Goal: Task Accomplishment & Management: Use online tool/utility

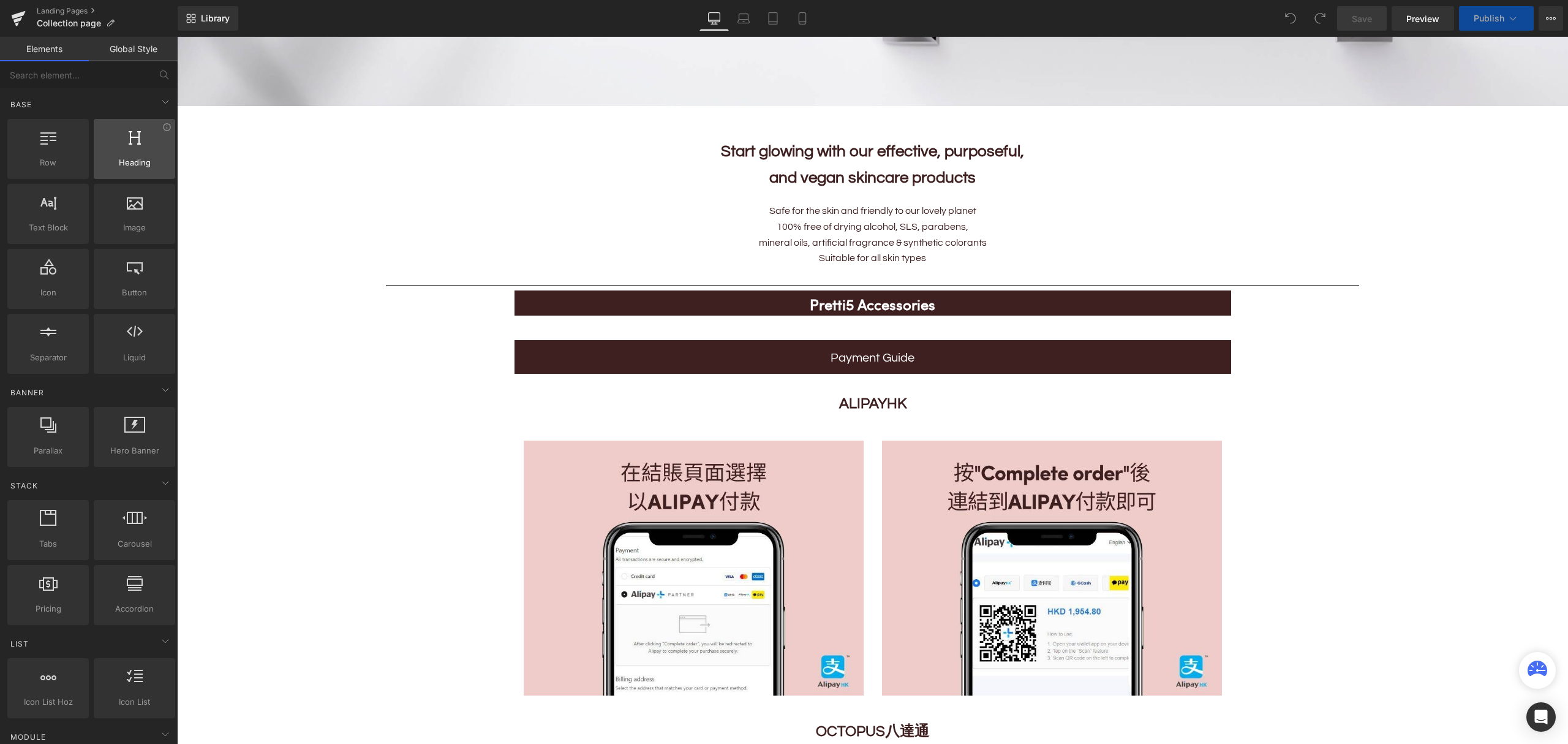
scroll to position [817, 0]
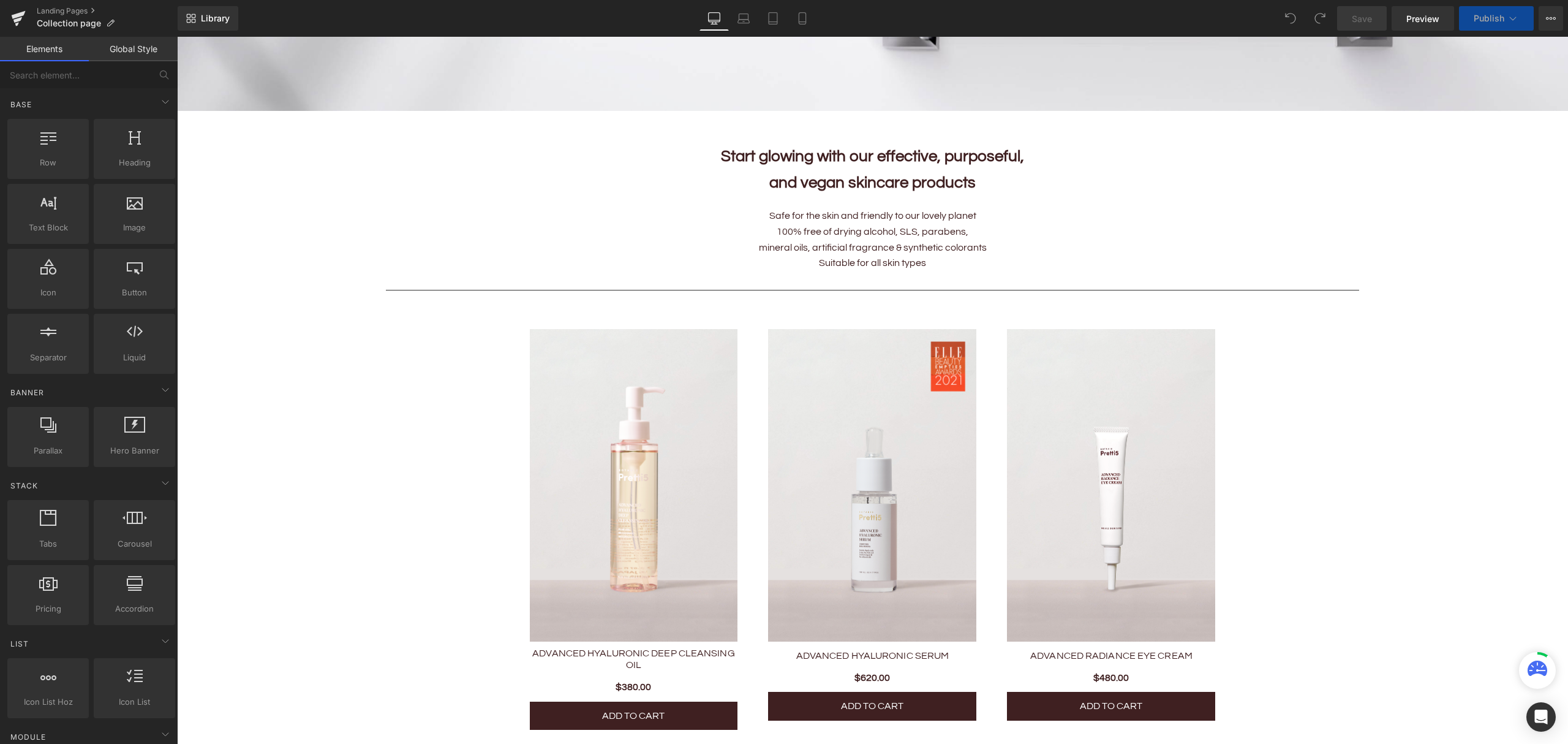
scroll to position [572, 0]
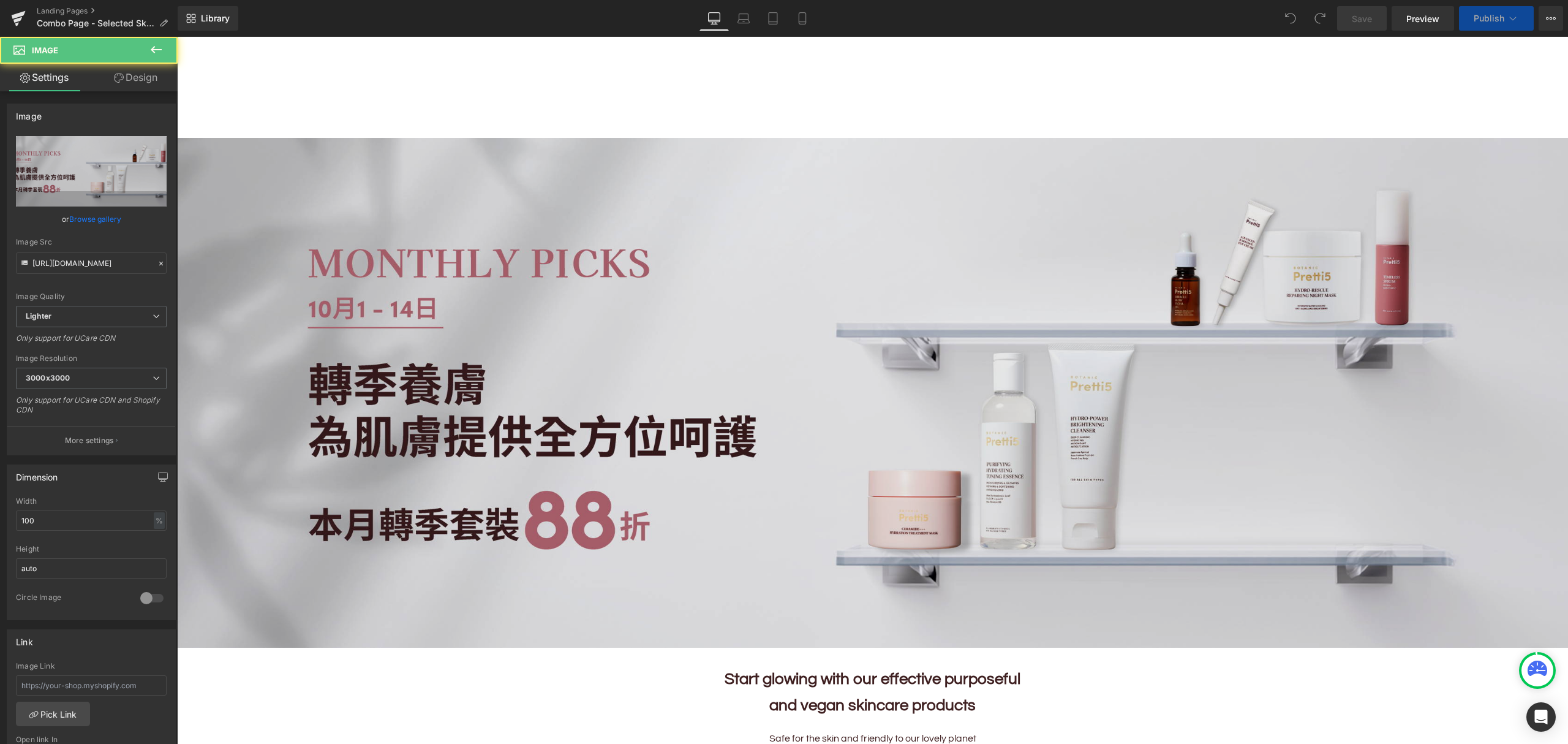
click at [624, 418] on img at bounding box center [872, 393] width 1391 height 509
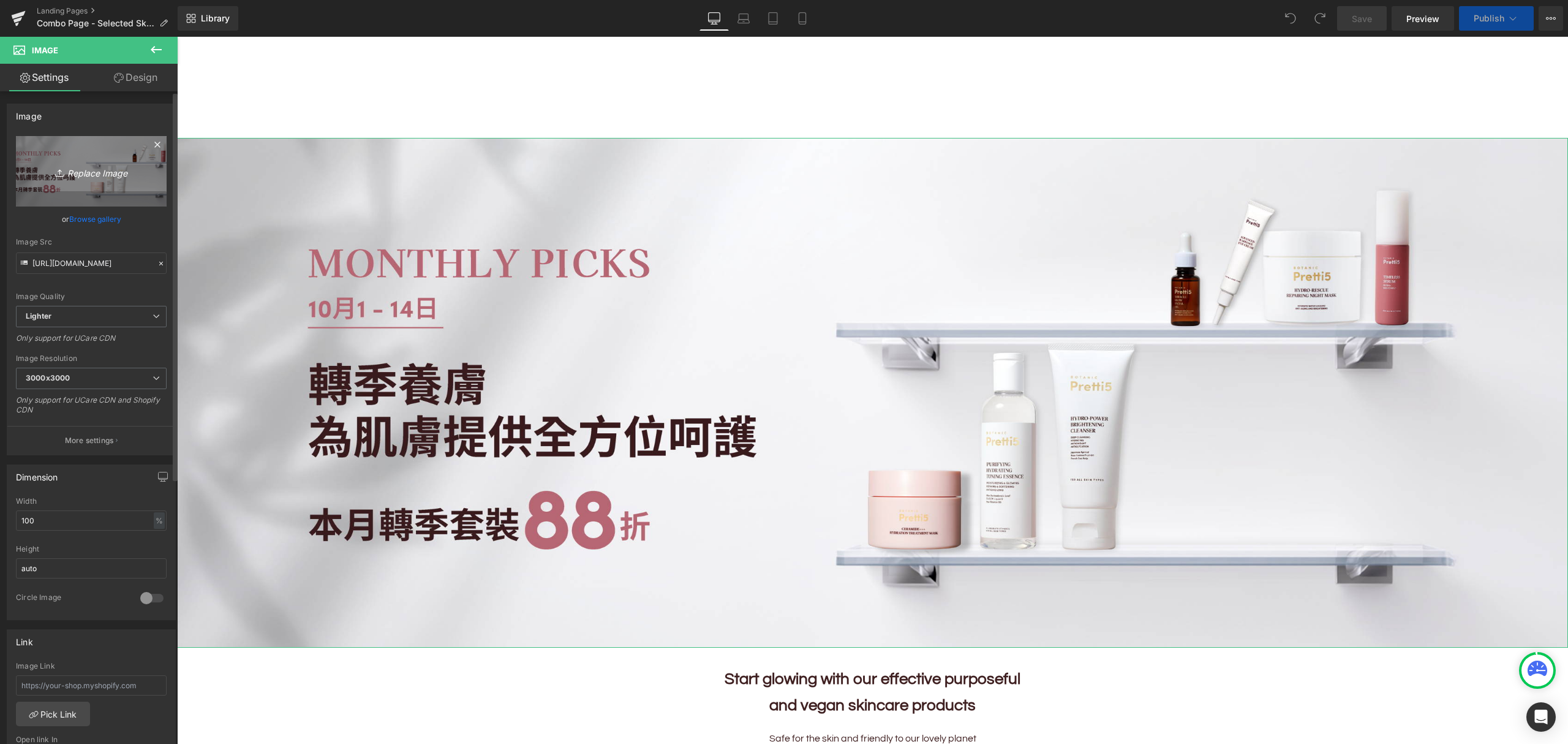
click at [79, 170] on icon "Replace Image" at bounding box center [91, 171] width 98 height 16
click at [103, 219] on link "Browse gallery" at bounding box center [95, 218] width 52 height 21
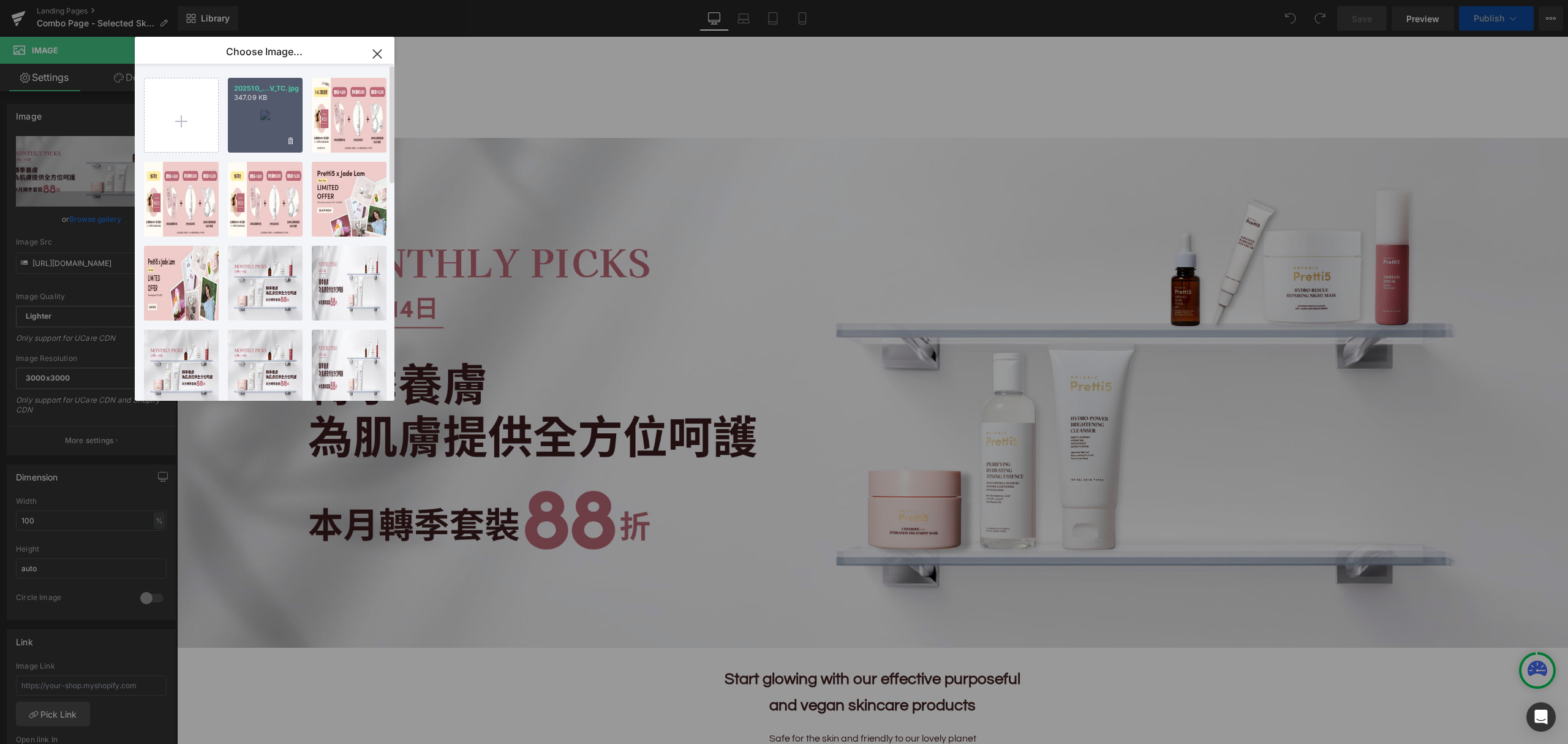
click at [260, 104] on div "202510_...V_TC.jpg 347.09 KB" at bounding box center [266, 115] width 75 height 75
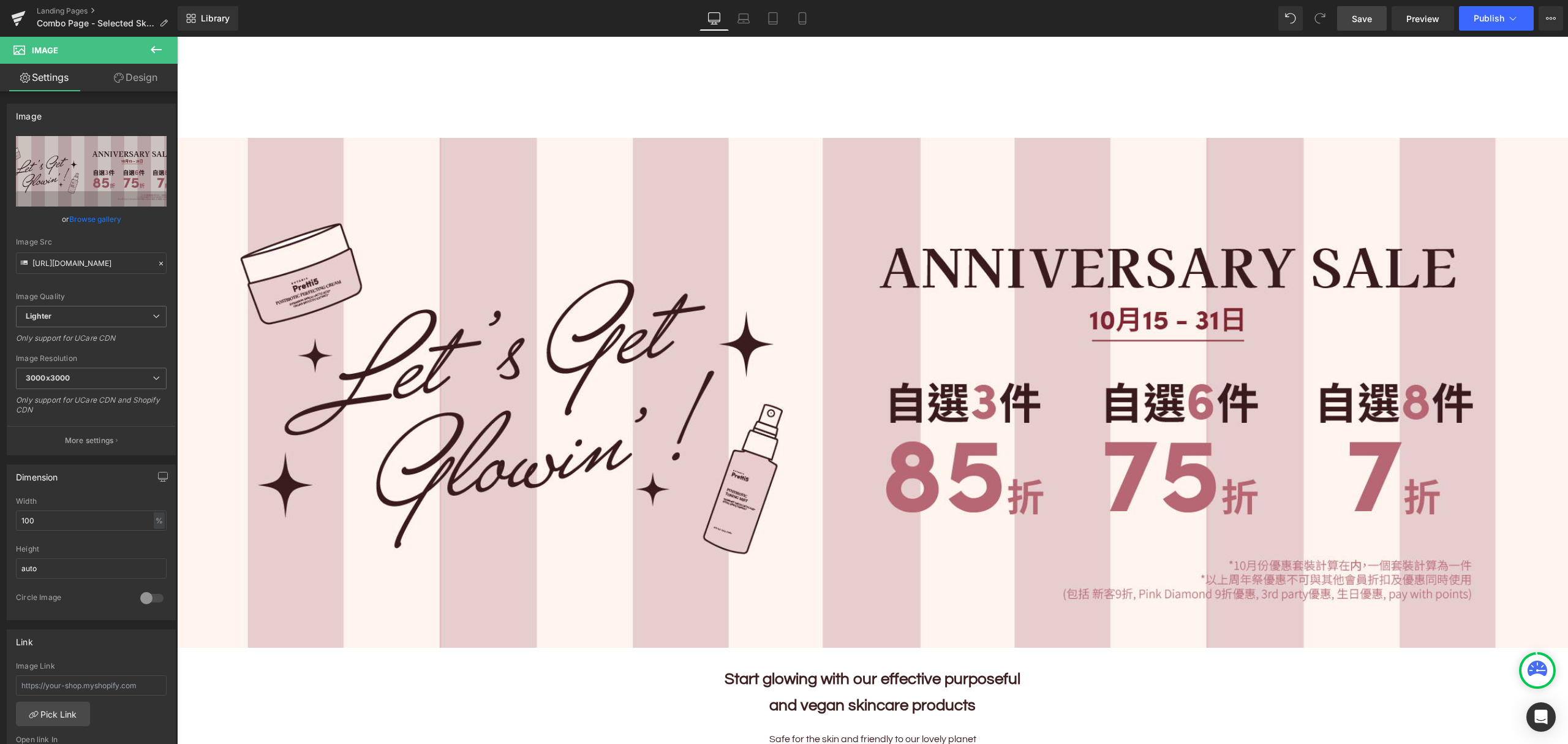
click at [1363, 22] on span "Save" at bounding box center [1362, 18] width 20 height 13
click at [1419, 18] on span "Preview" at bounding box center [1423, 18] width 33 height 13
drag, startPoint x: 1365, startPoint y: 17, endPoint x: 1057, endPoint y: 390, distance: 483.7
click at [1365, 17] on span "Save" at bounding box center [1362, 18] width 20 height 13
drag, startPoint x: 784, startPoint y: 17, endPoint x: 59, endPoint y: 98, distance: 729.5
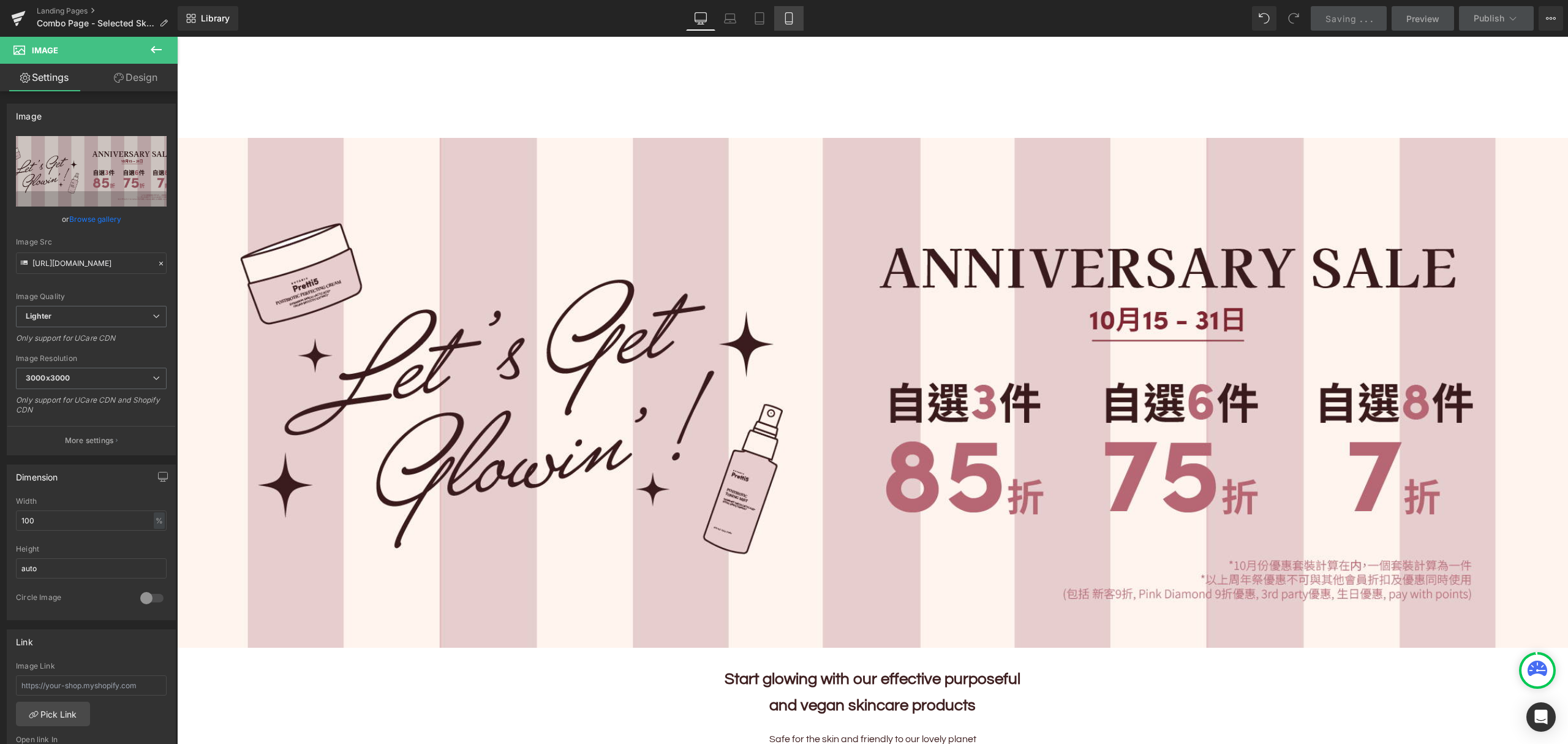
click at [784, 17] on icon at bounding box center [789, 17] width 12 height 12
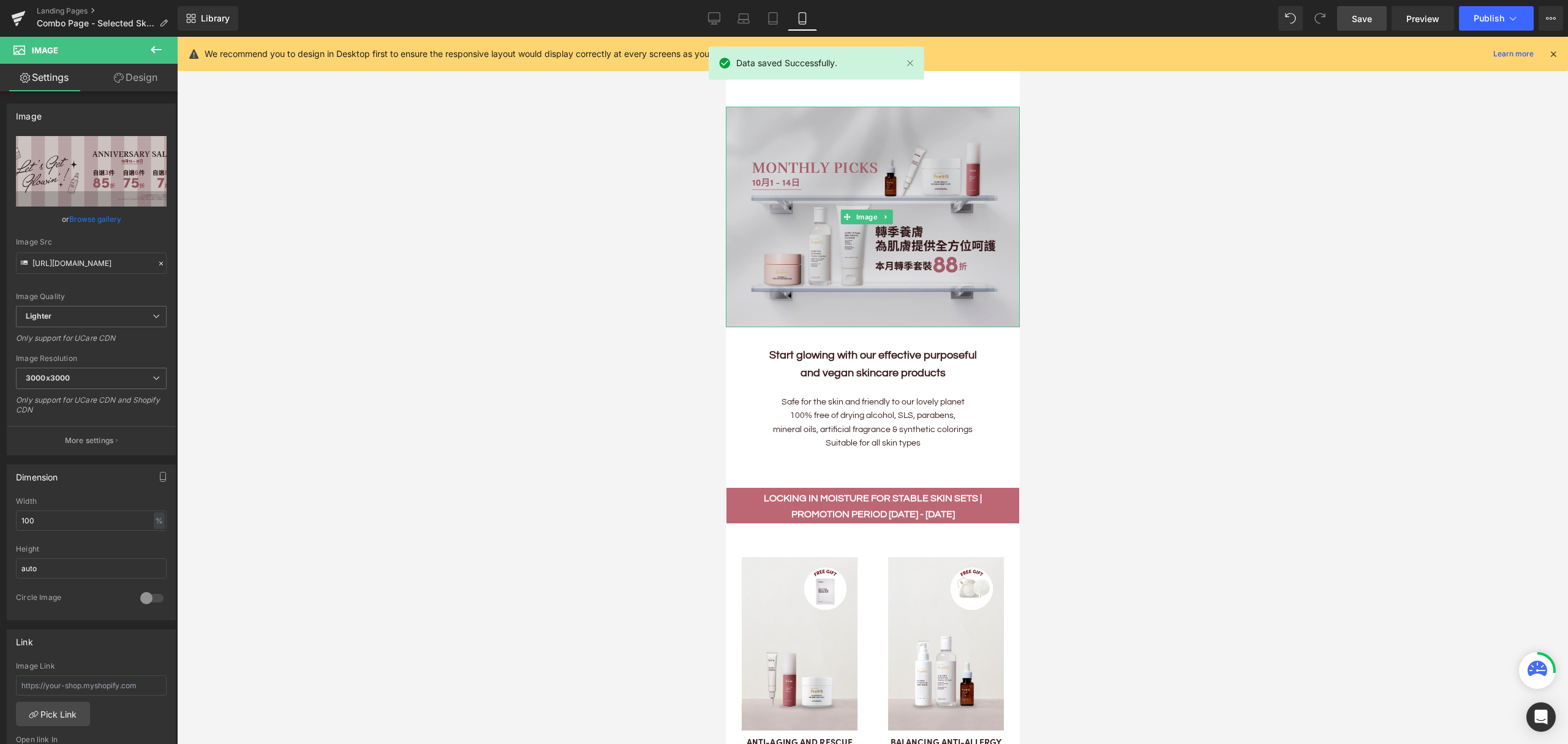
click at [862, 232] on img at bounding box center [872, 216] width 294 height 221
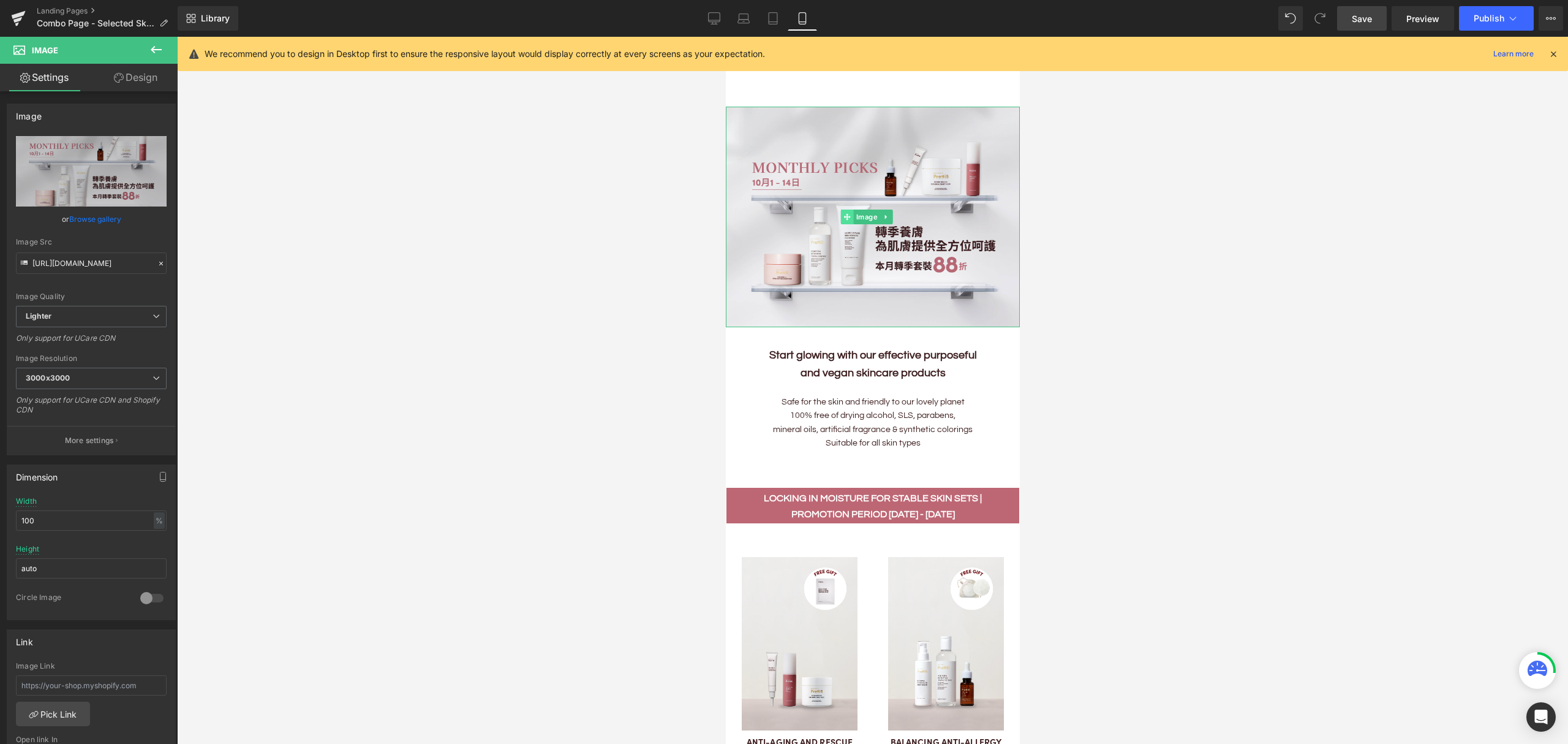
click at [849, 213] on icon at bounding box center [846, 216] width 6 height 6
click at [97, 215] on link "Browse gallery" at bounding box center [95, 218] width 52 height 21
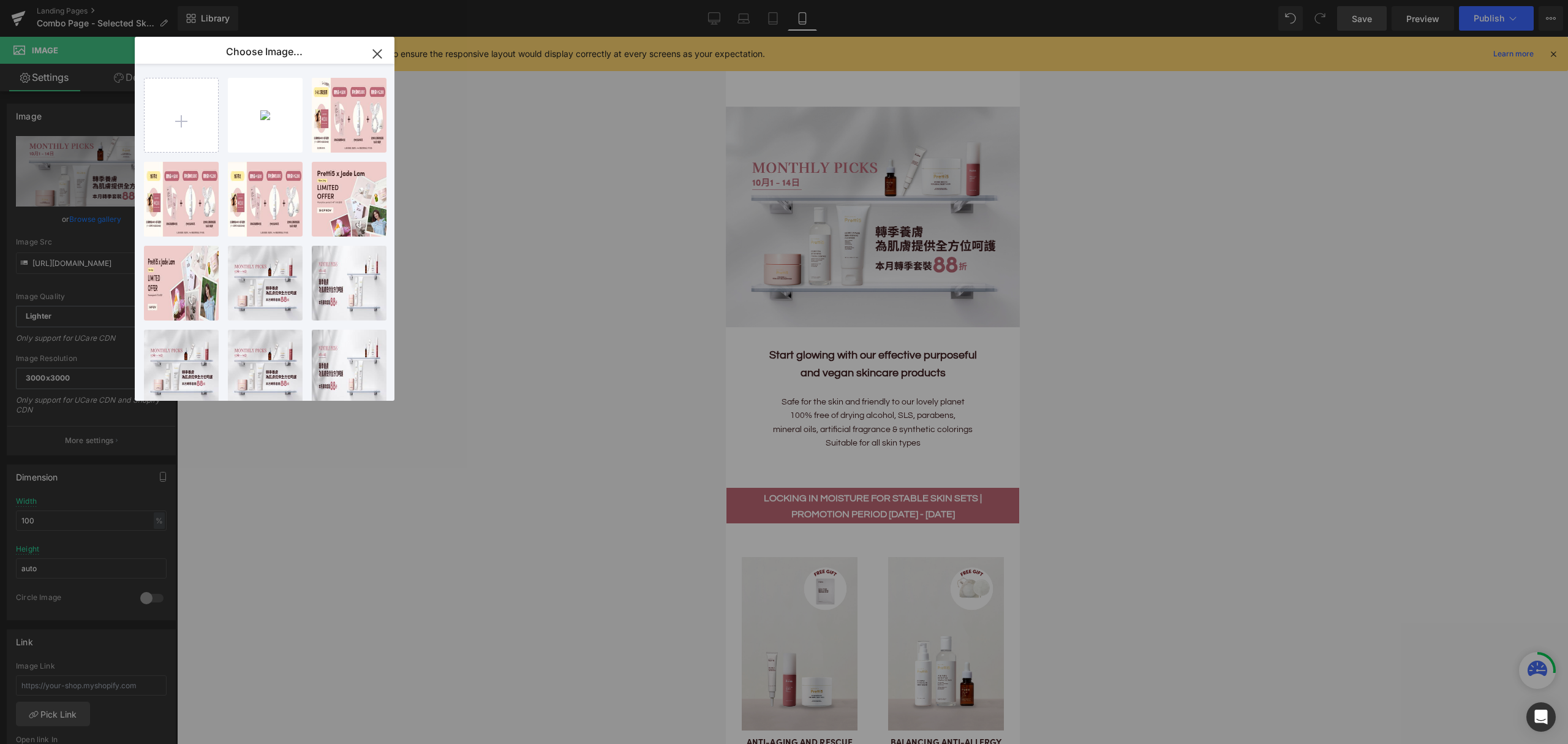
type input "C:\fakepath\202510_Anniversary Sale_Mobile_TC.jpg"
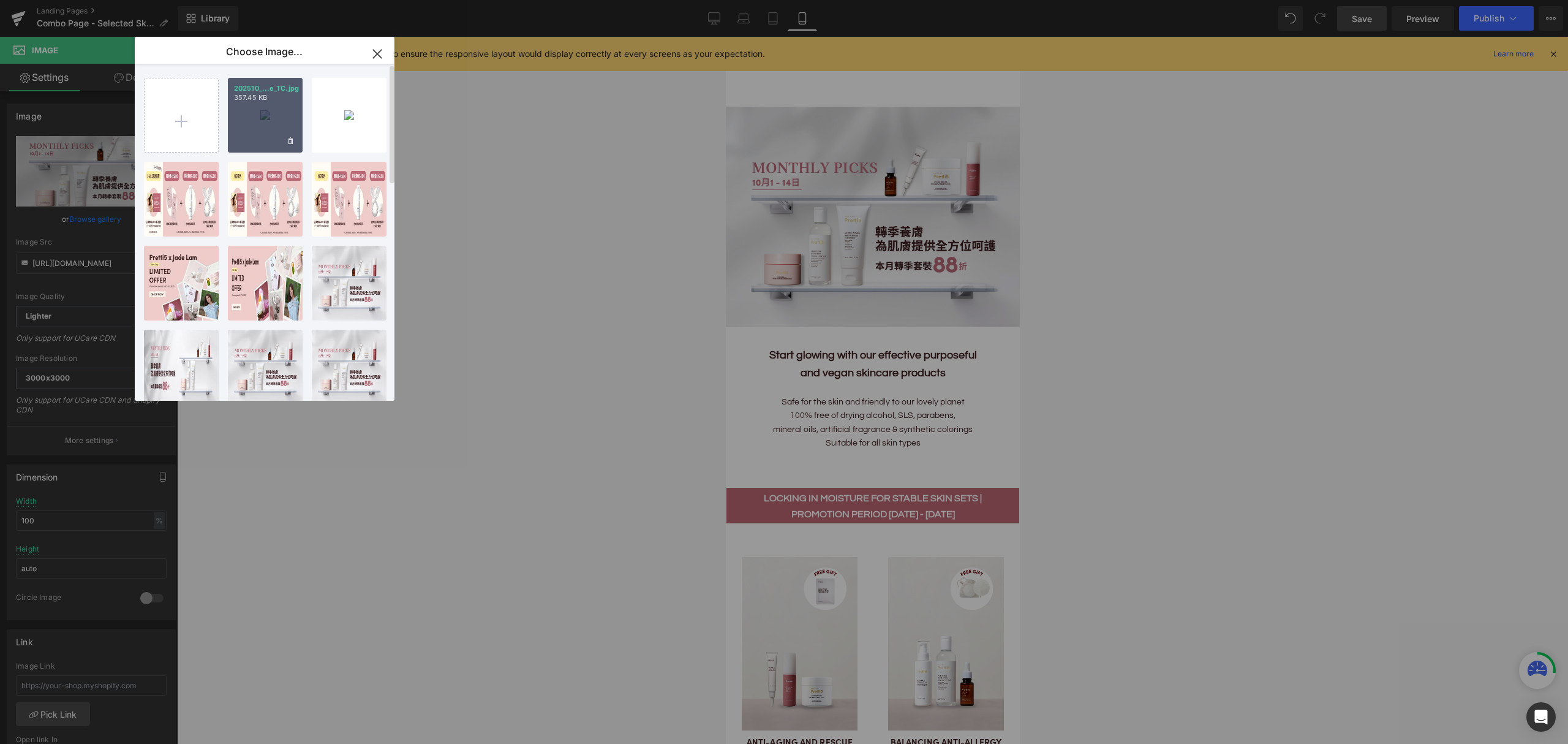
click at [268, 126] on div "202510_...e_TC.jpg 357.45 KB" at bounding box center [266, 115] width 75 height 75
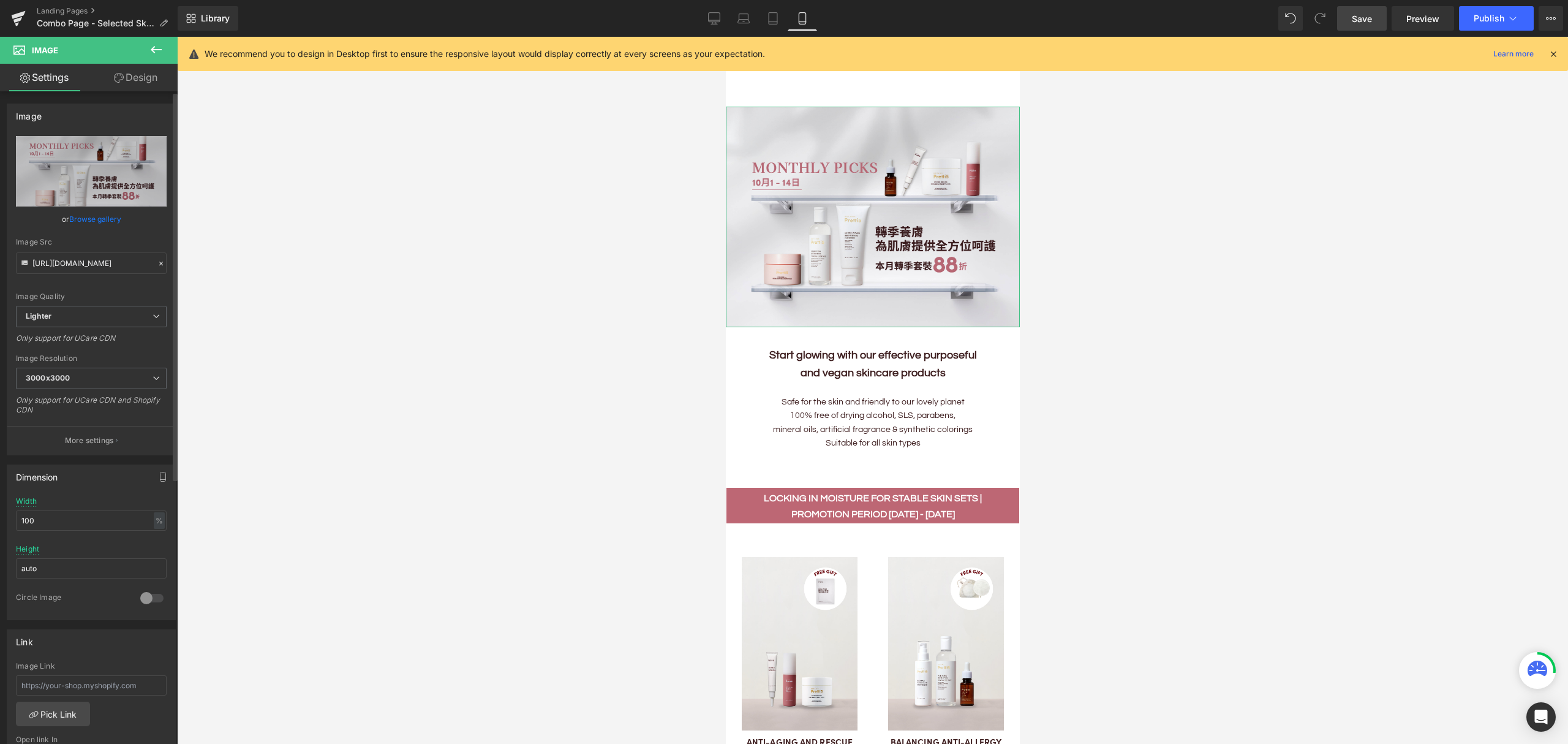
click at [86, 221] on link "Browse gallery" at bounding box center [95, 218] width 52 height 21
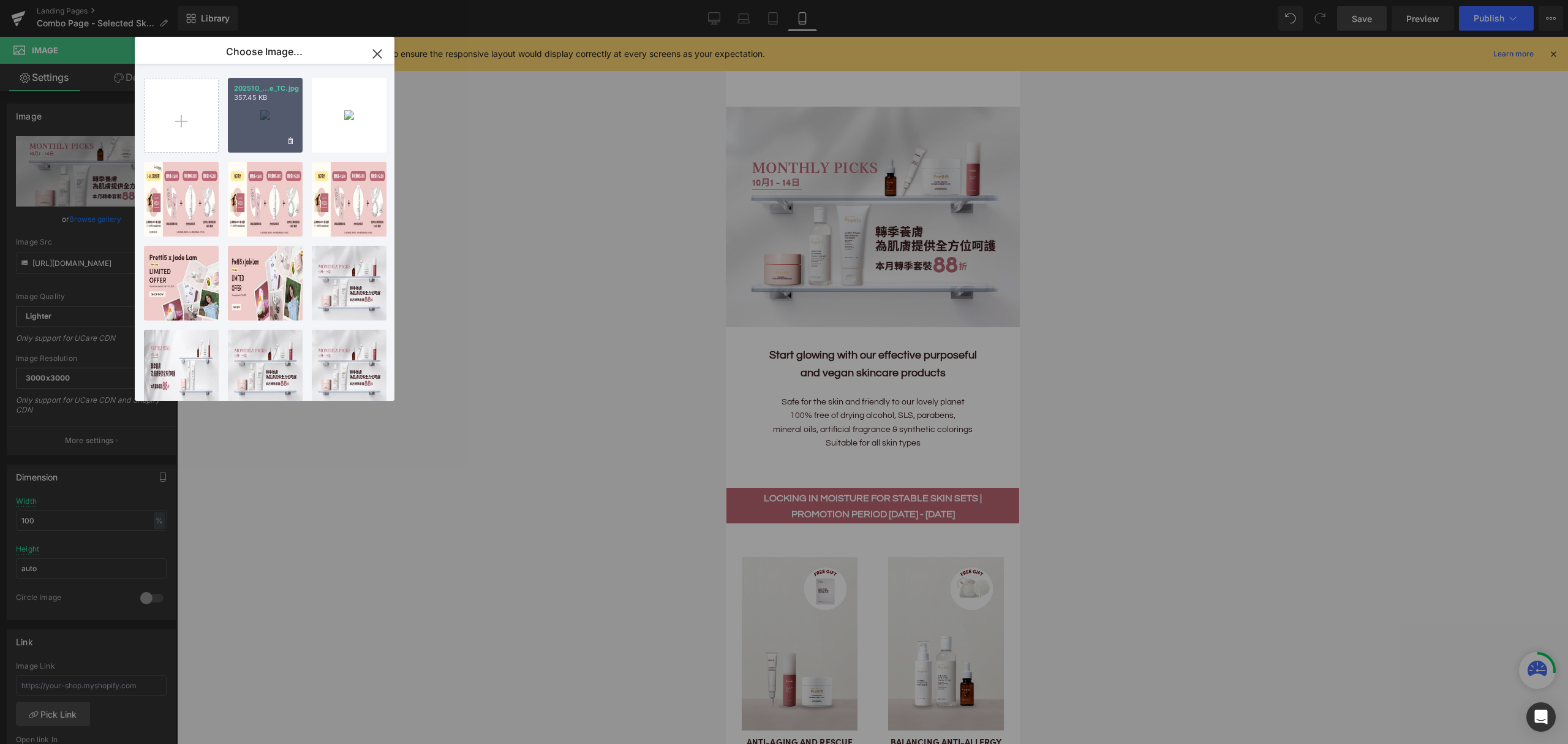
click at [260, 106] on div "202510_...e_TC.jpg 357.45 KB" at bounding box center [266, 115] width 75 height 75
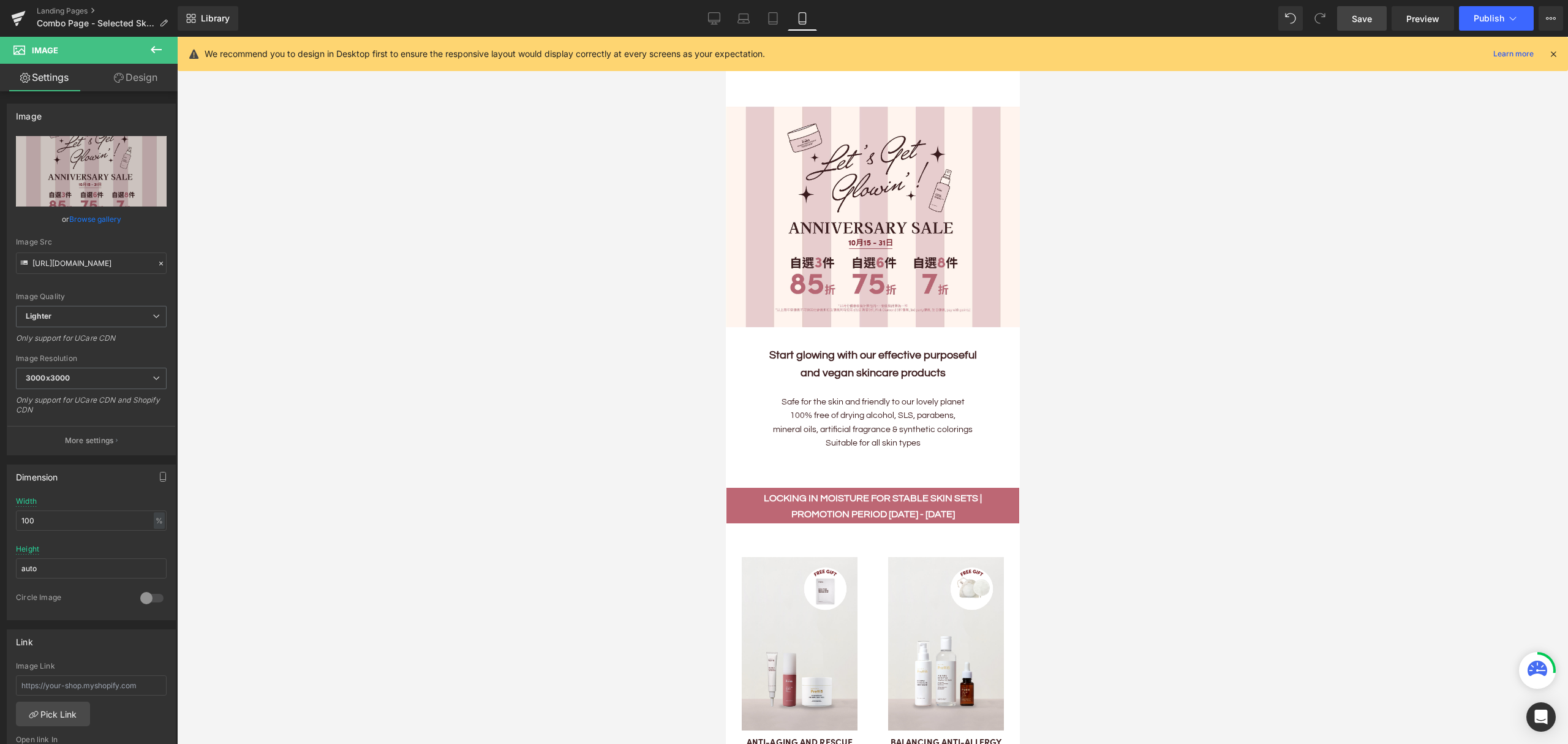
click at [1354, 18] on span "Save" at bounding box center [1362, 18] width 20 height 13
click at [1410, 18] on span "Preview" at bounding box center [1423, 18] width 33 height 13
click at [712, 20] on icon at bounding box center [714, 20] width 12 height 0
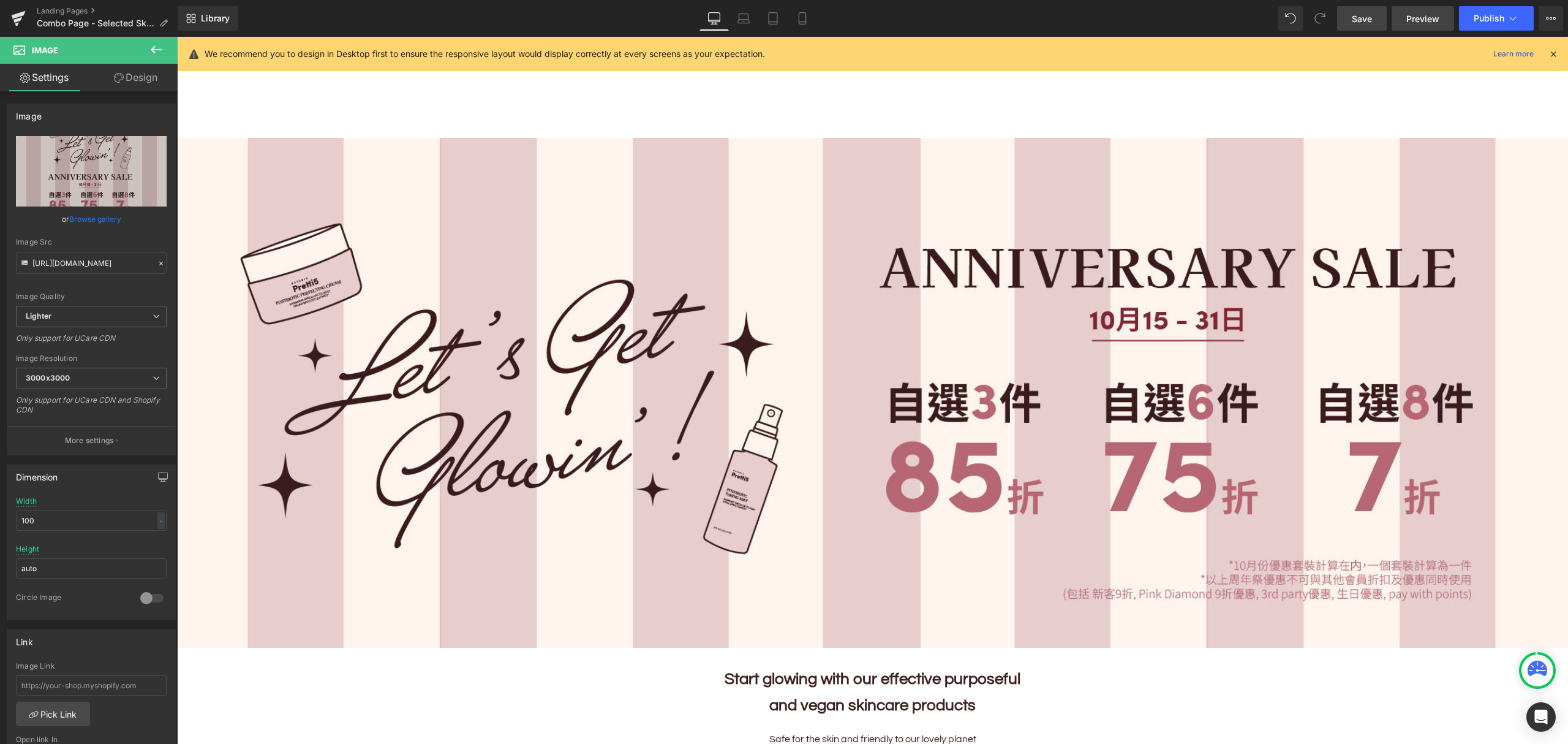
click at [1415, 17] on span "Preview" at bounding box center [1423, 18] width 33 height 13
click at [1363, 21] on span "Save" at bounding box center [1362, 18] width 20 height 13
click at [789, 15] on icon at bounding box center [789, 17] width 12 height 12
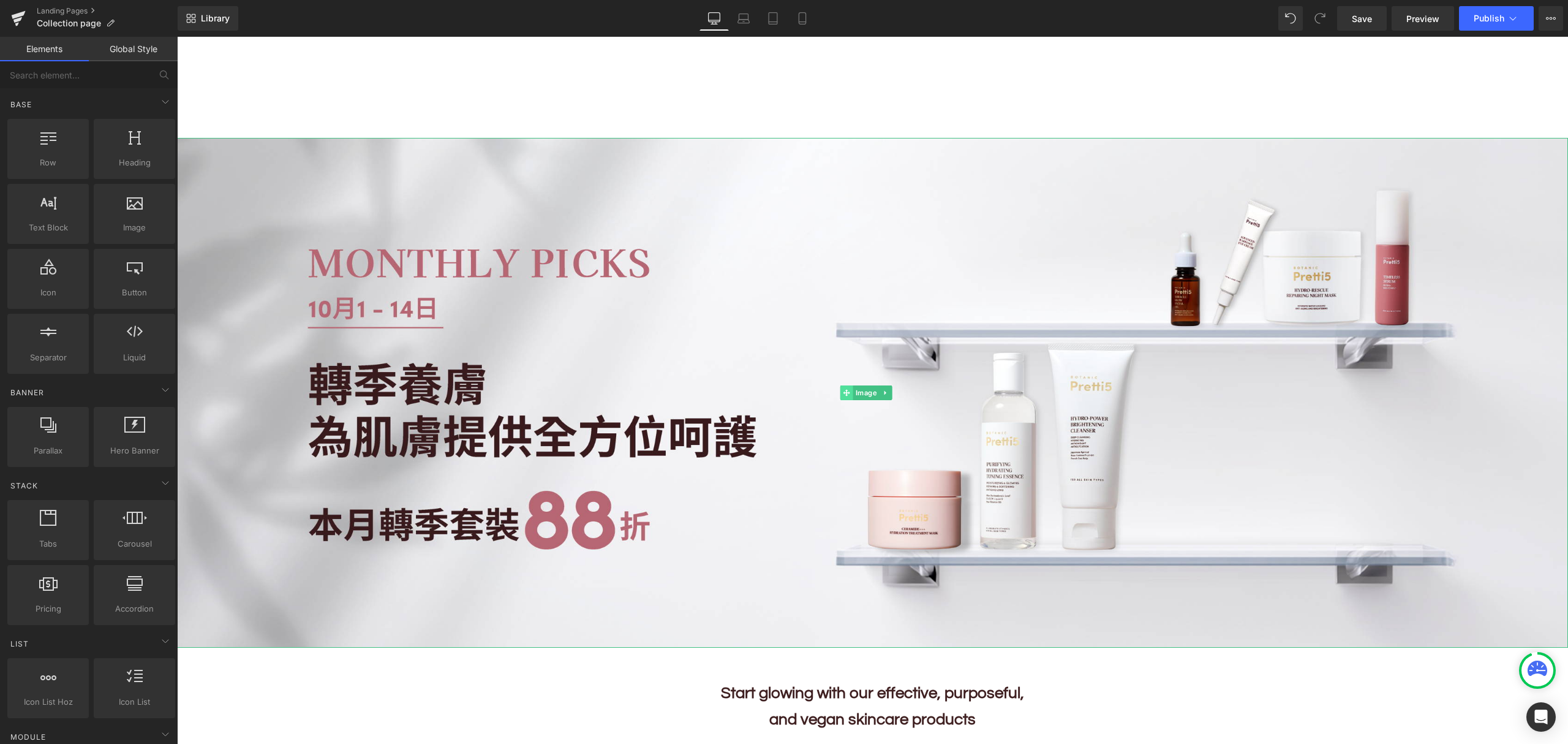
drag, startPoint x: 856, startPoint y: 386, endPoint x: 846, endPoint y: 386, distance: 10.0
click at [856, 386] on span "Image" at bounding box center [866, 393] width 27 height 15
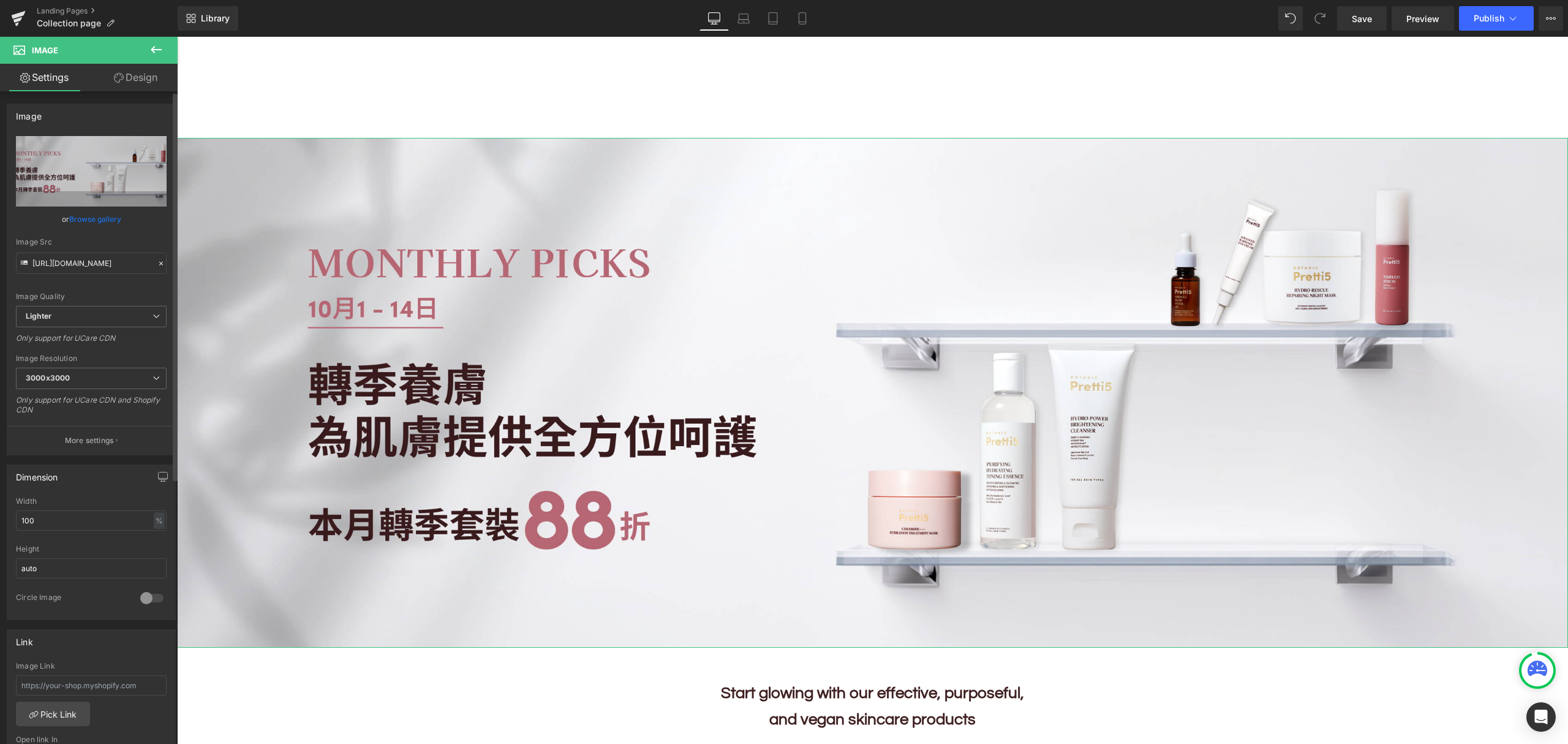
click at [93, 217] on link "Browse gallery" at bounding box center [95, 218] width 52 height 21
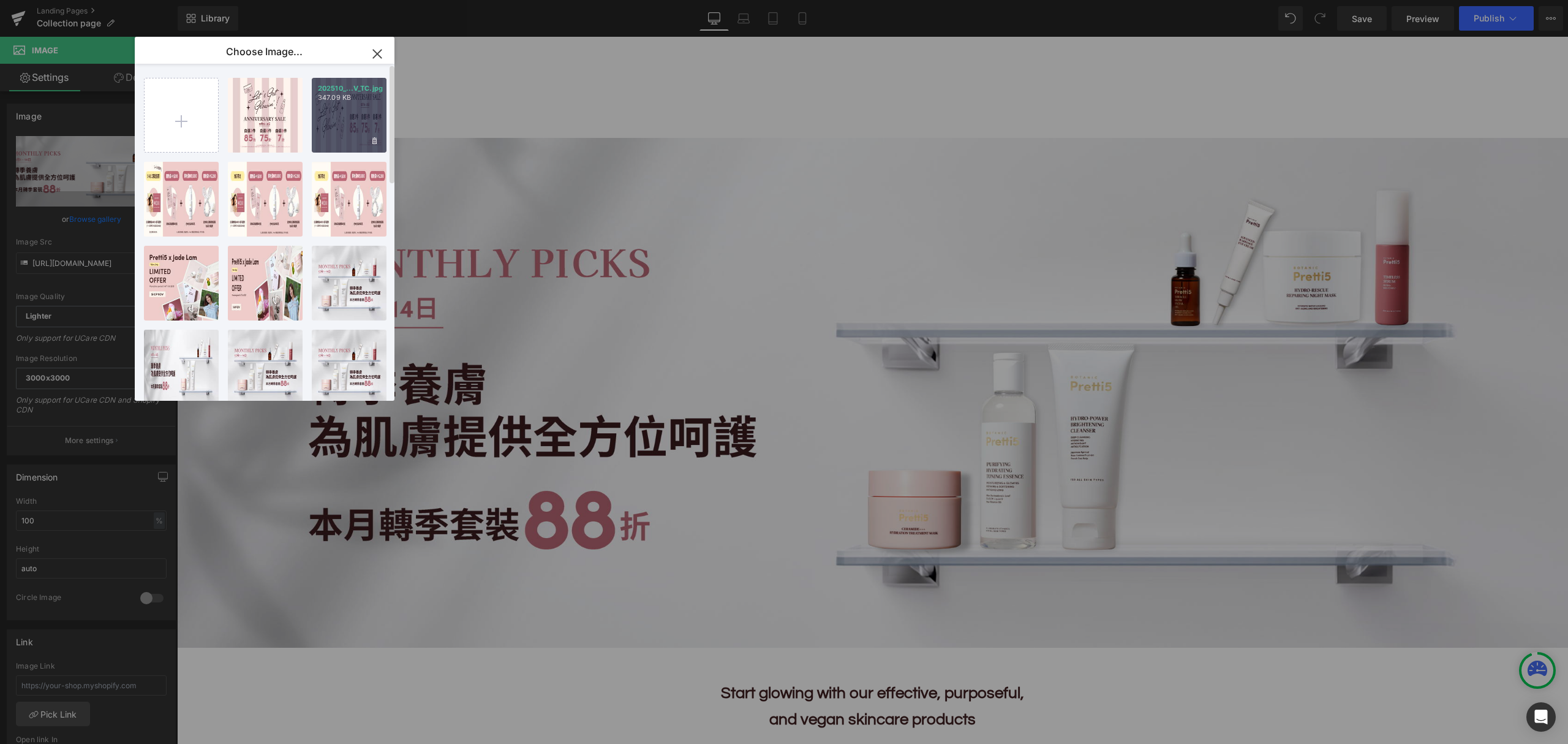
click at [360, 110] on div "202510_...V_TC.jpg 347.09 KB" at bounding box center [349, 115] width 75 height 75
type input "https://ucarecdn.com/189fcac3-3fc1-42ec-9b7f-42038ab19747/-/format/auto/-/previ…"
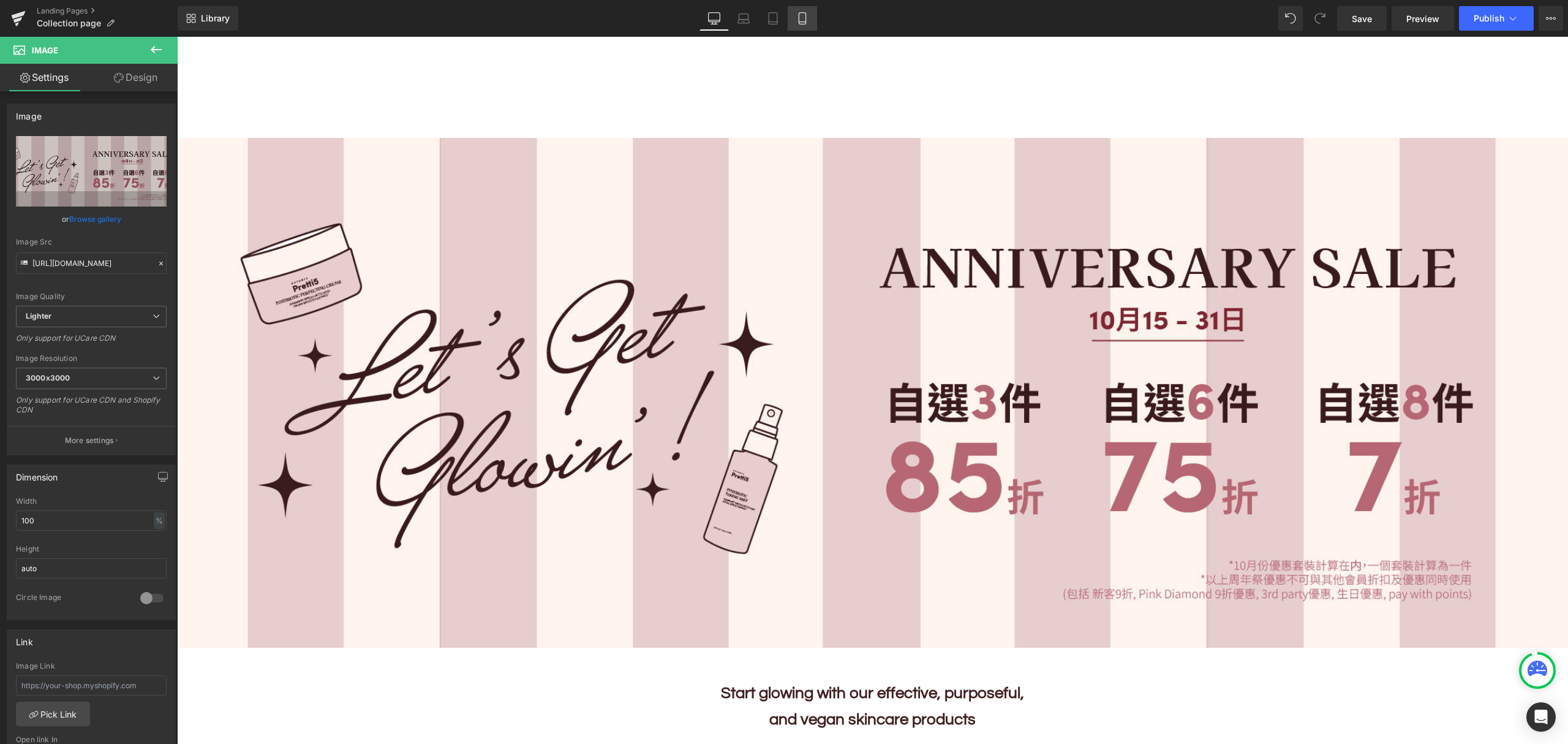
click at [806, 18] on icon at bounding box center [802, 17] width 12 height 12
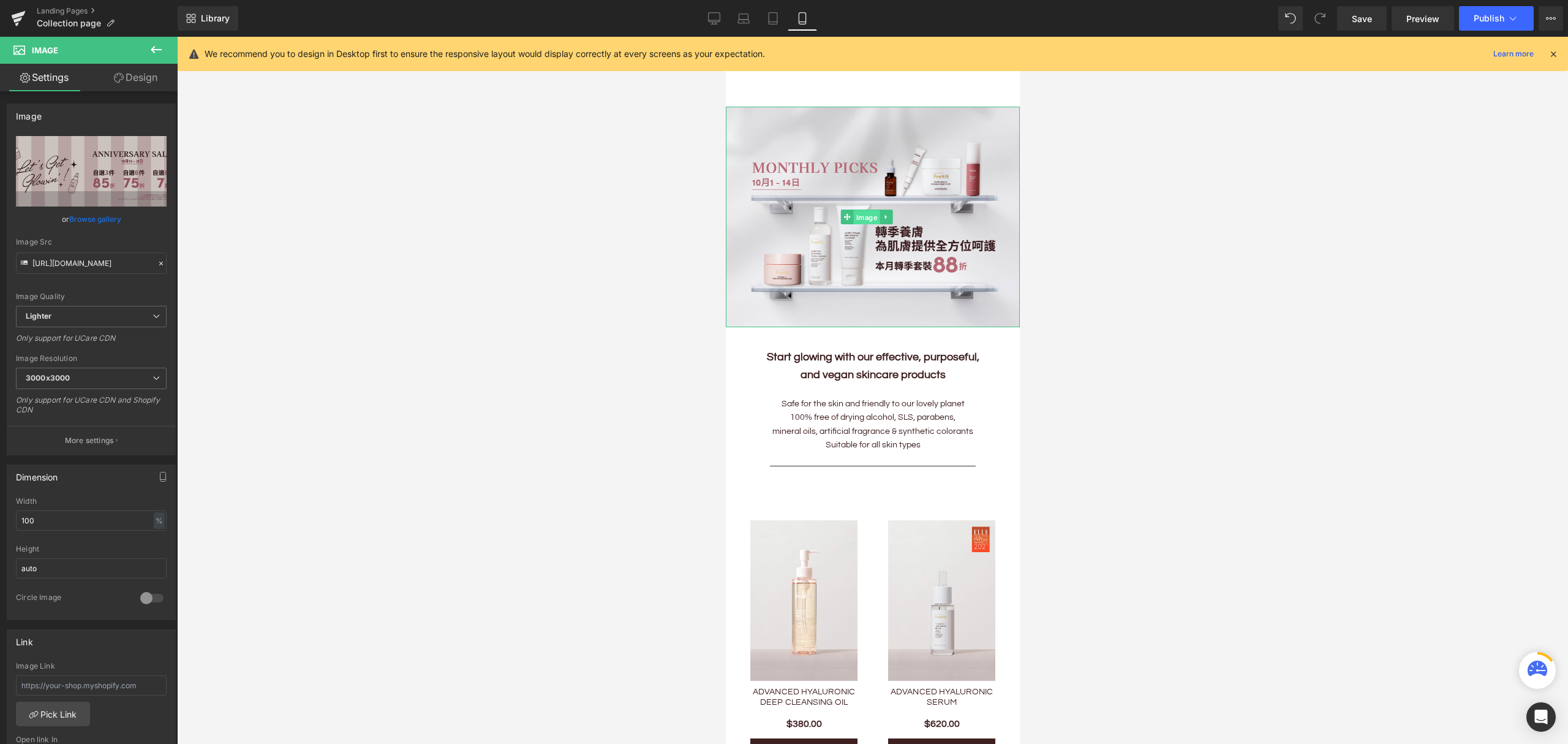
click at [856, 210] on span "Image" at bounding box center [866, 217] width 27 height 15
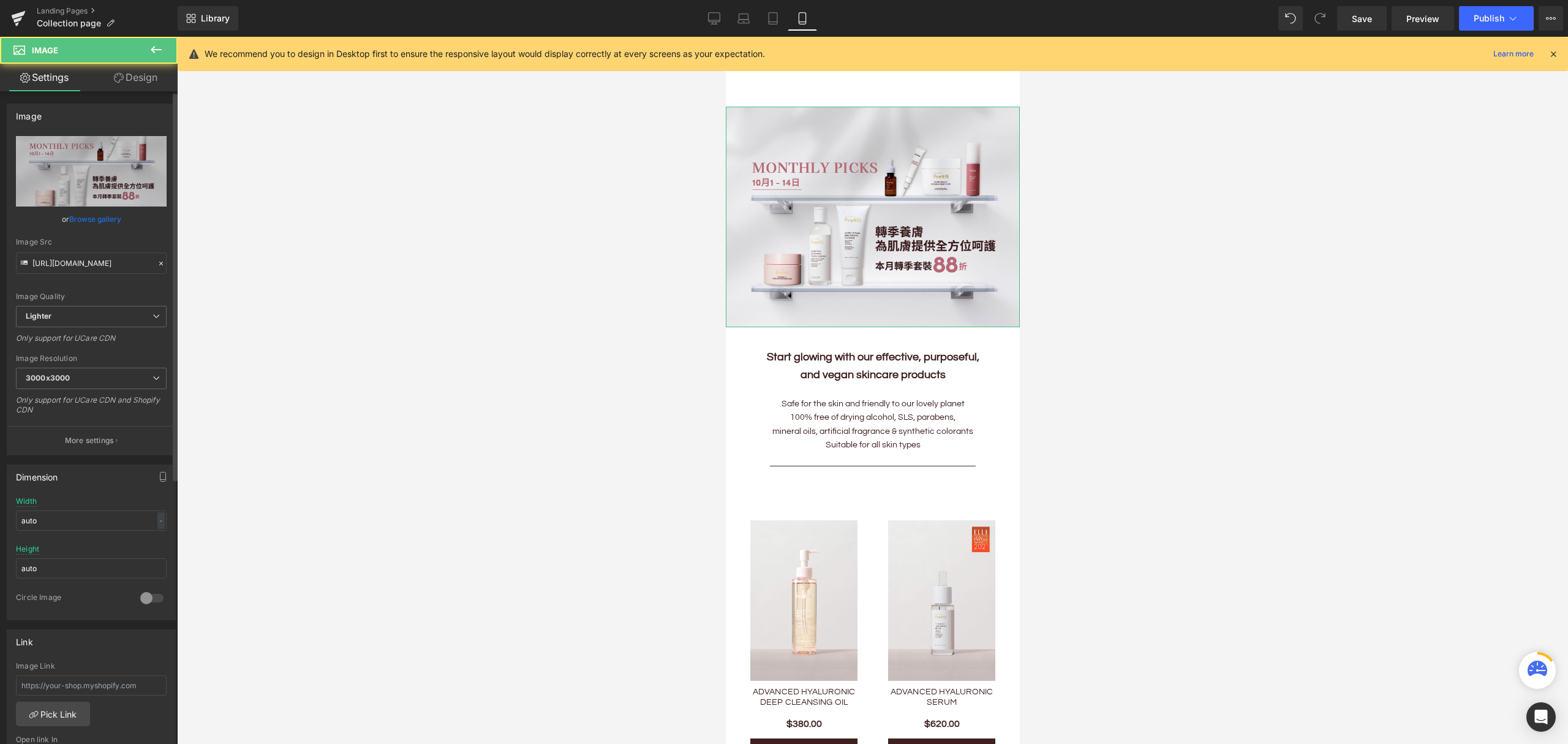
click at [91, 219] on link "Browse gallery" at bounding box center [95, 218] width 52 height 21
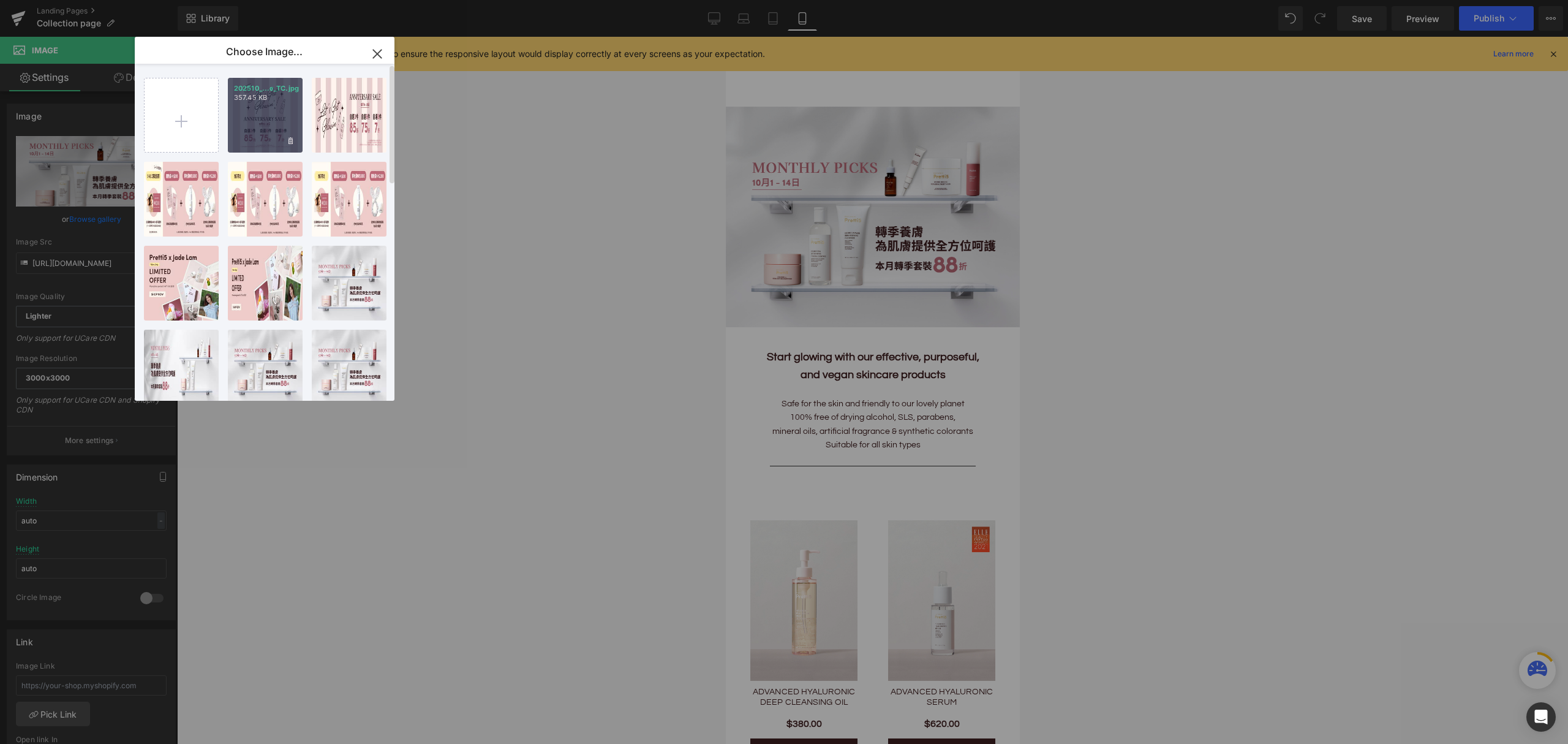
click at [271, 118] on div "202510_...e_TC.jpg 357.45 KB" at bounding box center [266, 115] width 75 height 75
type input "https://ucarecdn.com/3993c725-3557-4aab-b21a-9ea15deddb3c/-/format/auto/-/previ…"
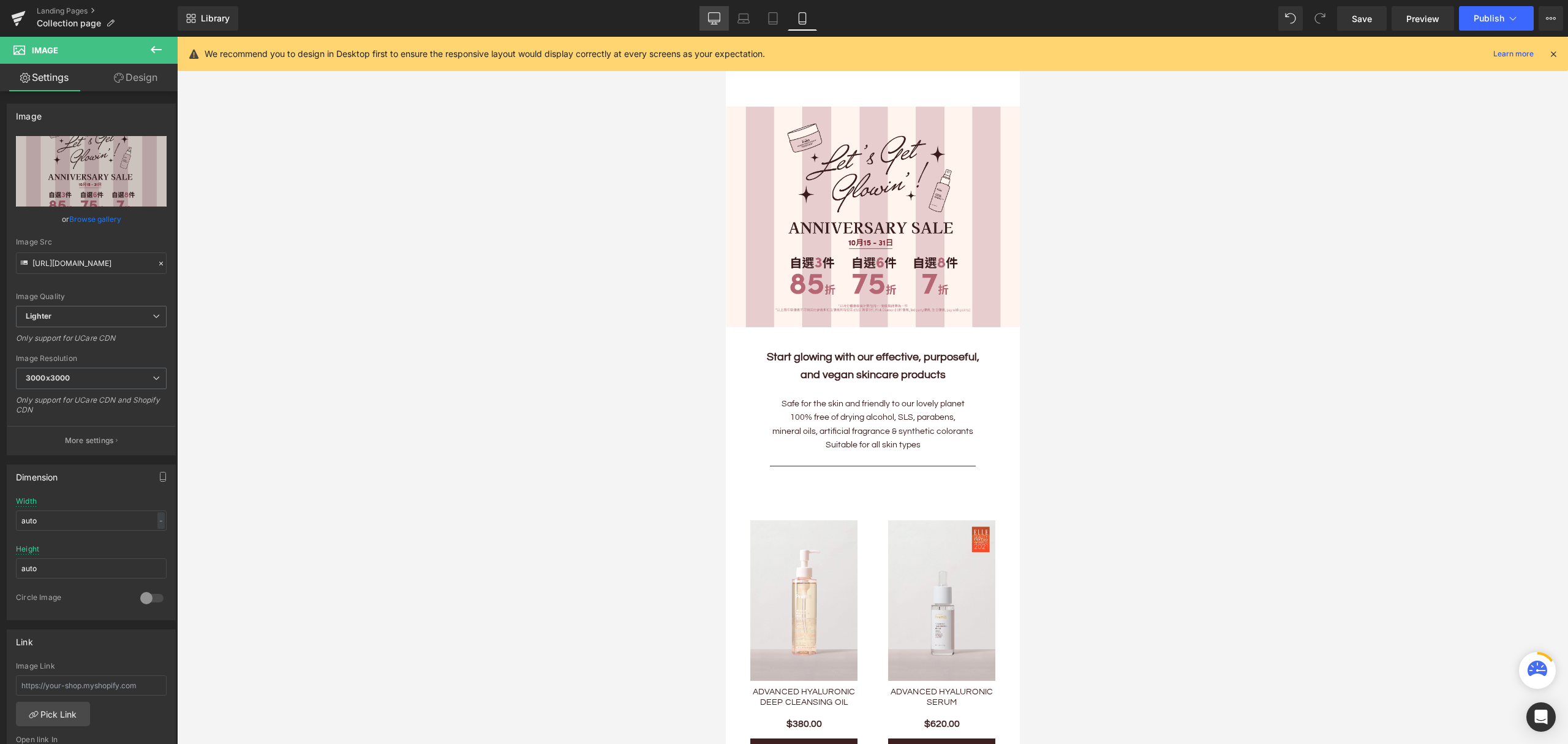
click at [715, 23] on icon at bounding box center [713, 17] width 12 height 12
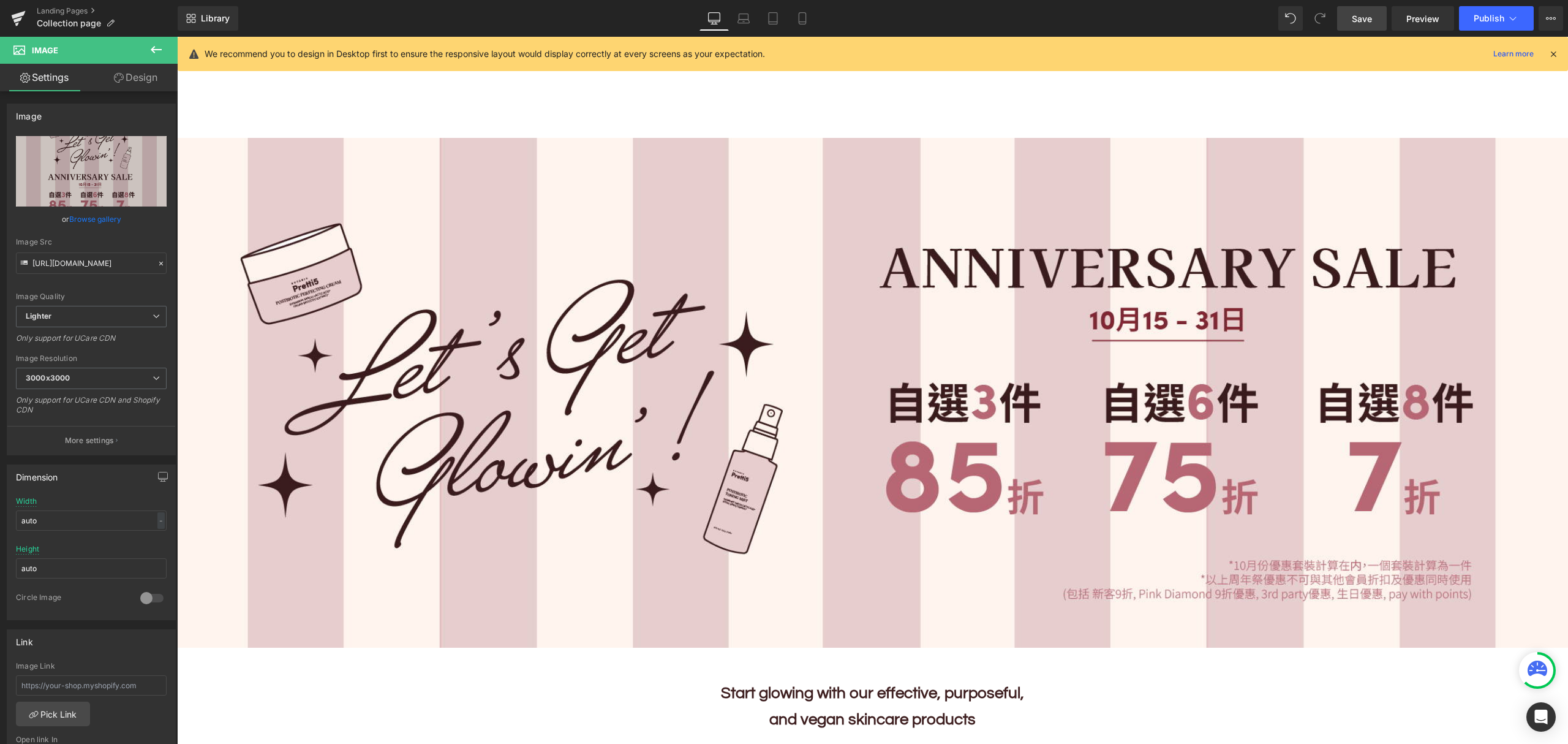
click at [1363, 14] on span "Save" at bounding box center [1362, 18] width 20 height 13
click at [1424, 16] on span "Preview" at bounding box center [1423, 18] width 33 height 13
click at [801, 16] on icon at bounding box center [802, 17] width 12 height 12
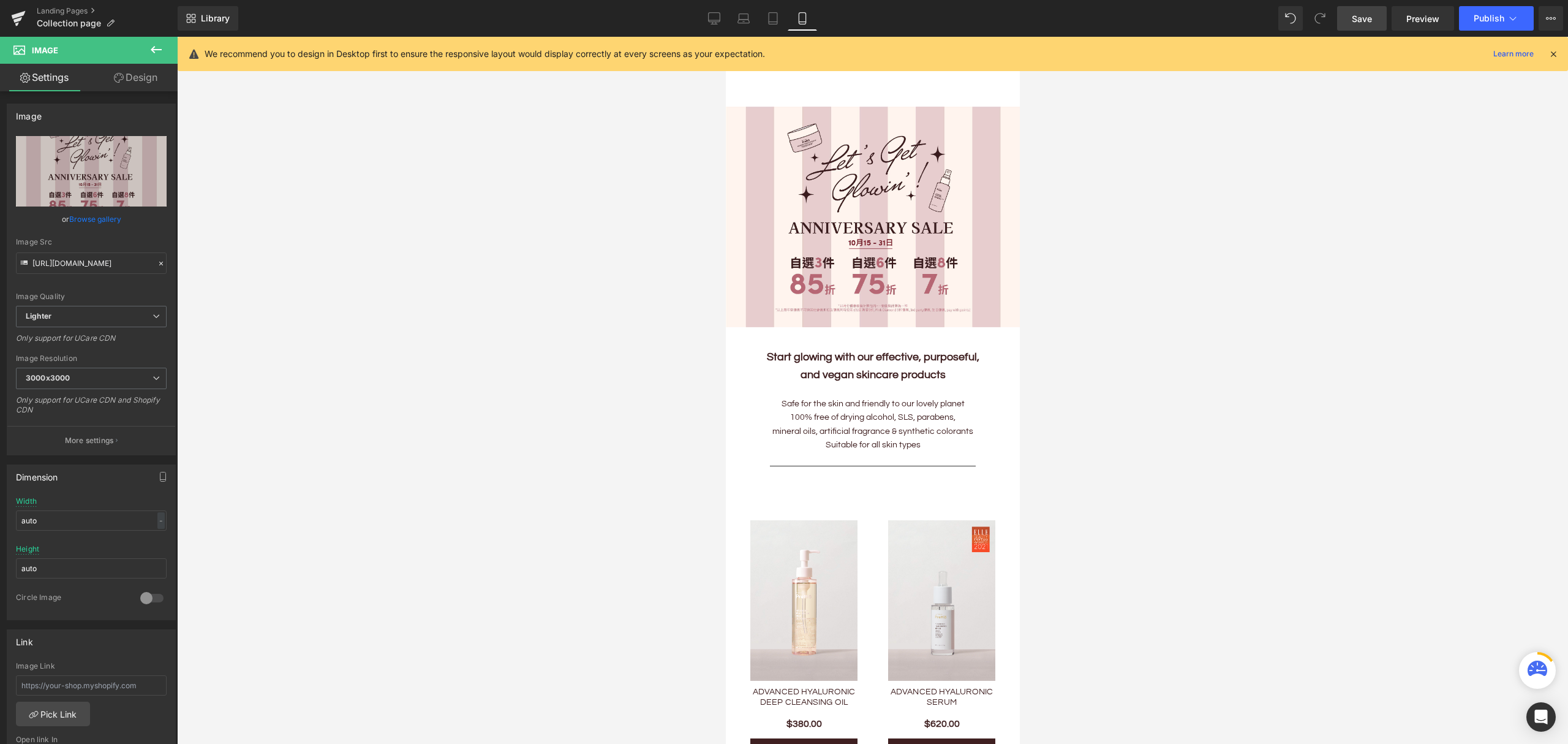
click at [1363, 17] on span "Save" at bounding box center [1362, 18] width 20 height 13
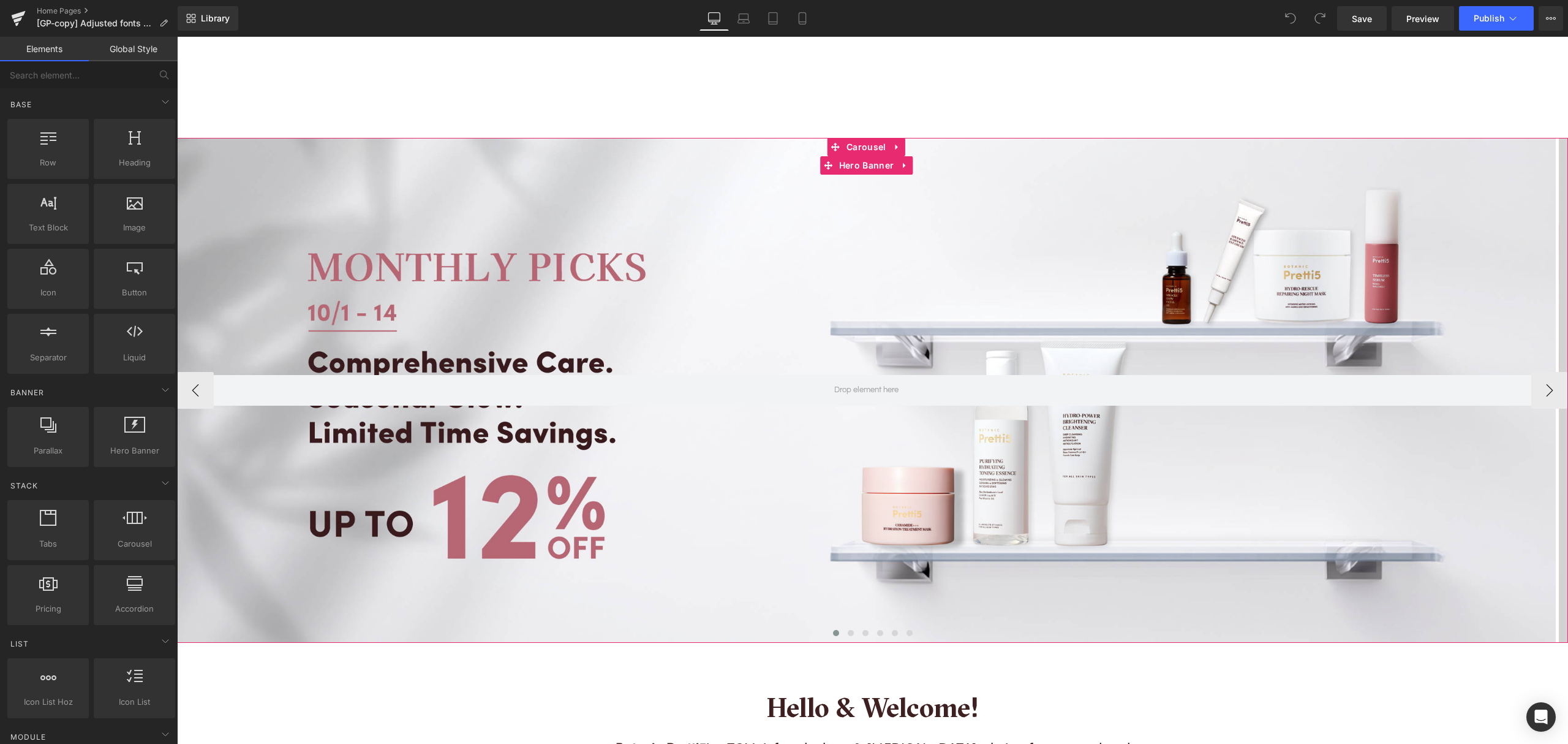
click at [784, 428] on div at bounding box center [866, 390] width 1379 height 505
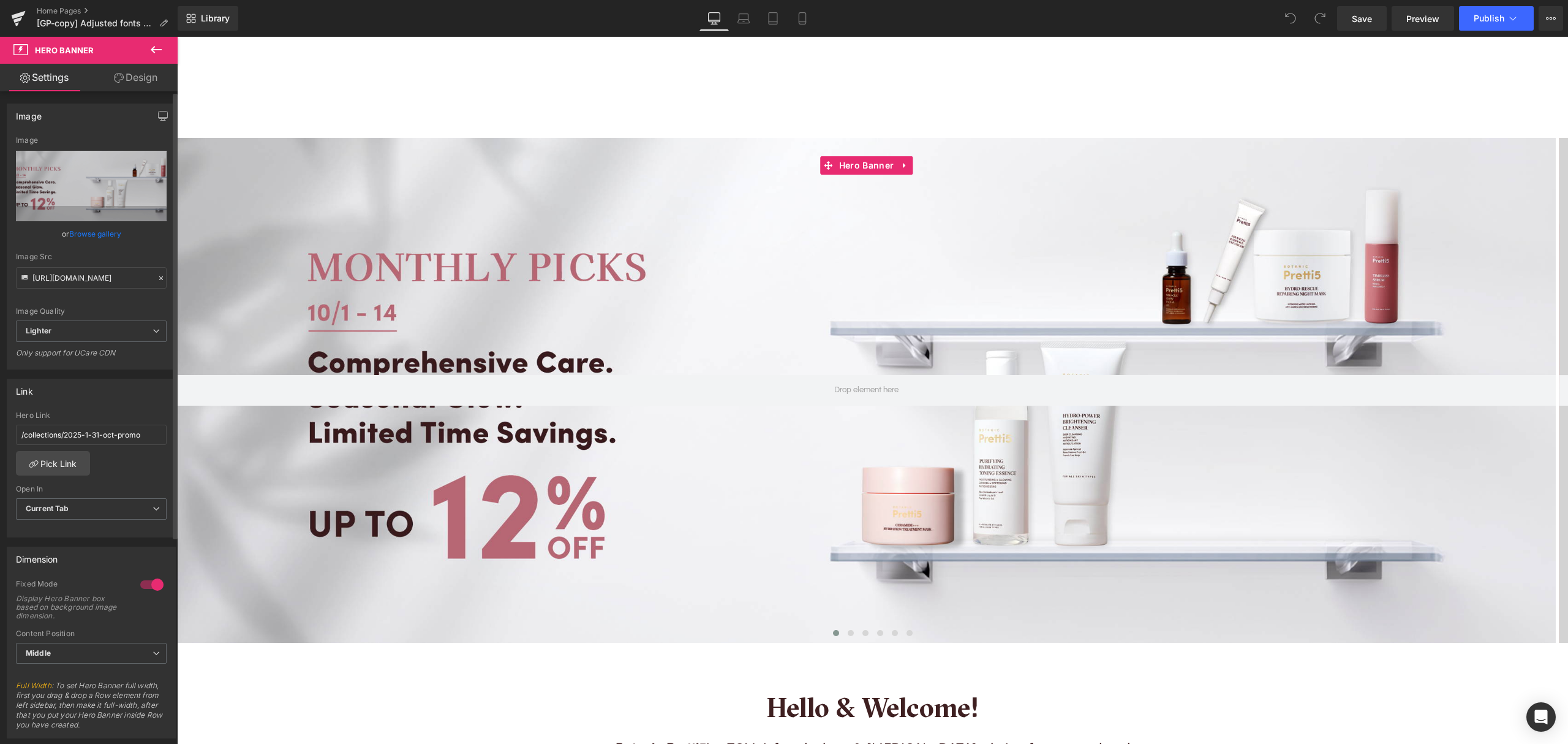
click at [88, 228] on link "Browse gallery" at bounding box center [95, 233] width 52 height 21
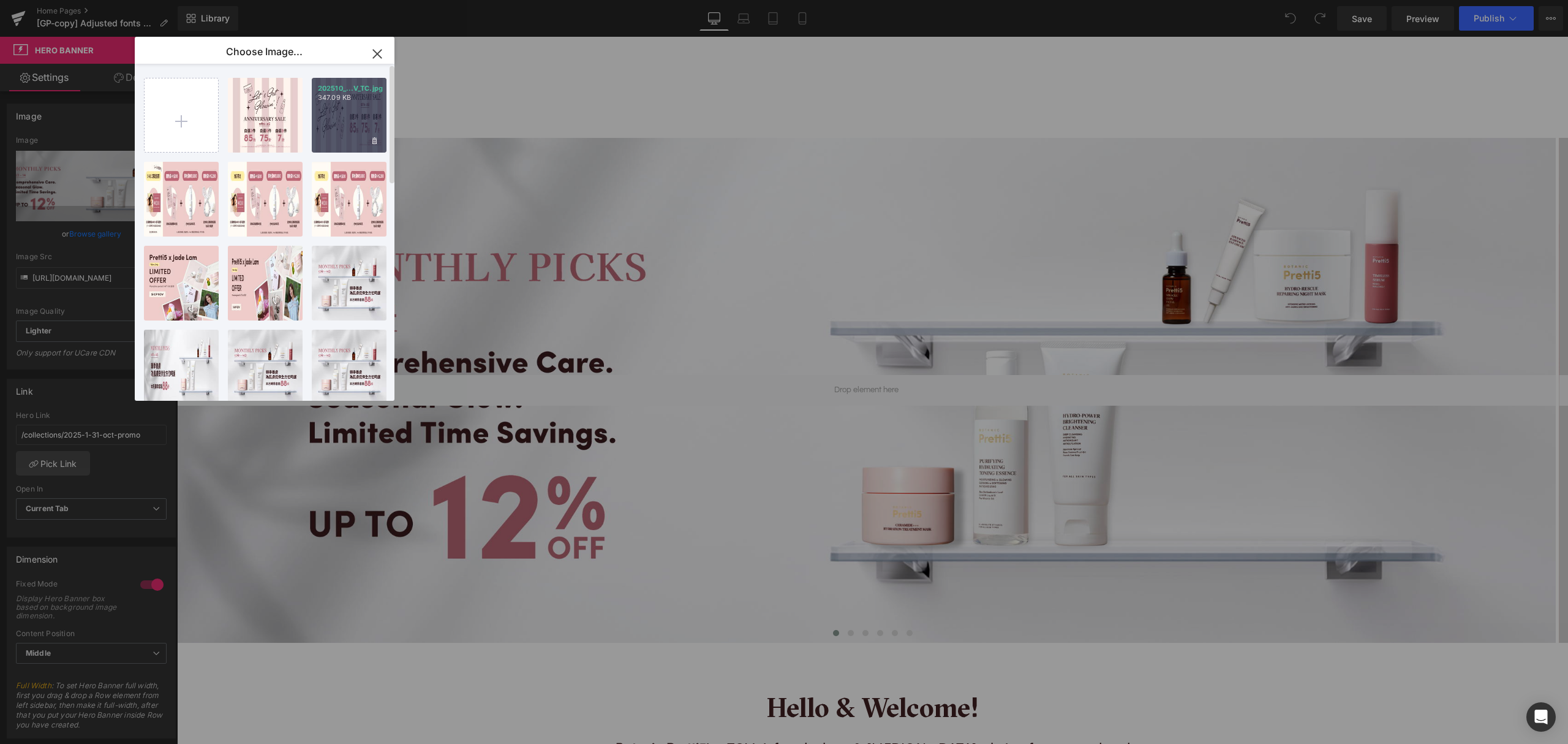
click at [342, 116] on div "202510_...V_TC.jpg 347.09 KB" at bounding box center [349, 115] width 75 height 75
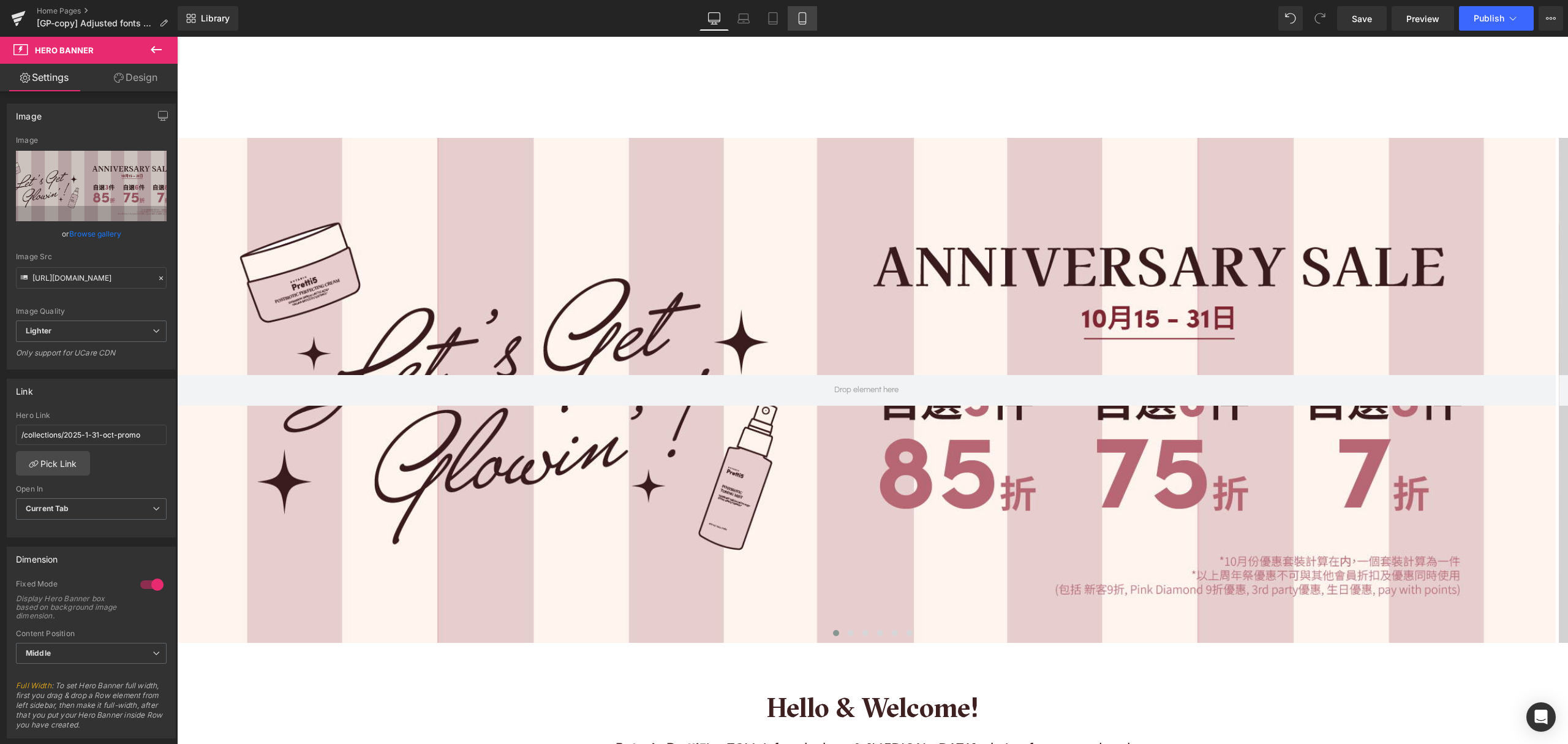
click at [802, 21] on icon at bounding box center [802, 17] width 12 height 12
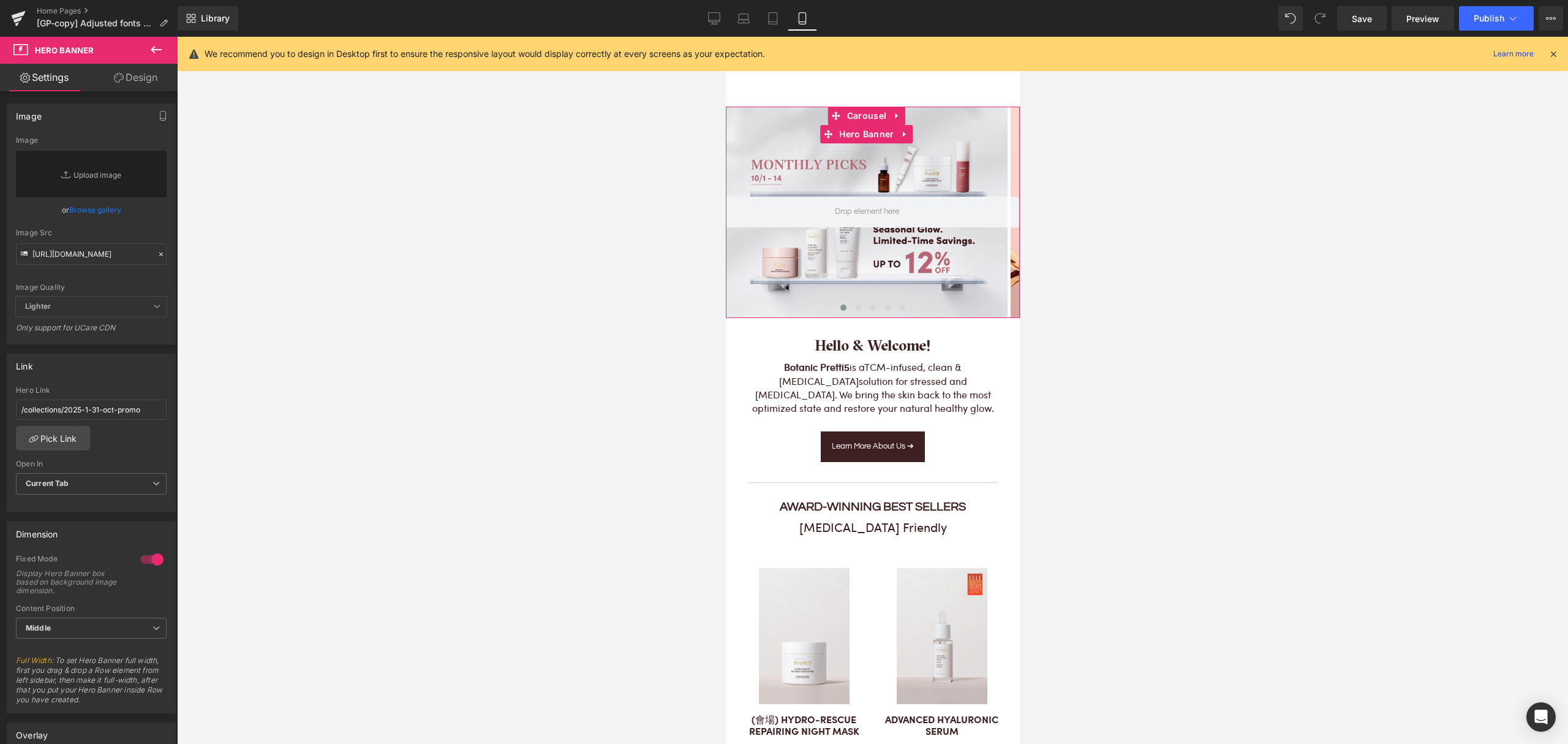
click at [837, 255] on div at bounding box center [866, 212] width 282 height 212
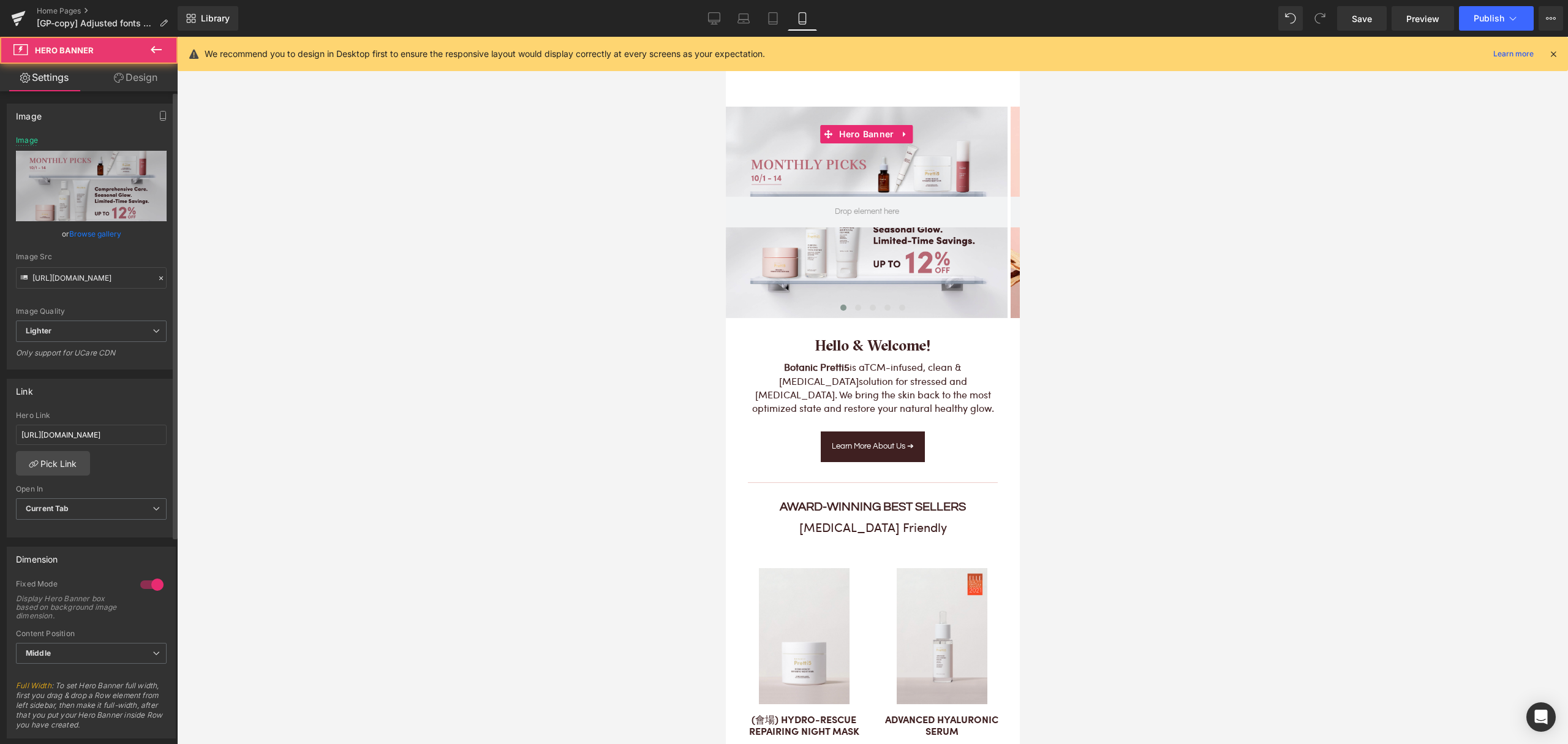
click at [101, 229] on link "Browse gallery" at bounding box center [95, 233] width 52 height 21
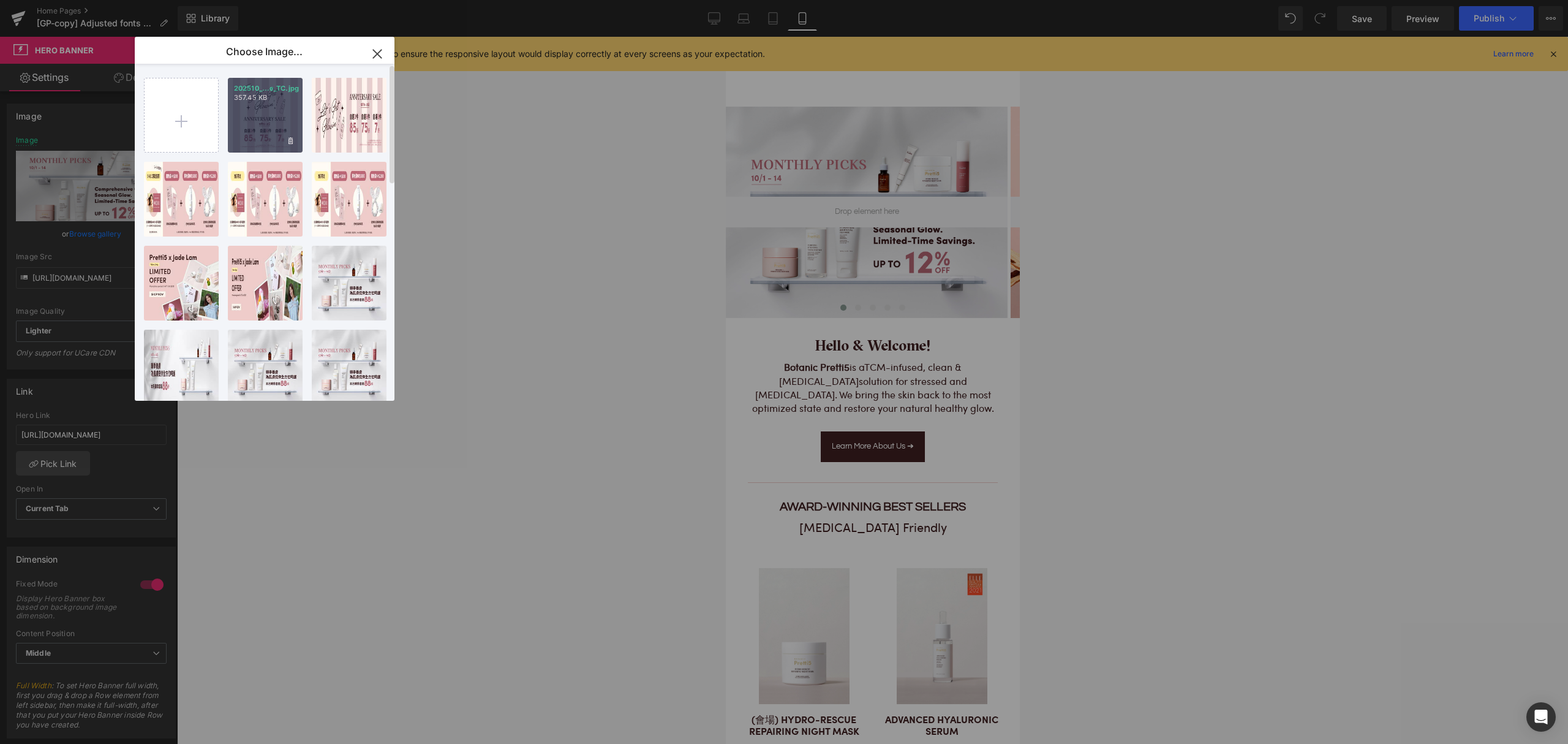
click at [280, 123] on div "202510_...e_TC.jpg 357.45 KB" at bounding box center [266, 115] width 75 height 75
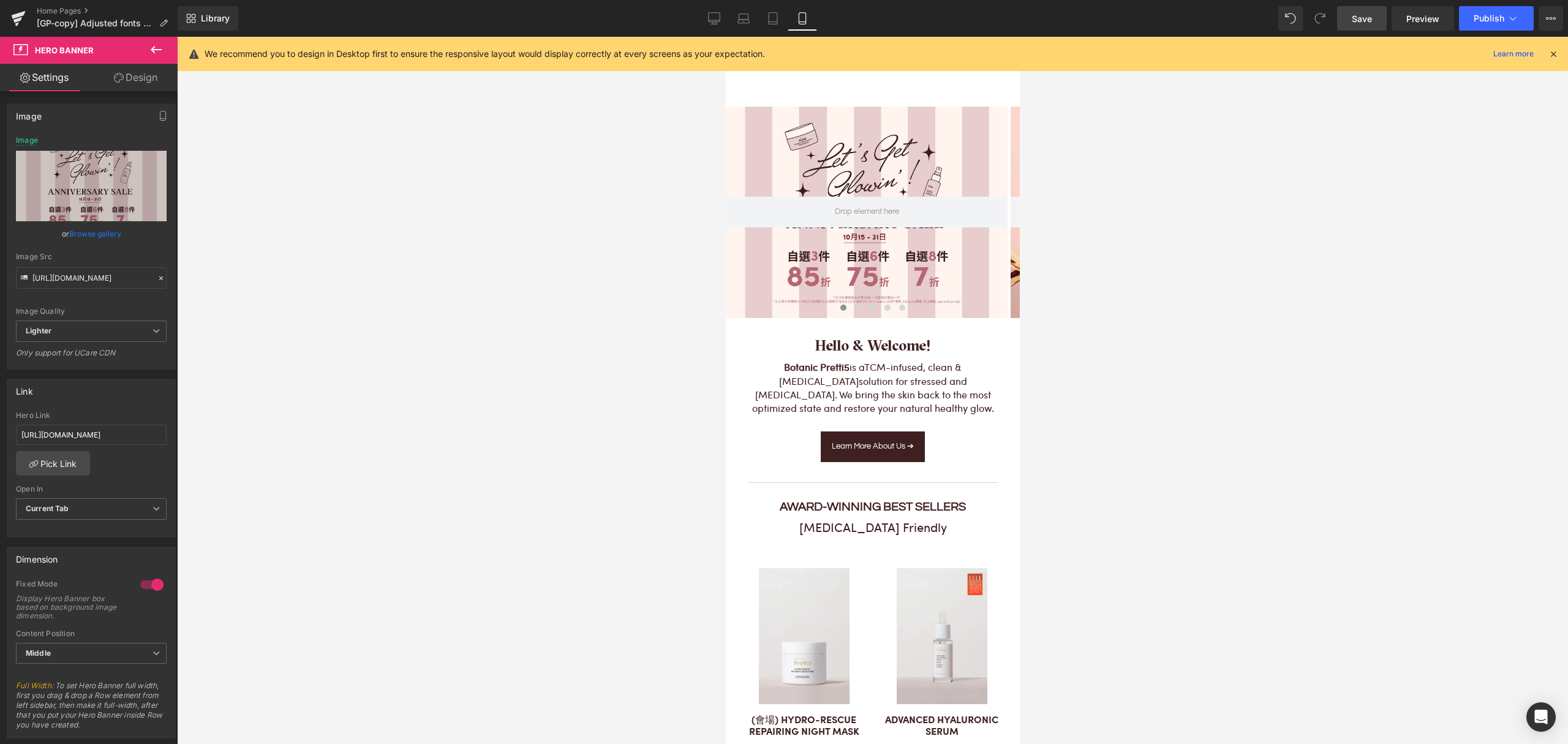
click at [1367, 10] on link "Save" at bounding box center [1362, 18] width 49 height 25
click at [721, 15] on icon at bounding box center [713, 17] width 12 height 12
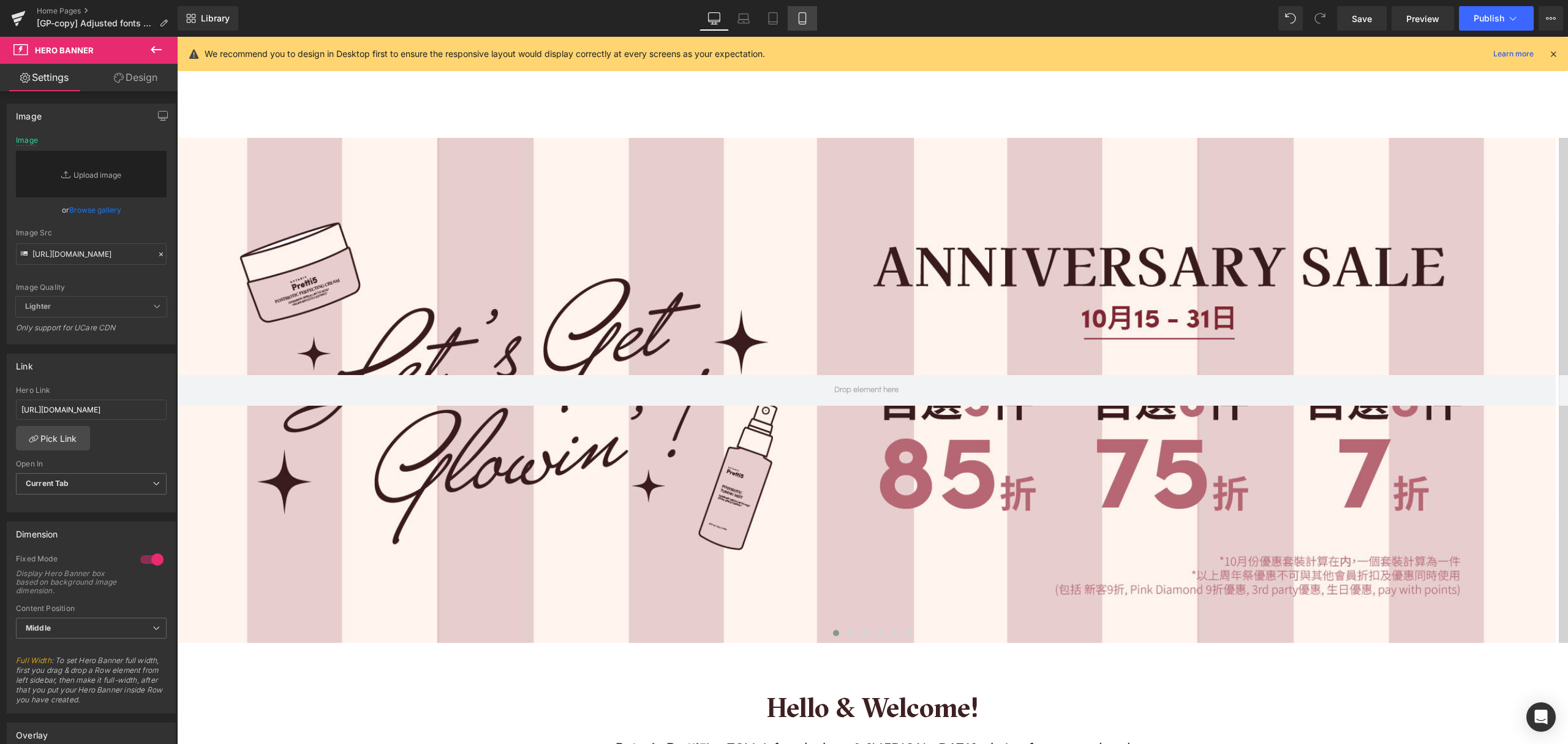
click at [800, 22] on icon at bounding box center [801, 22] width 6 height 0
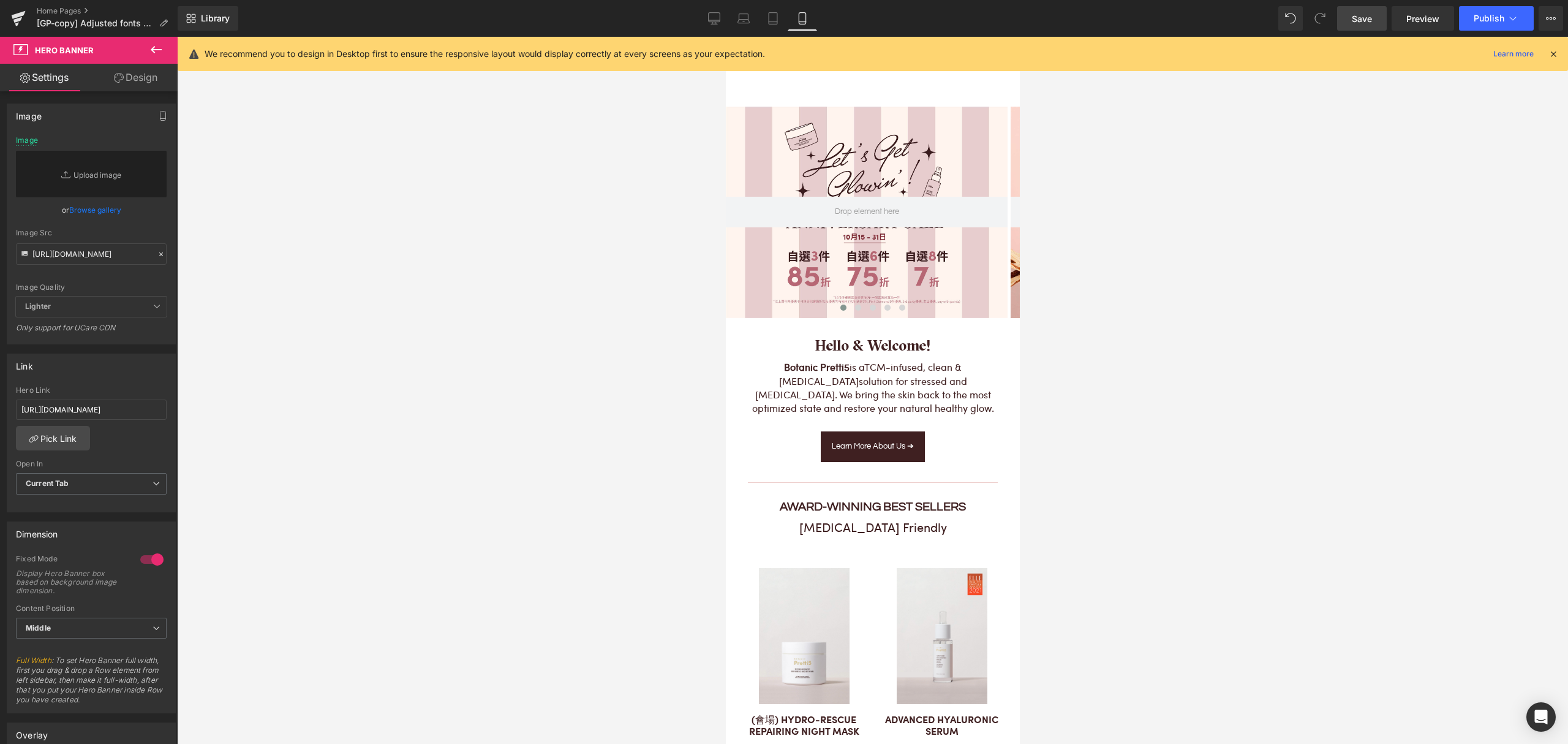
click at [1361, 16] on span "Save" at bounding box center [1362, 18] width 20 height 13
click at [1415, 21] on span "Preview" at bounding box center [1423, 18] width 33 height 13
drag, startPoint x: 1361, startPoint y: 21, endPoint x: 72, endPoint y: 699, distance: 1456.4
click at [1361, 21] on span "Save" at bounding box center [1362, 18] width 20 height 13
click at [1354, 18] on span "Save" at bounding box center [1362, 18] width 20 height 13
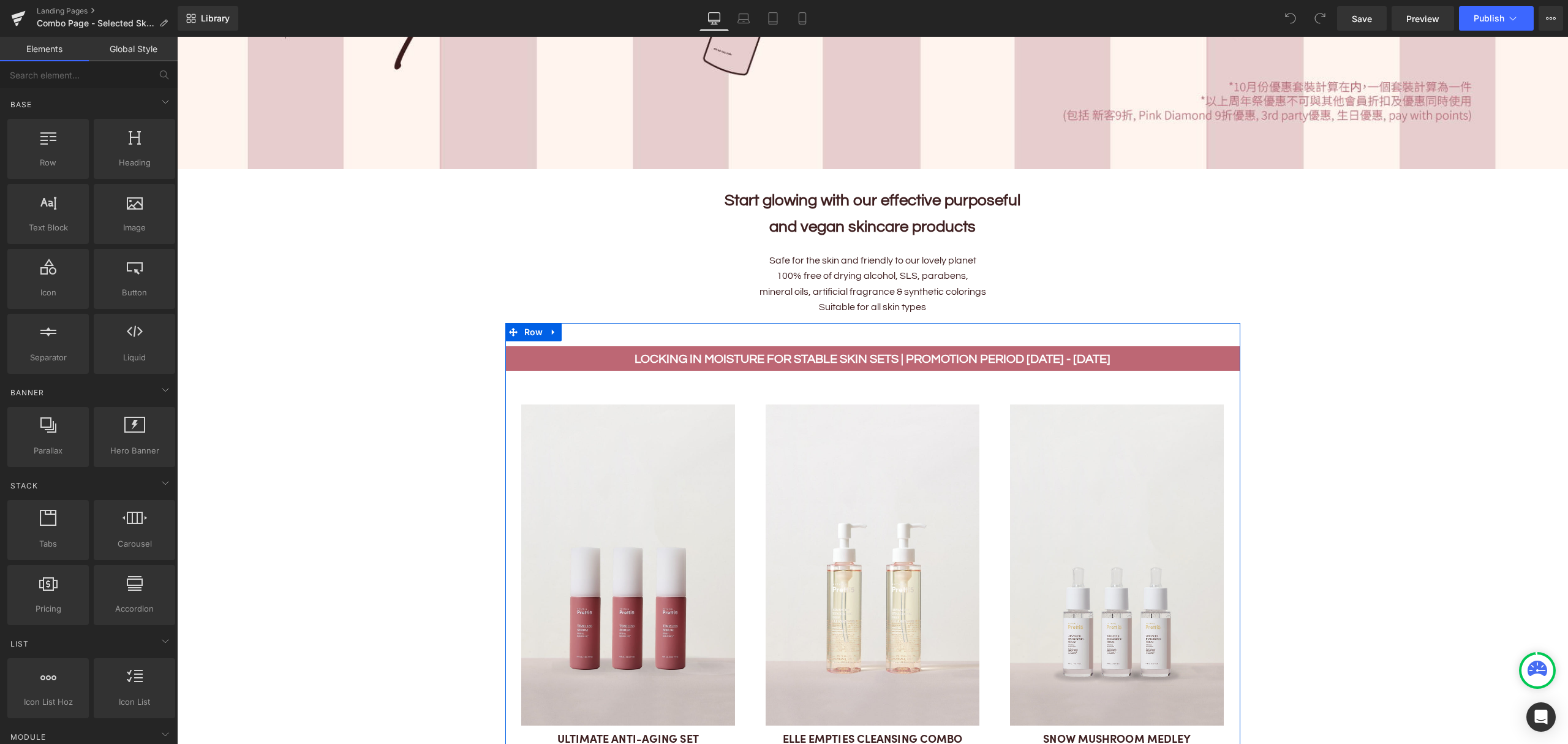
scroll to position [653, 0]
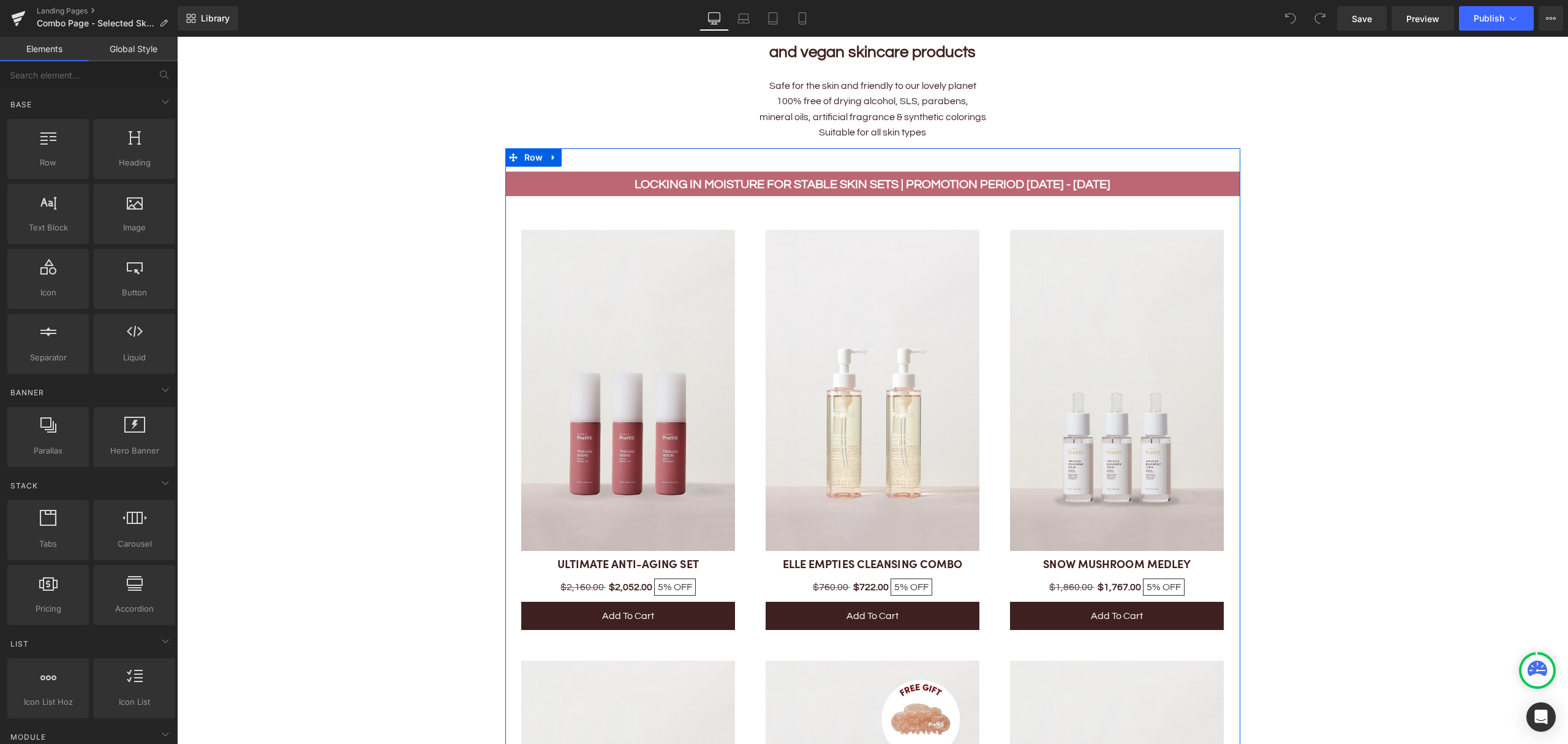
click at [866, 510] on img at bounding box center [872, 390] width 213 height 322
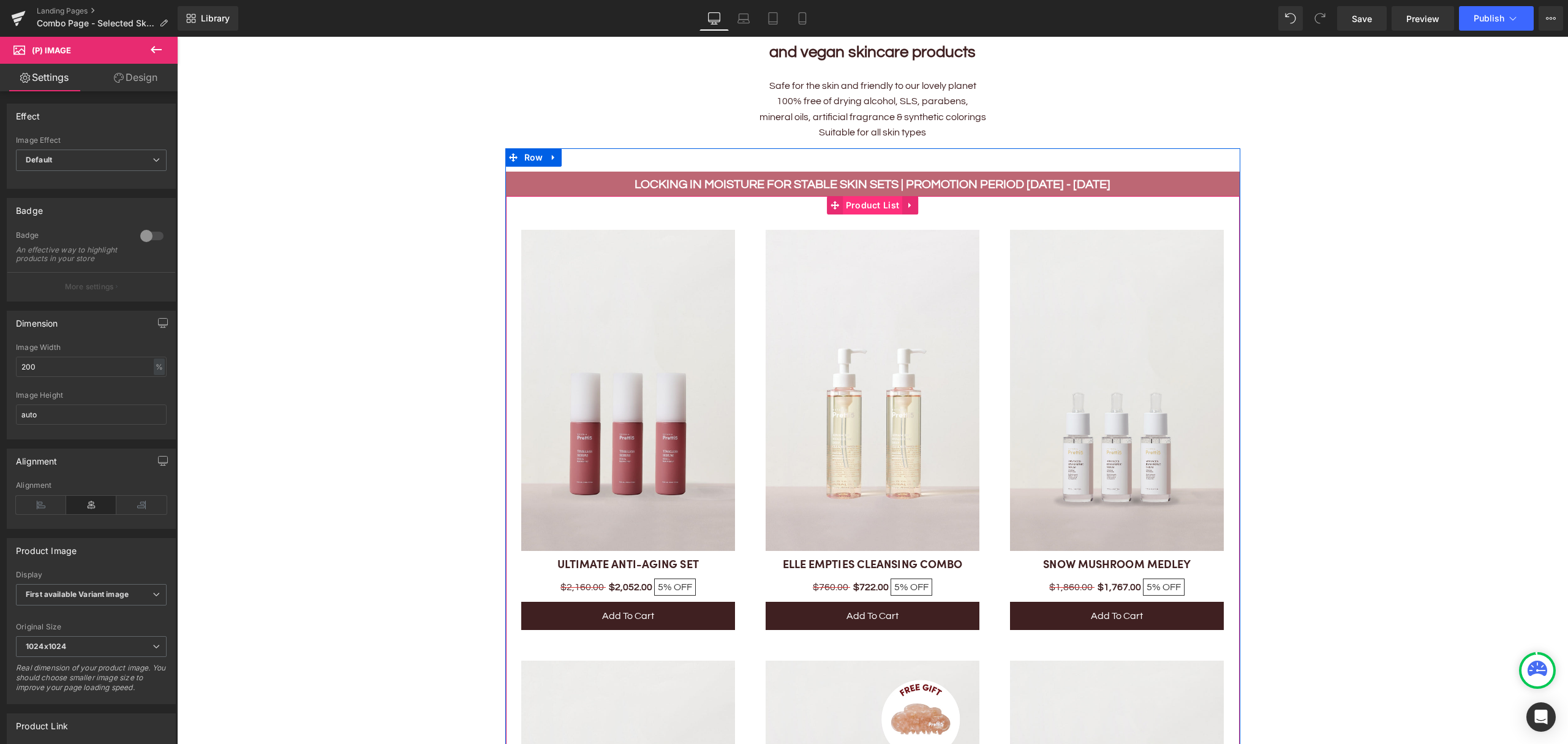
click at [859, 206] on span "Product List" at bounding box center [873, 205] width 60 height 18
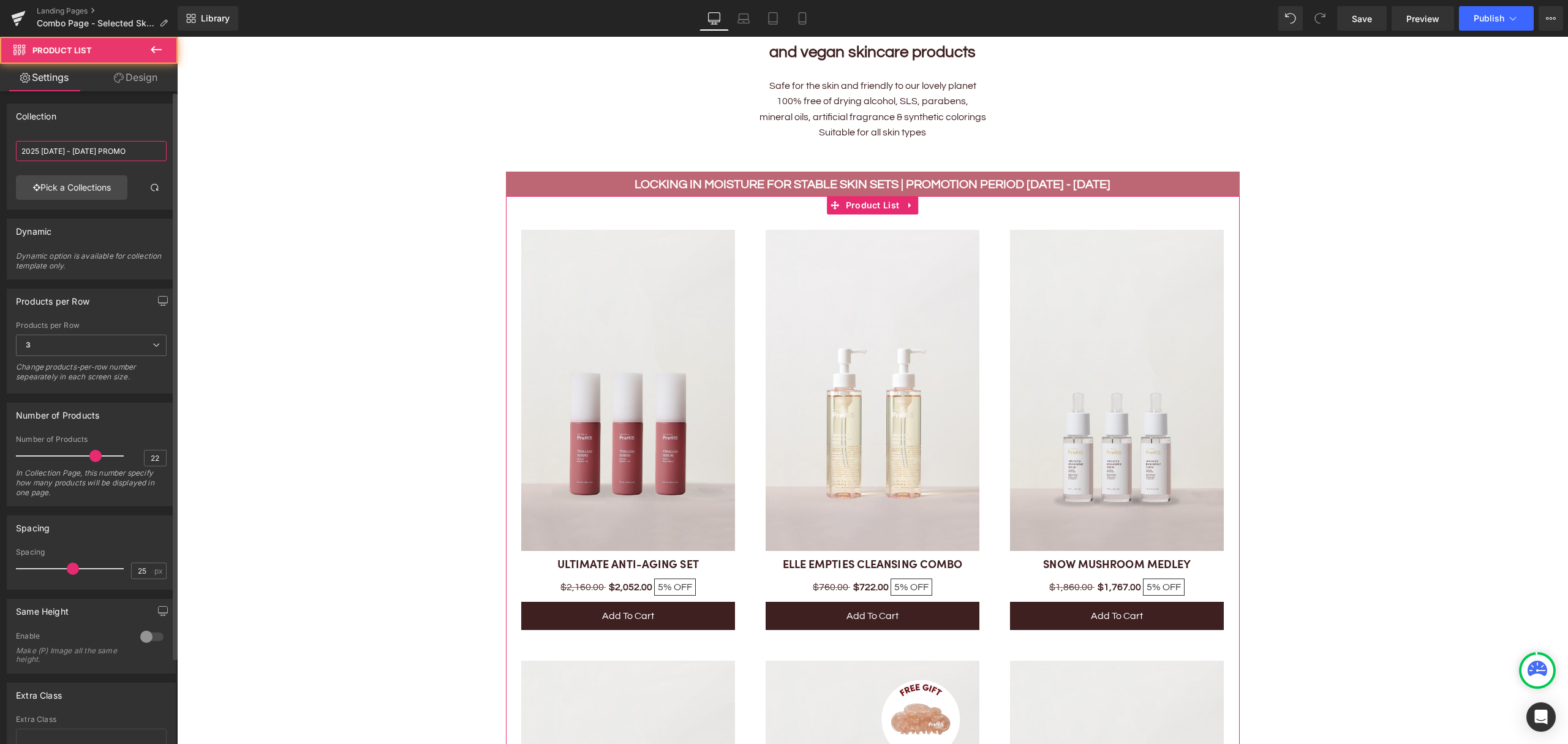
click at [92, 155] on input "2025 [DATE] - [DATE] PROMO" at bounding box center [91, 151] width 151 height 20
drag, startPoint x: 121, startPoint y: 153, endPoint x: 0, endPoint y: 153, distance: 121.0
click at [0, 153] on div "Collection 2025 [DATE] - [DATE] PROMO 2025 [DATE] - [DATE] PROMO Pick a Collect…" at bounding box center [92, 152] width 183 height 115
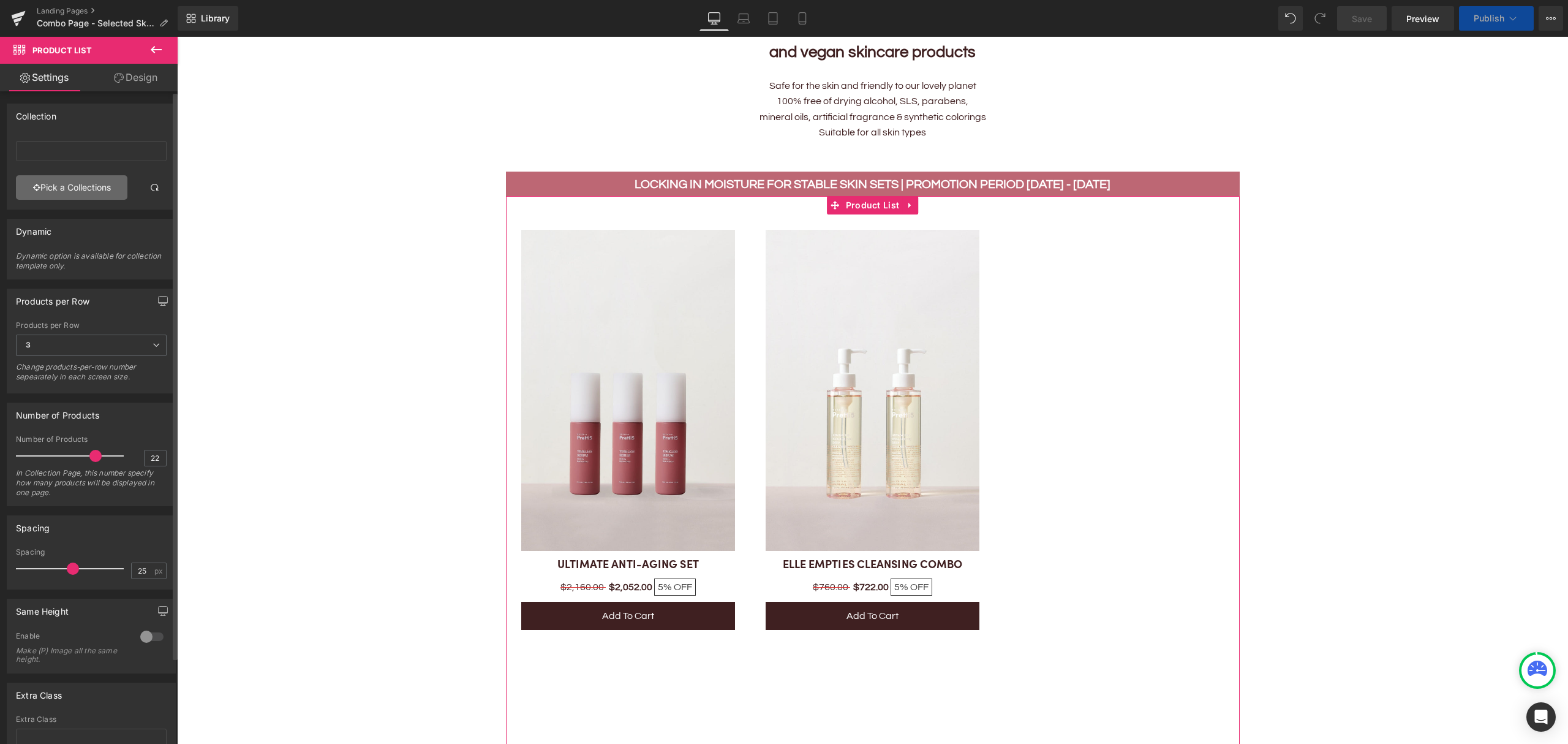
click at [72, 188] on link "Pick a Collections" at bounding box center [71, 187] width 112 height 25
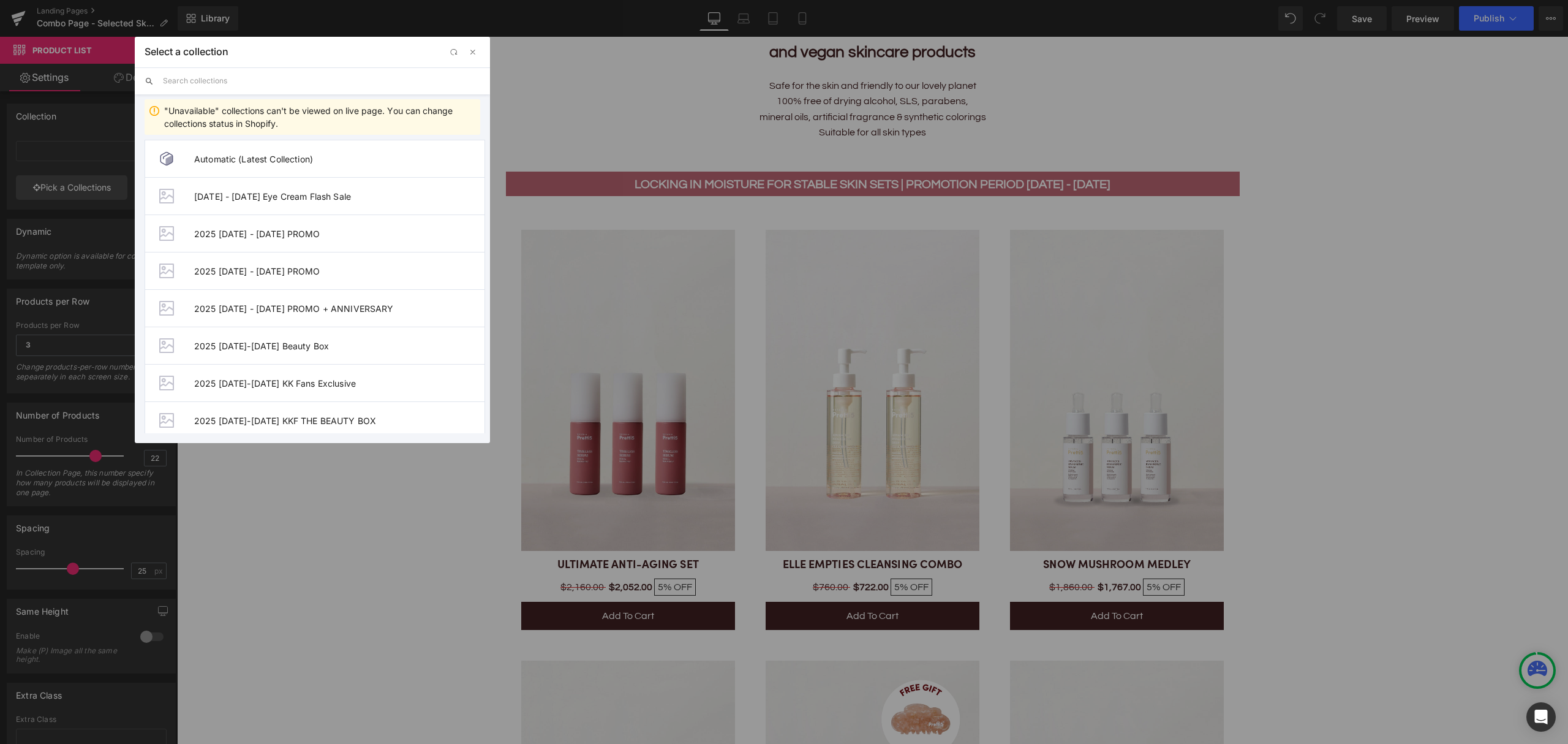
click at [224, 82] on input "text" at bounding box center [321, 81] width 318 height 27
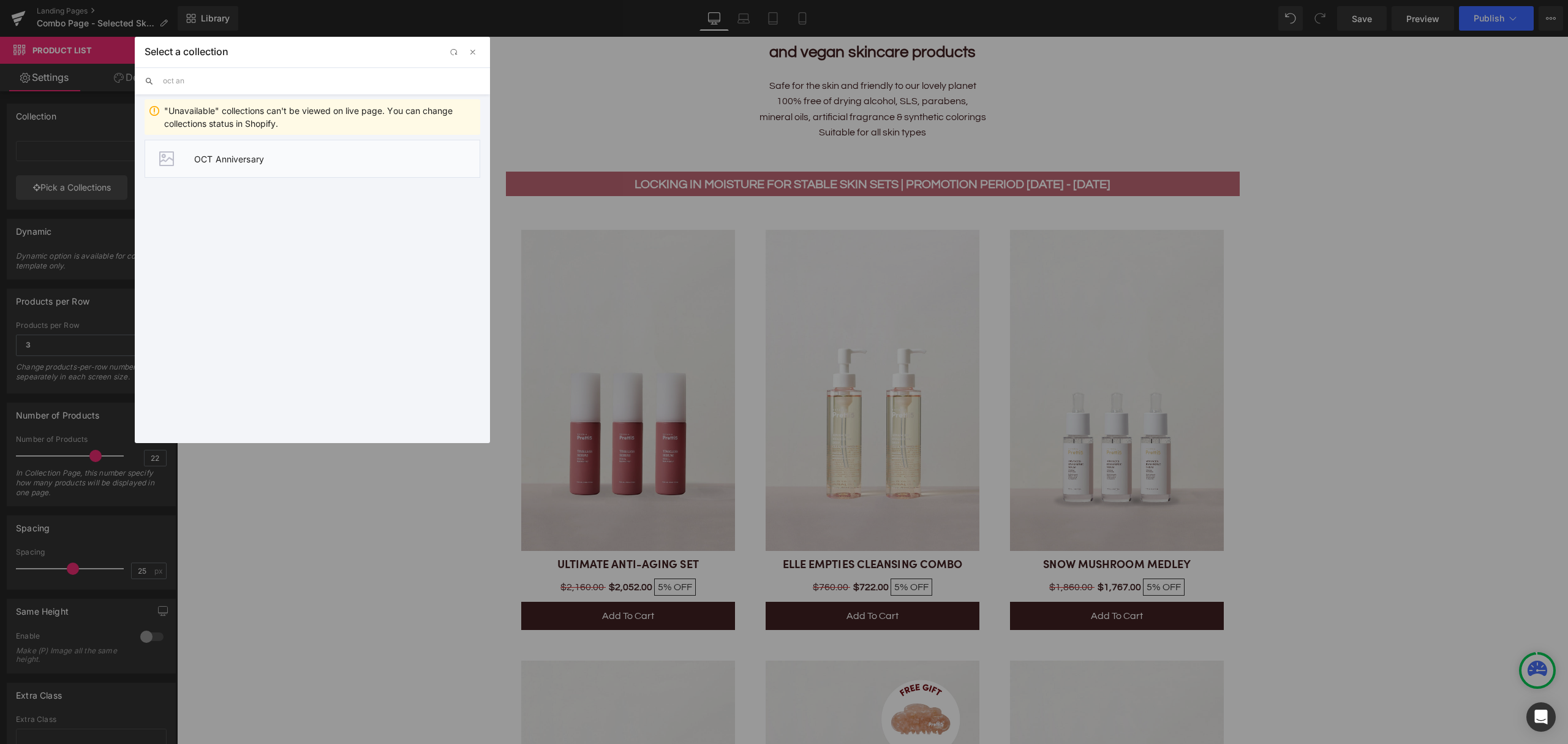
type input "oct an"
click at [263, 171] on li "OCT Anniversary" at bounding box center [312, 159] width 336 height 38
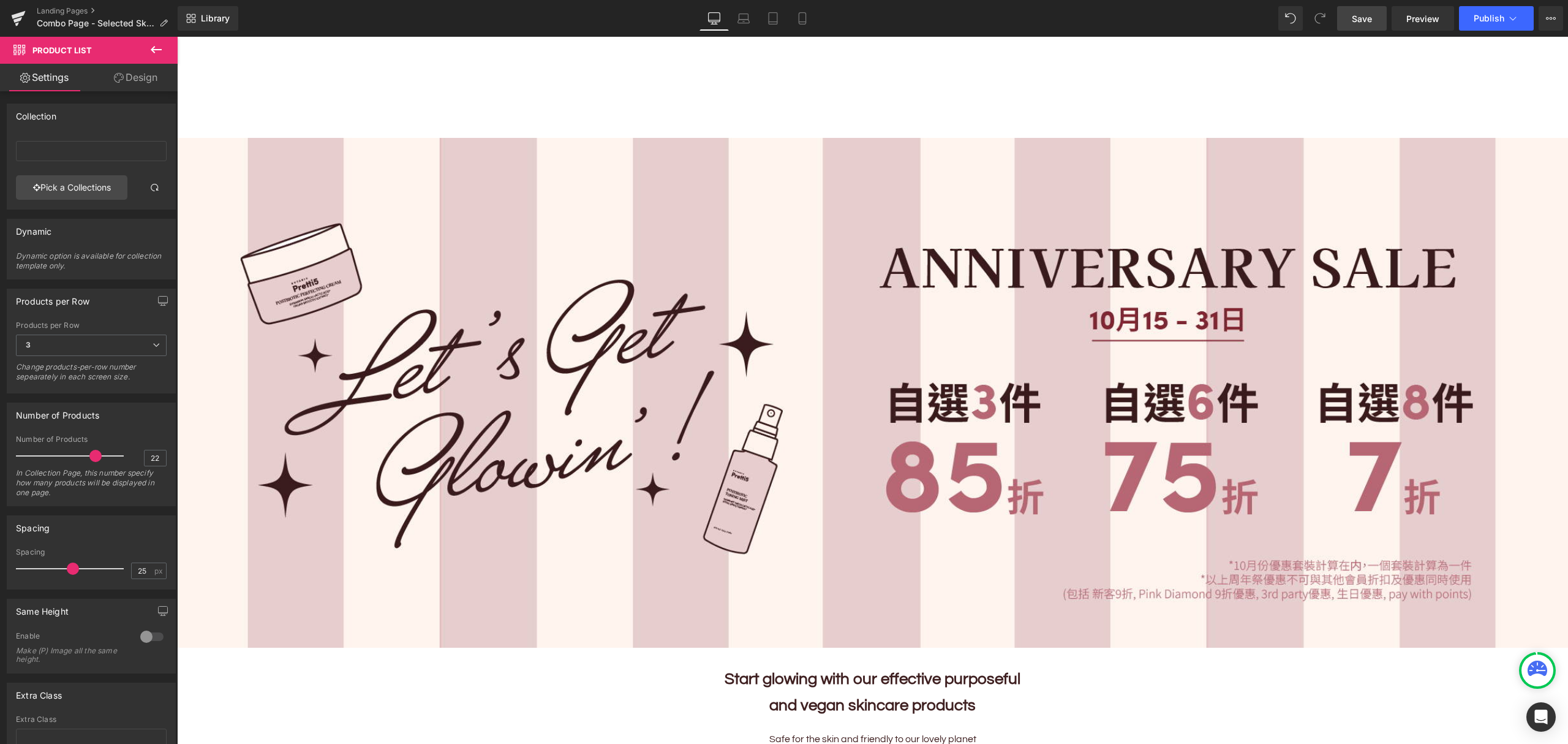
click at [1357, 23] on span "Save" at bounding box center [1362, 18] width 20 height 13
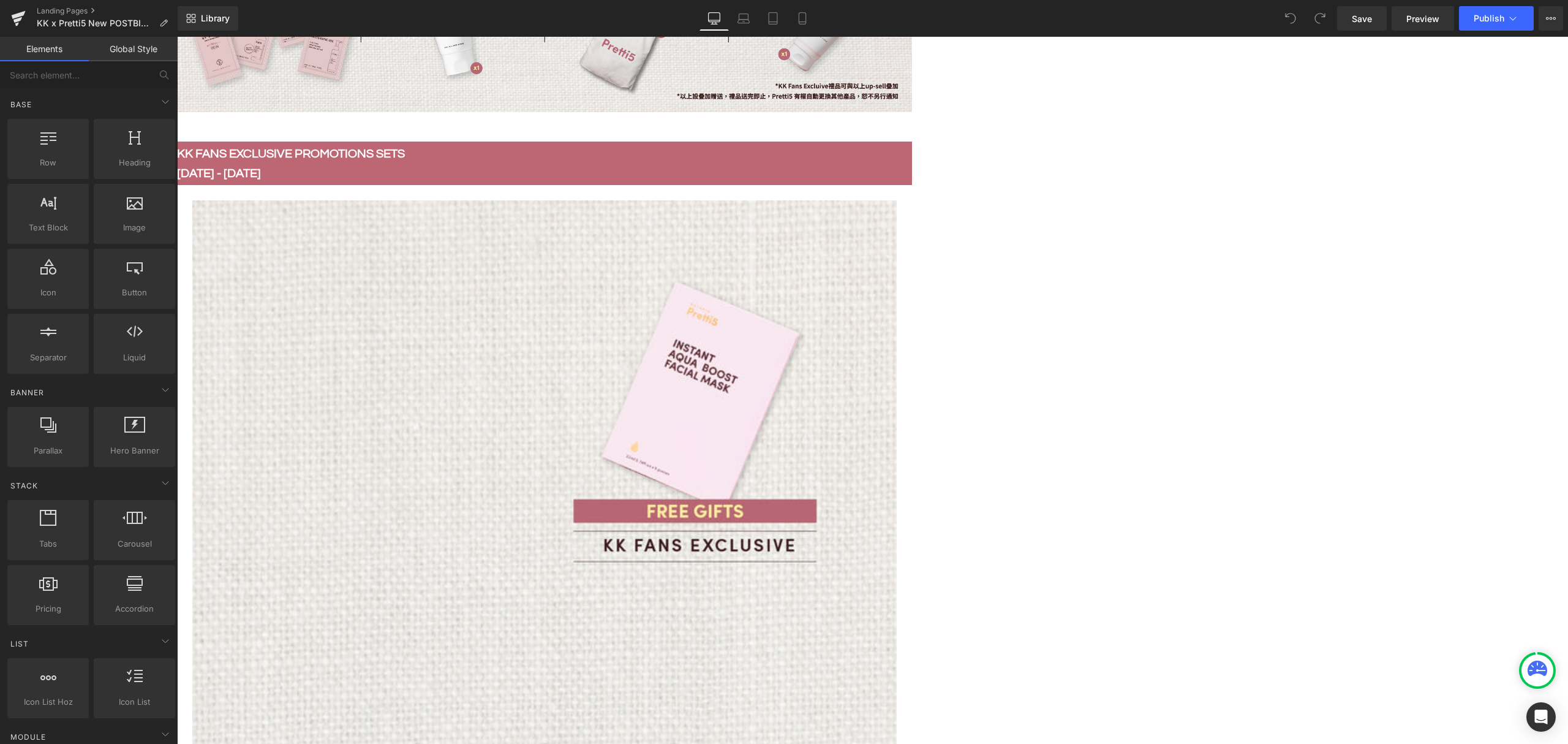
scroll to position [899, 0]
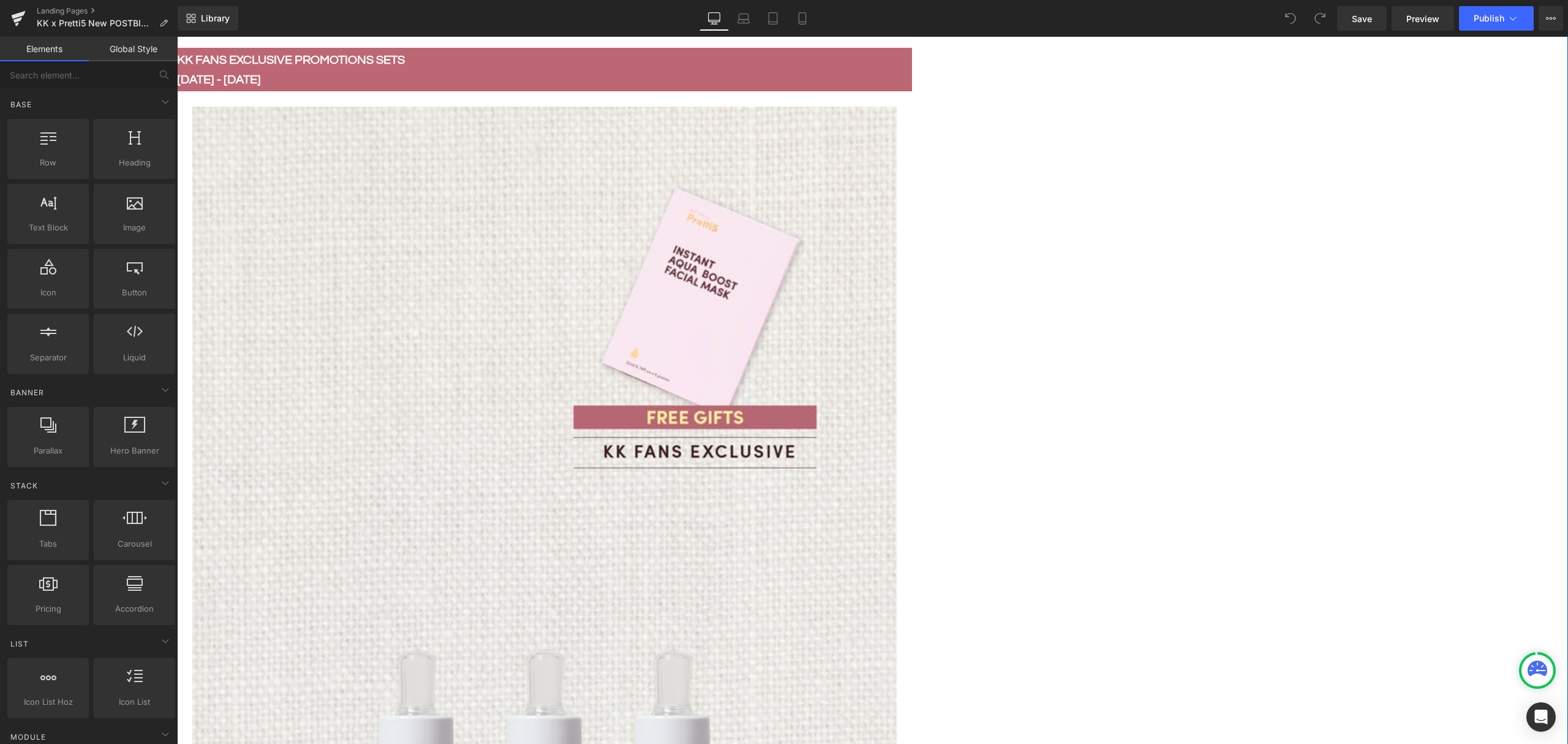
click at [777, 428] on img at bounding box center [544, 634] width 704 height 1056
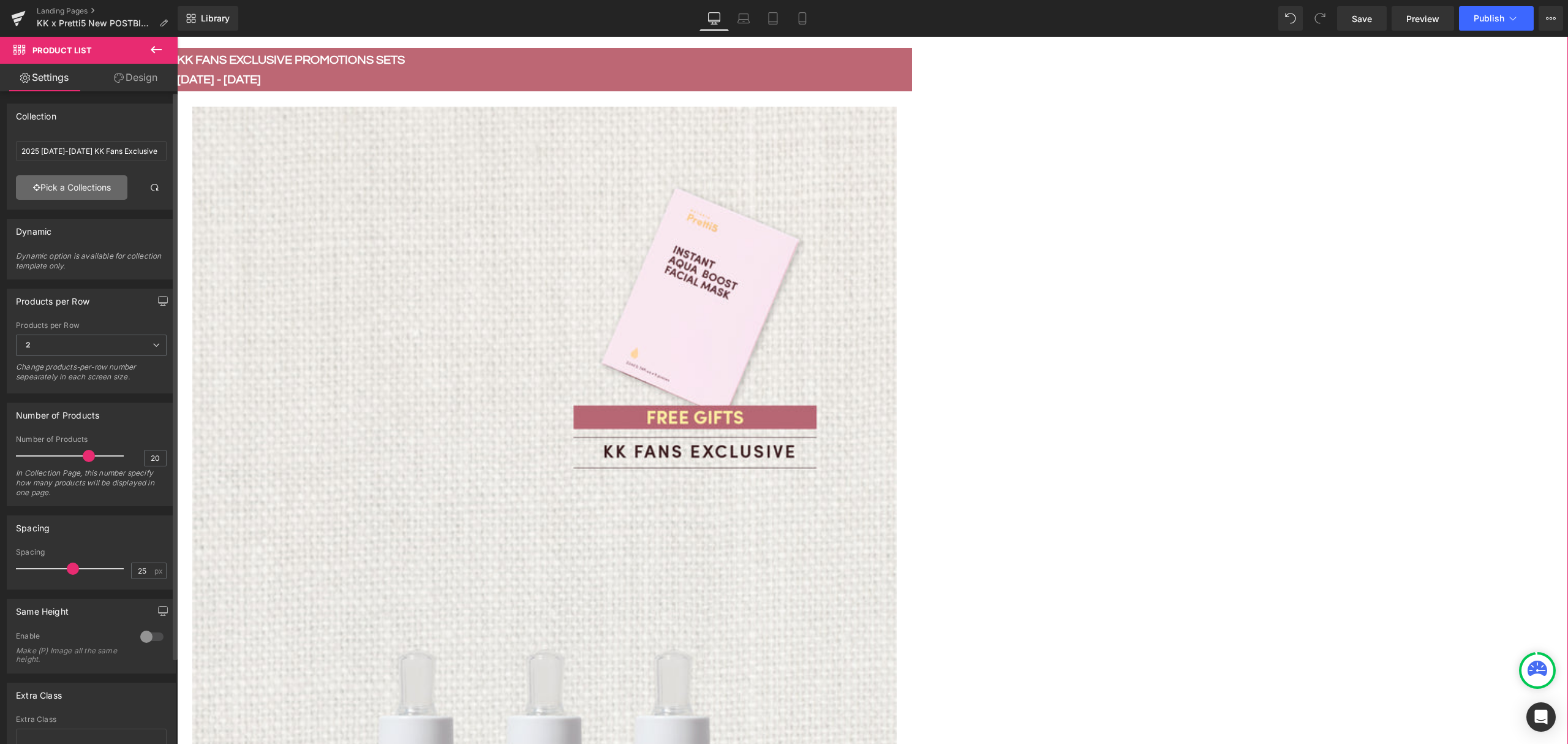
click at [106, 186] on link "Pick a Collections" at bounding box center [71, 187] width 112 height 25
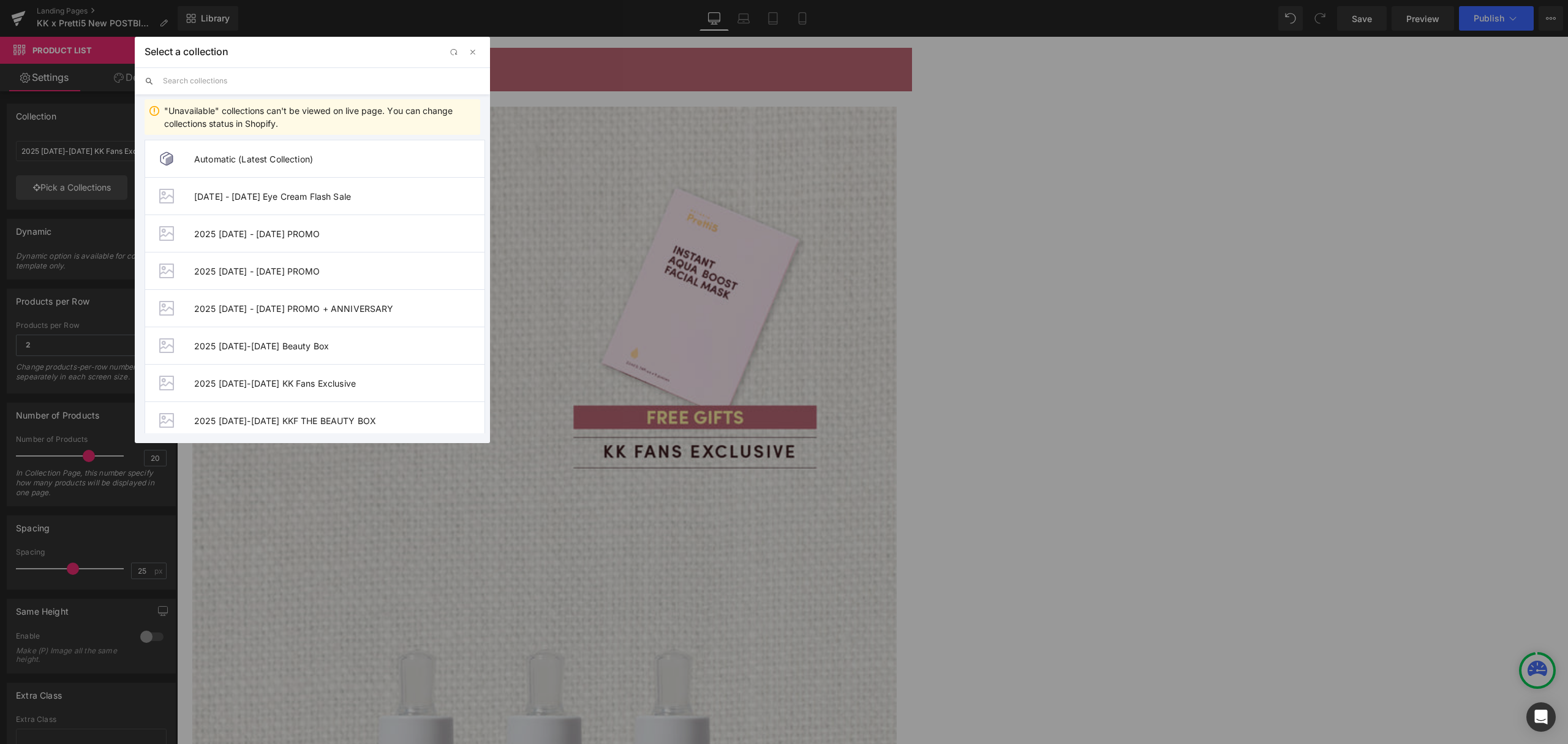
click at [242, 77] on input "text" at bounding box center [321, 81] width 318 height 27
click at [242, 80] on input "text" at bounding box center [321, 81] width 318 height 27
click at [242, 82] on input "text" at bounding box center [321, 81] width 318 height 27
click at [256, 86] on input "kk" at bounding box center [321, 81] width 318 height 27
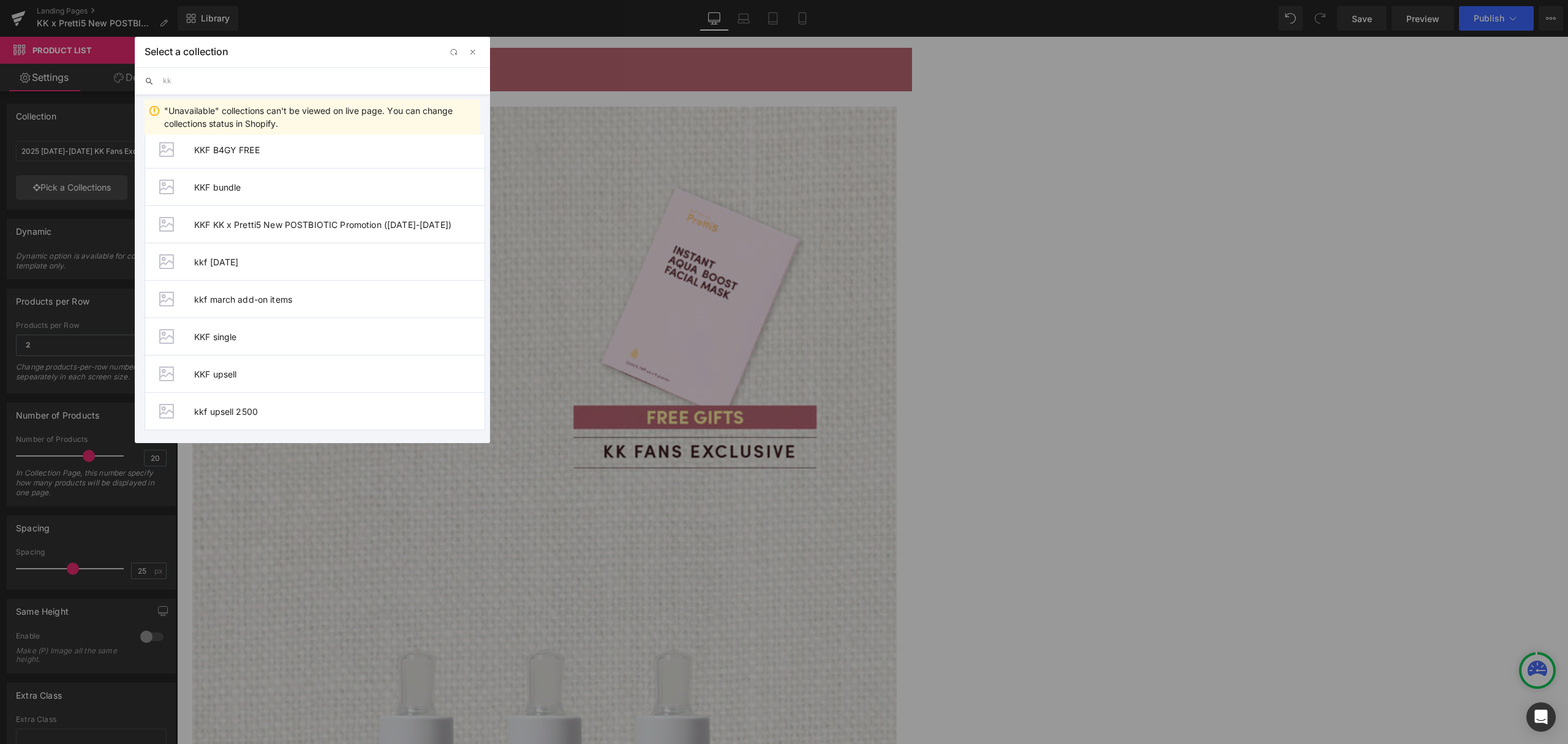
scroll to position [525, 0]
type input "kk"
click at [293, 383] on span "KKF KK x Pretti5 New POSTBIOTIC Promotion (15-31OCT)" at bounding box center [339, 381] width 290 height 10
type input "KKF KK x Pretti5 New POSTBIOTIC Promotion (15-31OCT)"
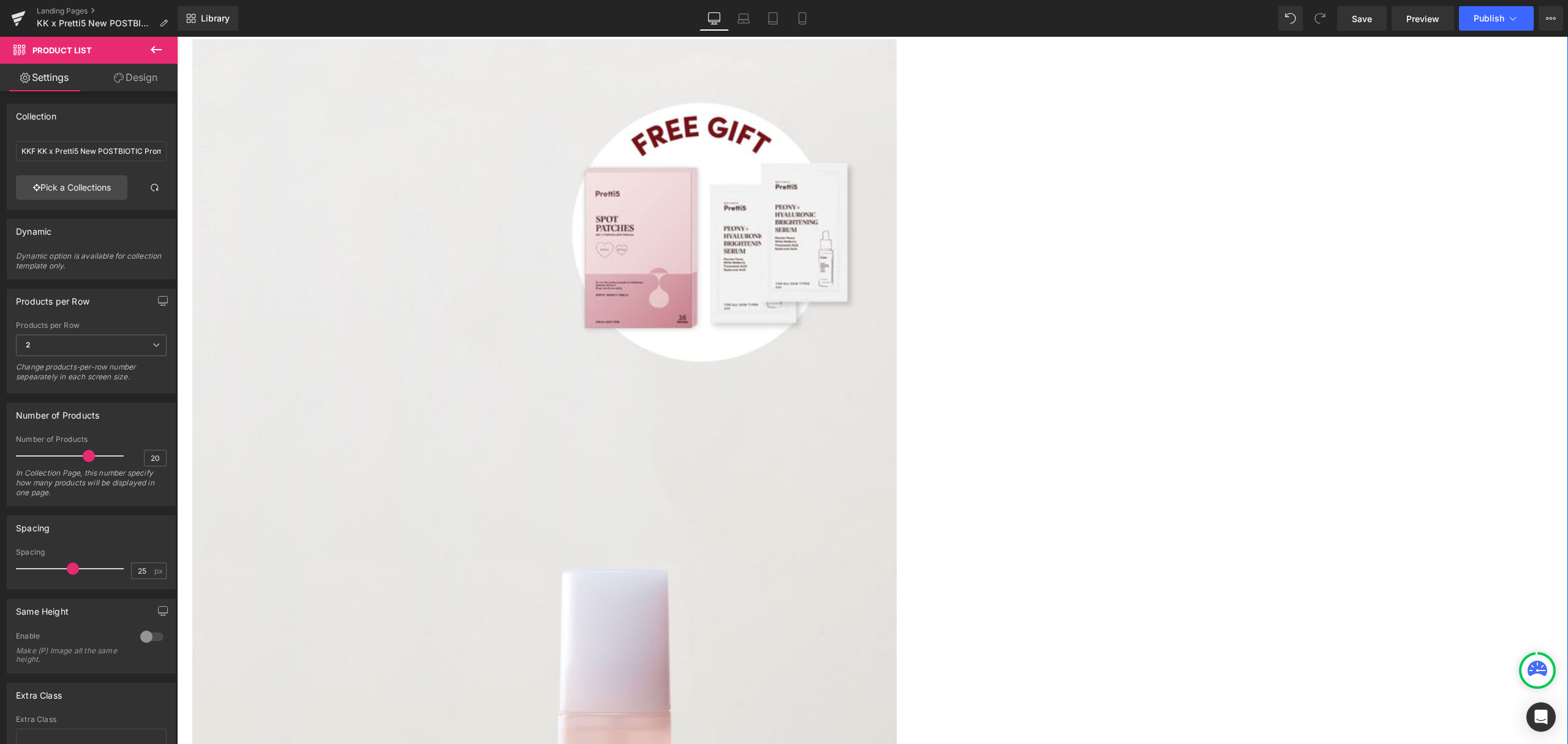
scroll to position [1062, 0]
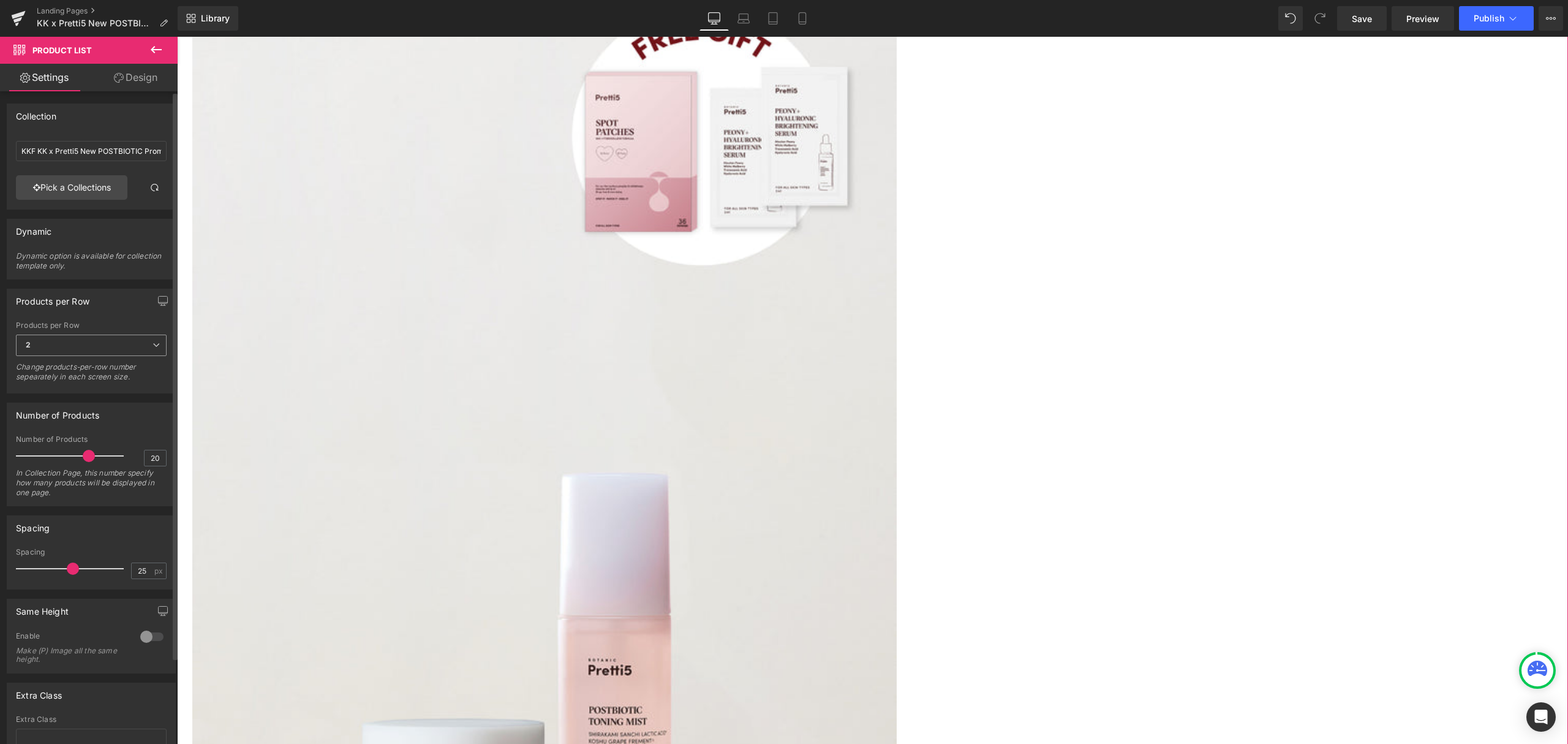
click at [153, 347] on icon at bounding box center [157, 345] width 7 height 7
click at [101, 370] on li "1" at bounding box center [88, 367] width 146 height 18
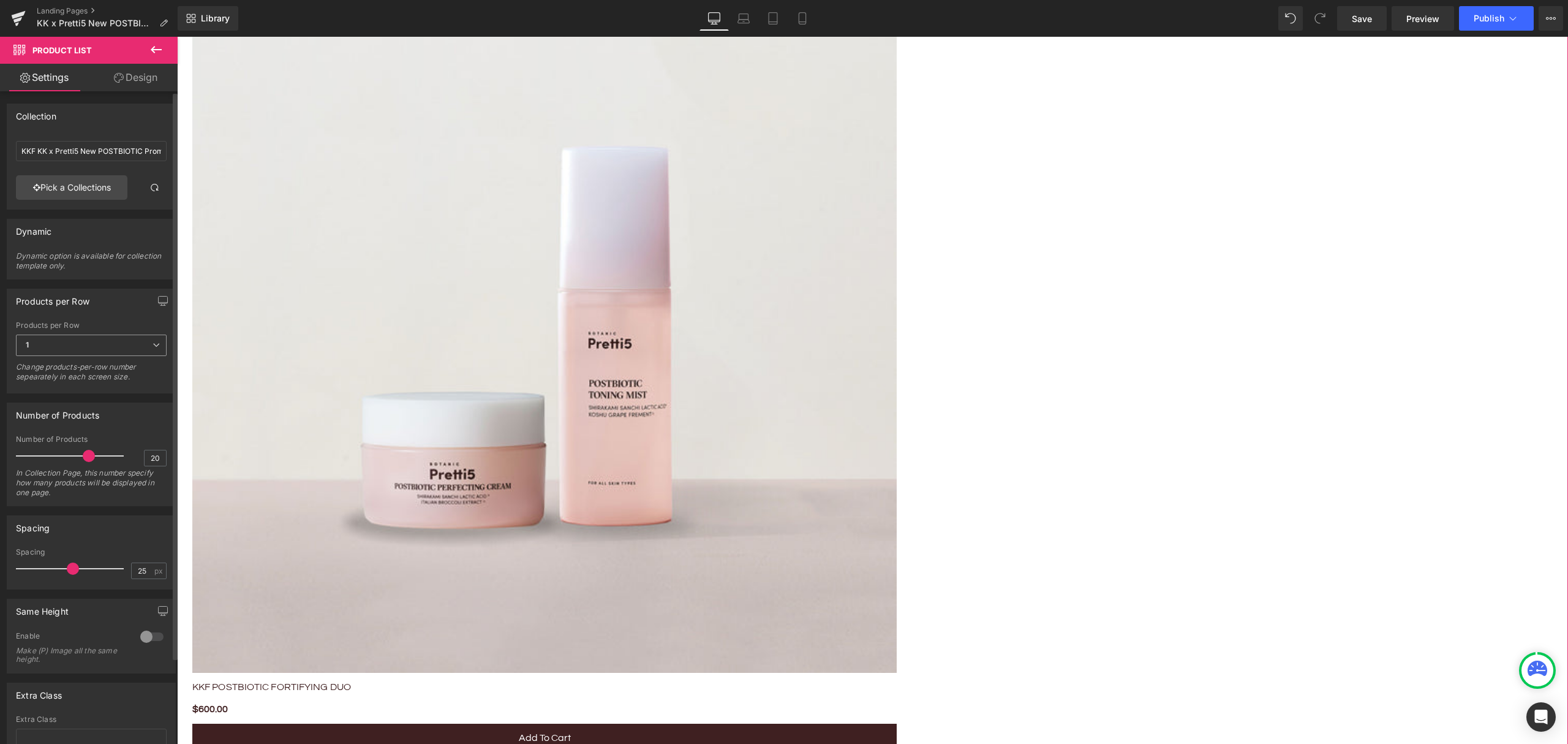
click at [82, 352] on span "1" at bounding box center [91, 345] width 151 height 21
click at [66, 397] on li "3" at bounding box center [88, 404] width 146 height 18
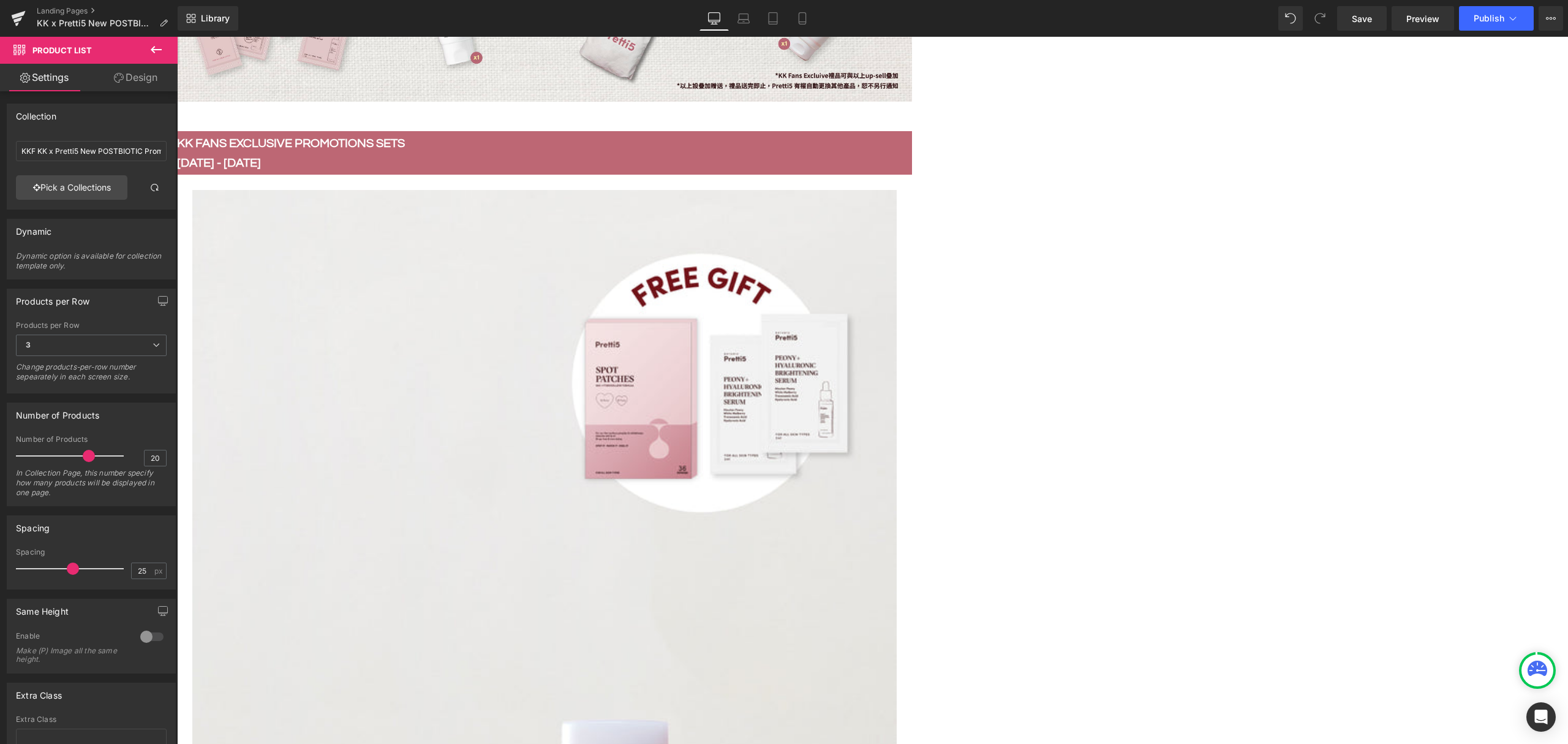
scroll to position [736, 0]
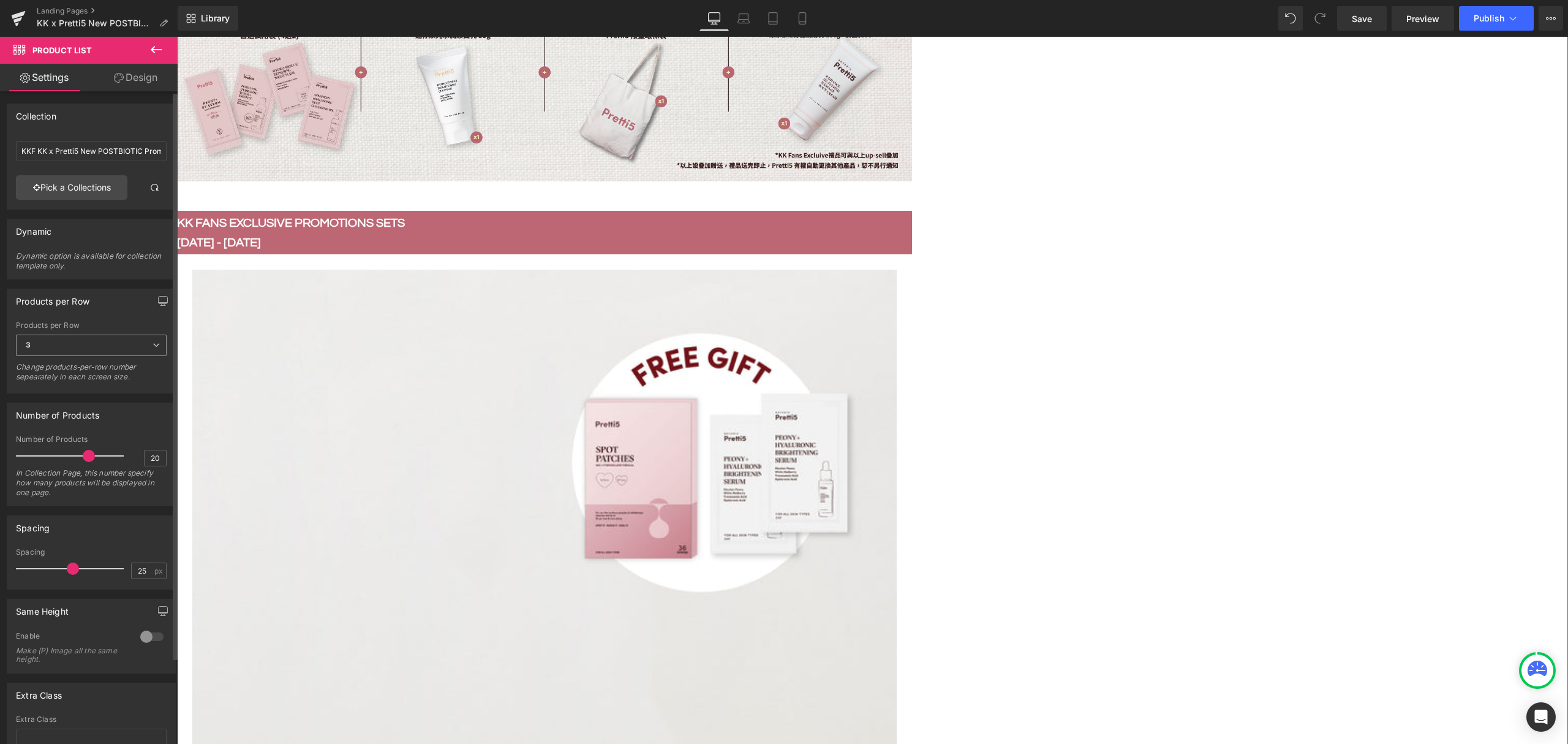
click at [127, 351] on span "3" at bounding box center [91, 345] width 151 height 21
click at [98, 382] on li "2" at bounding box center [88, 386] width 146 height 18
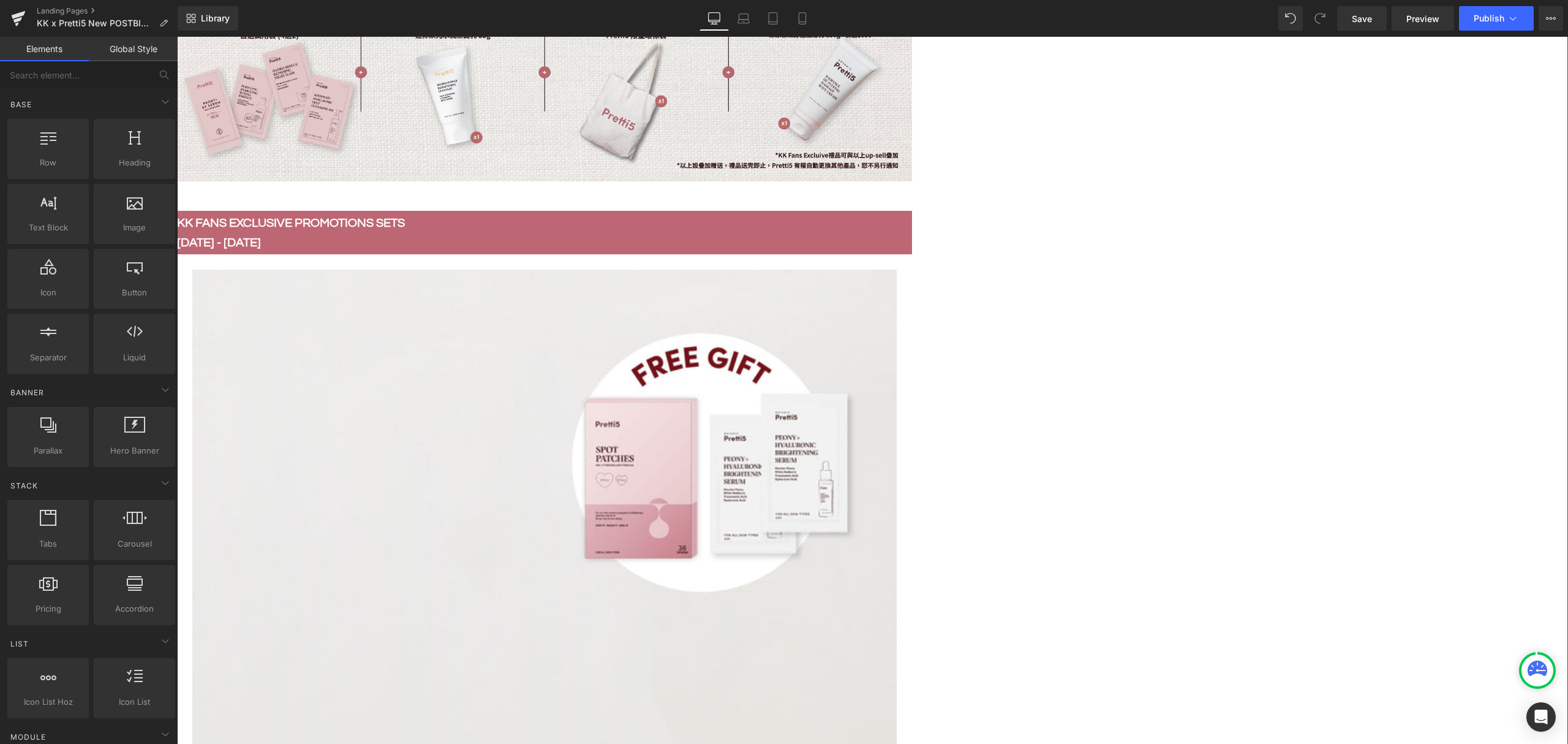
click at [261, 248] on b "17 - 24 SEP" at bounding box center [219, 242] width 84 height 12
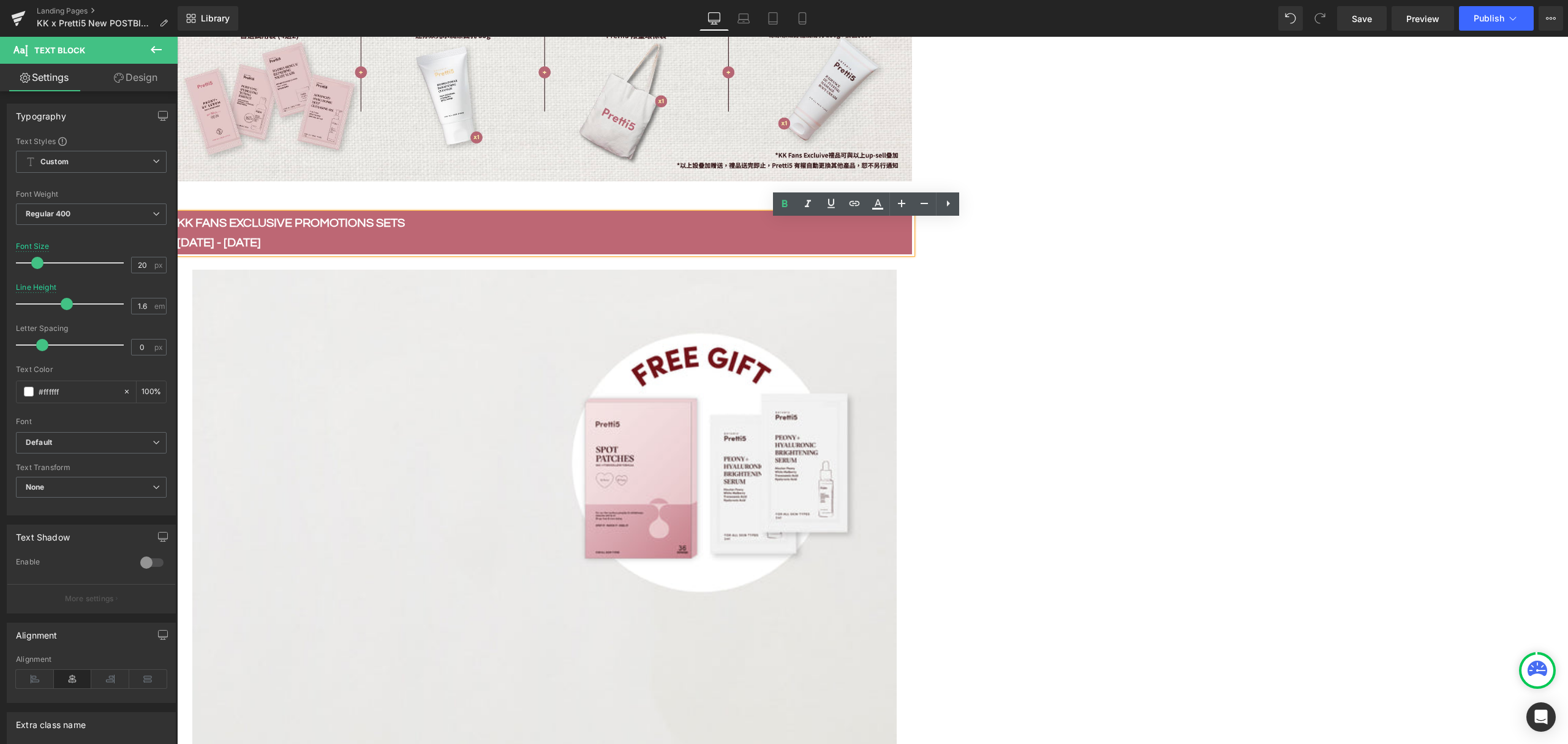
click at [261, 247] on b "17 - 24 SEP" at bounding box center [219, 242] width 84 height 12
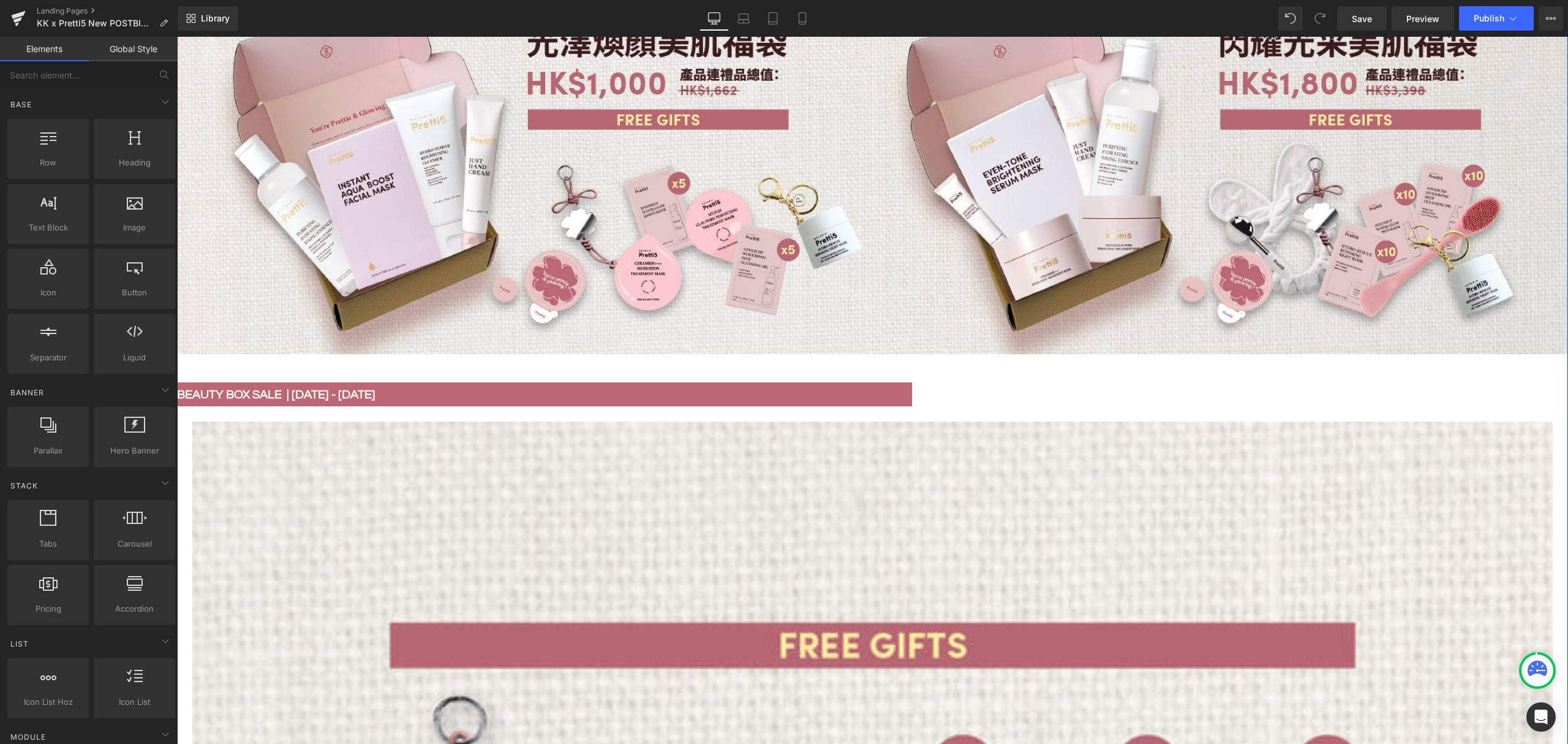
scroll to position [2369, 0]
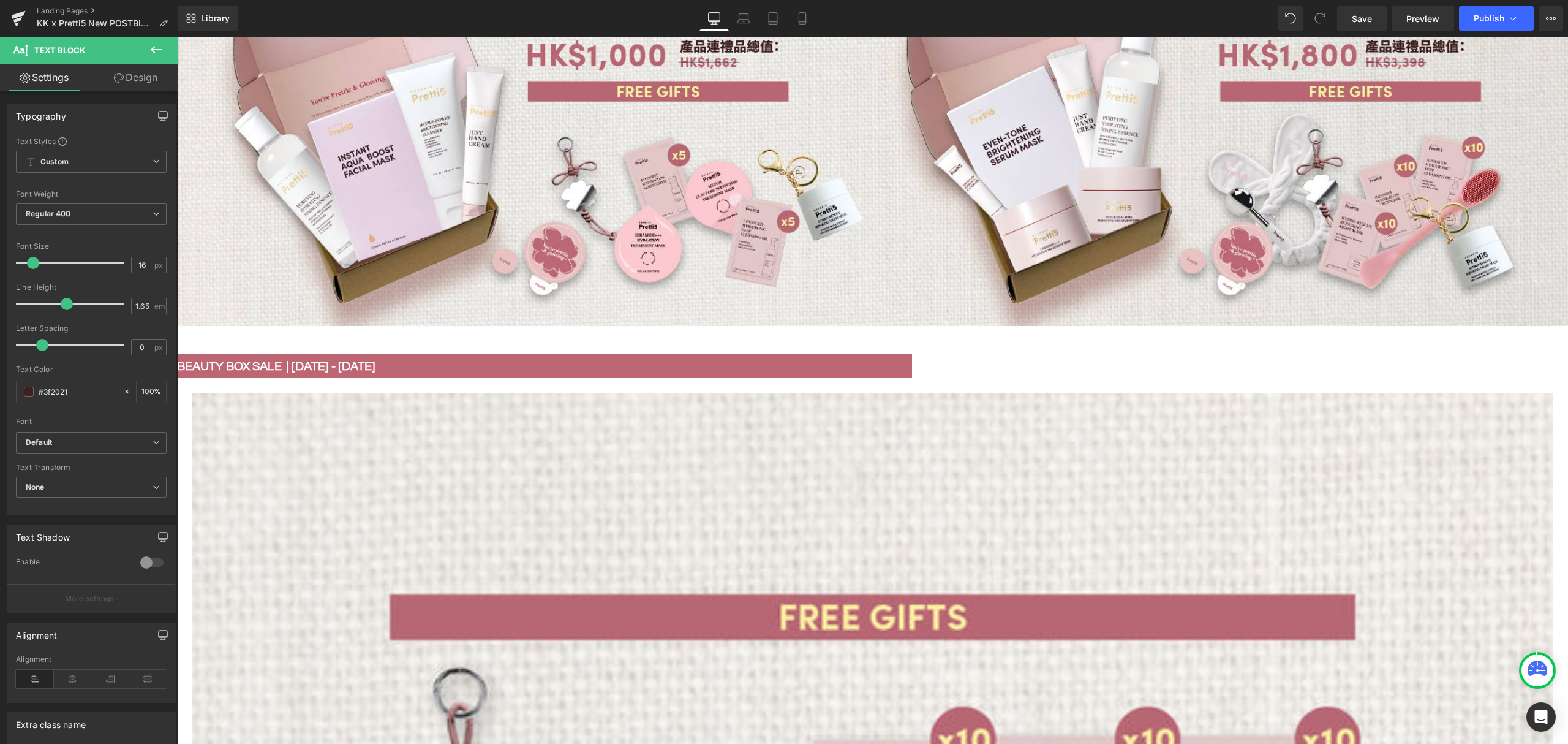
drag, startPoint x: 695, startPoint y: 295, endPoint x: 681, endPoint y: 297, distance: 14.1
drag, startPoint x: 646, startPoint y: 327, endPoint x: 636, endPoint y: 329, distance: 10.2
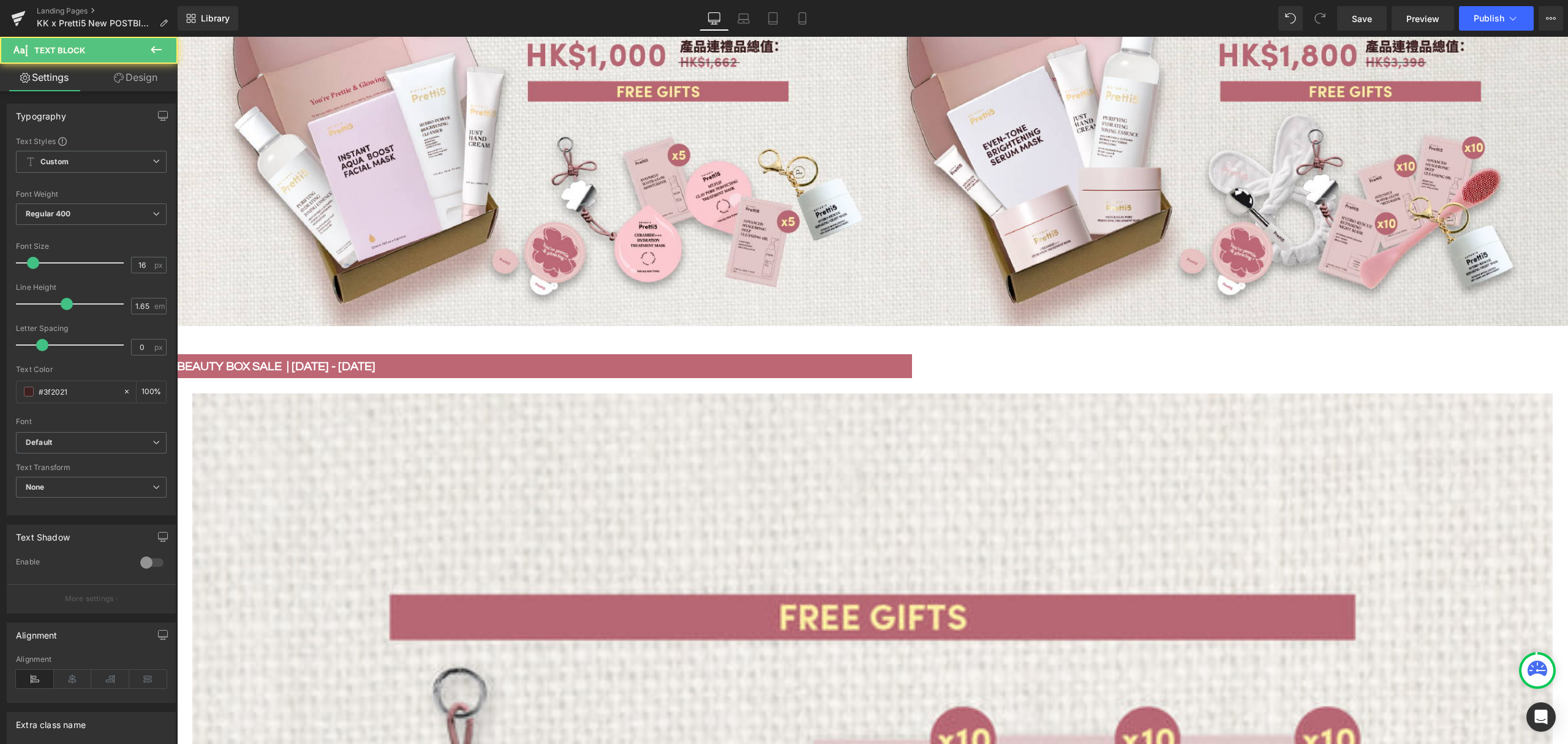
drag, startPoint x: 661, startPoint y: 330, endPoint x: 650, endPoint y: 332, distance: 11.2
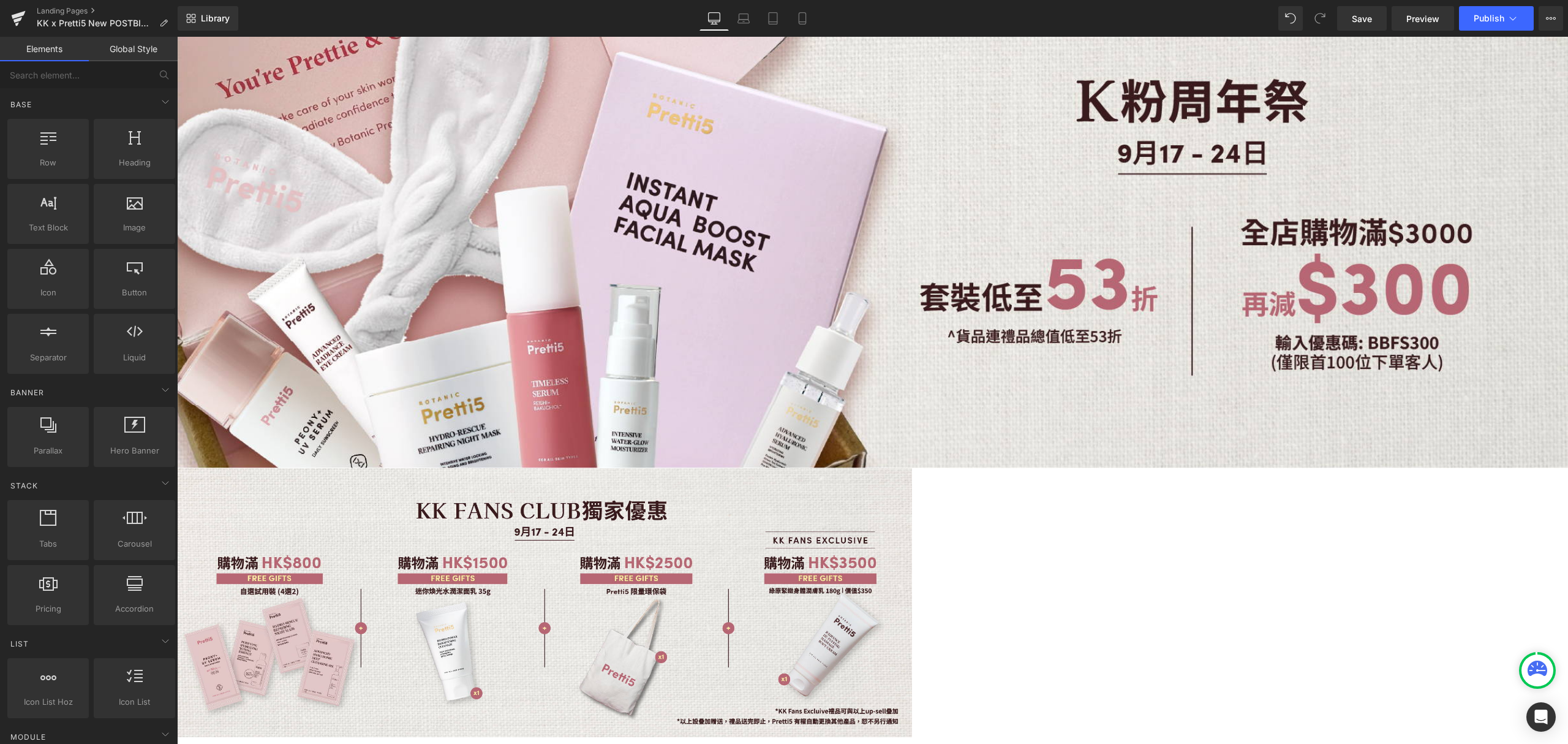
scroll to position [0, 0]
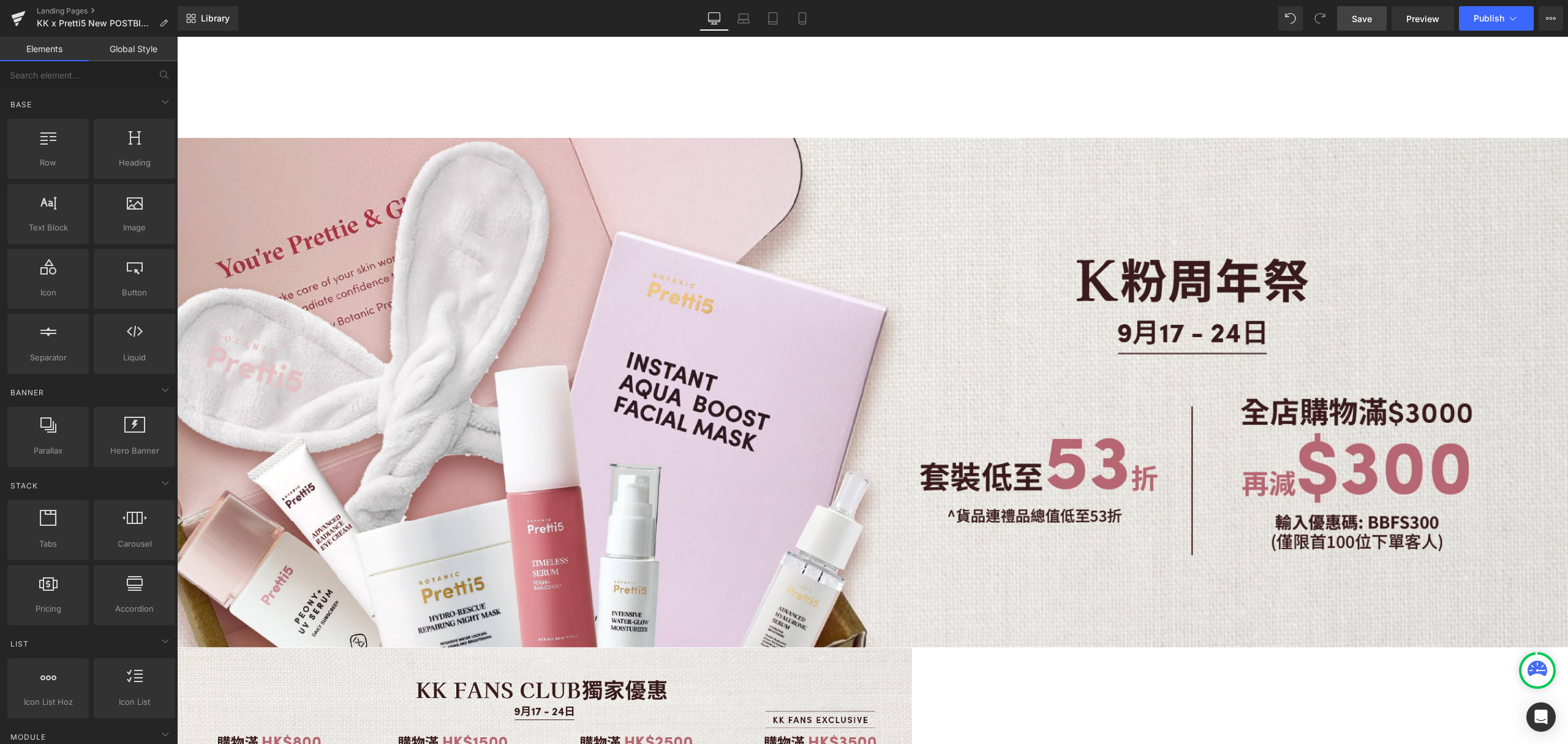
click at [1364, 14] on span "Save" at bounding box center [1362, 18] width 20 height 13
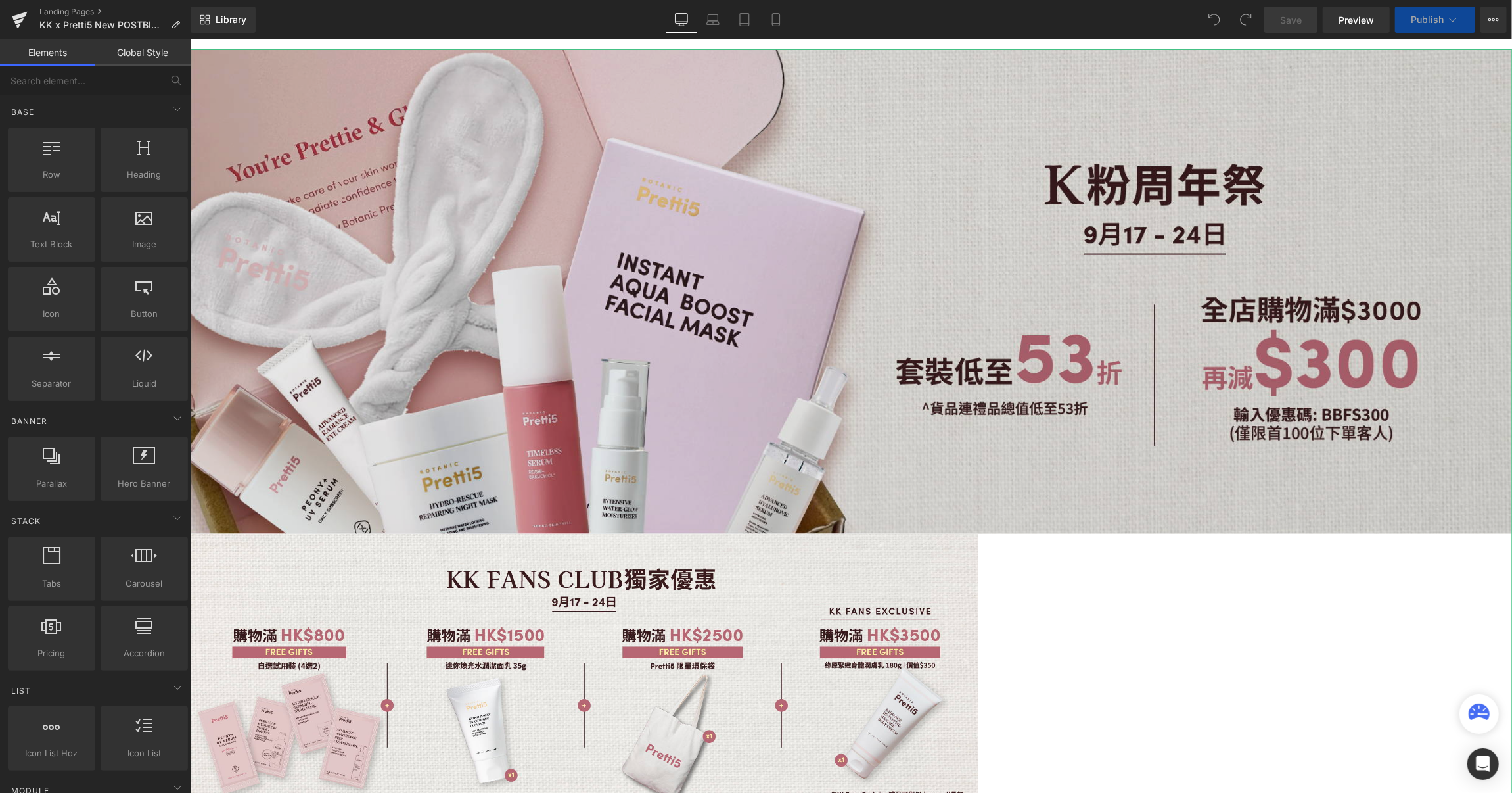
scroll to position [87, 0]
